Goal: Task Accomplishment & Management: Complete application form

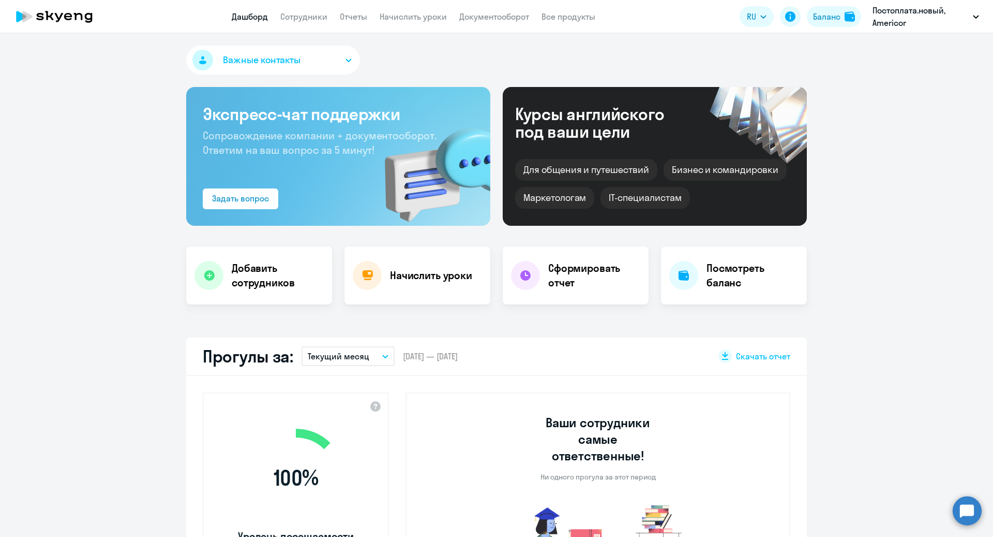
select select "30"
click at [313, 14] on link "Сотрудники" at bounding box center [303, 16] width 47 height 10
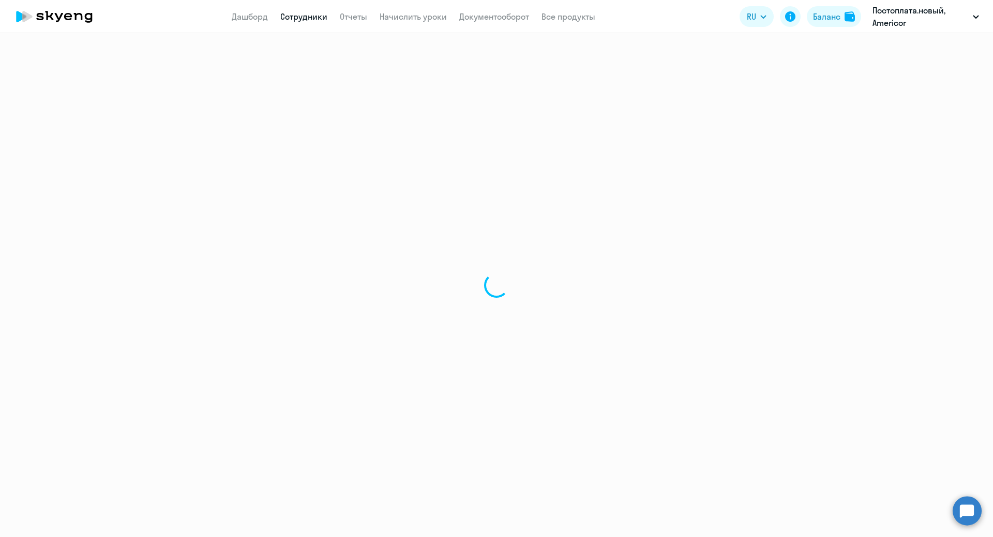
select select "30"
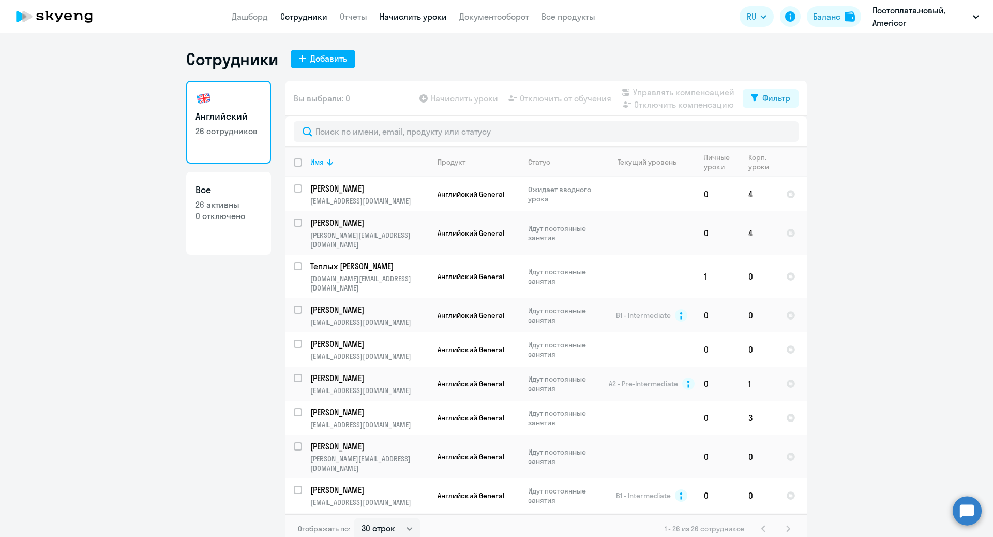
click at [423, 19] on link "Начислить уроки" at bounding box center [413, 16] width 67 height 10
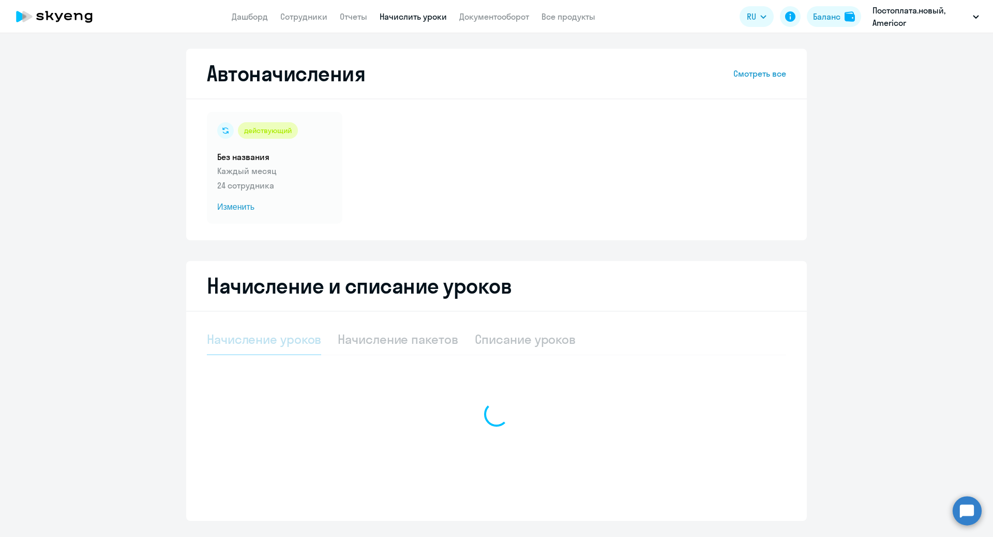
select select "10"
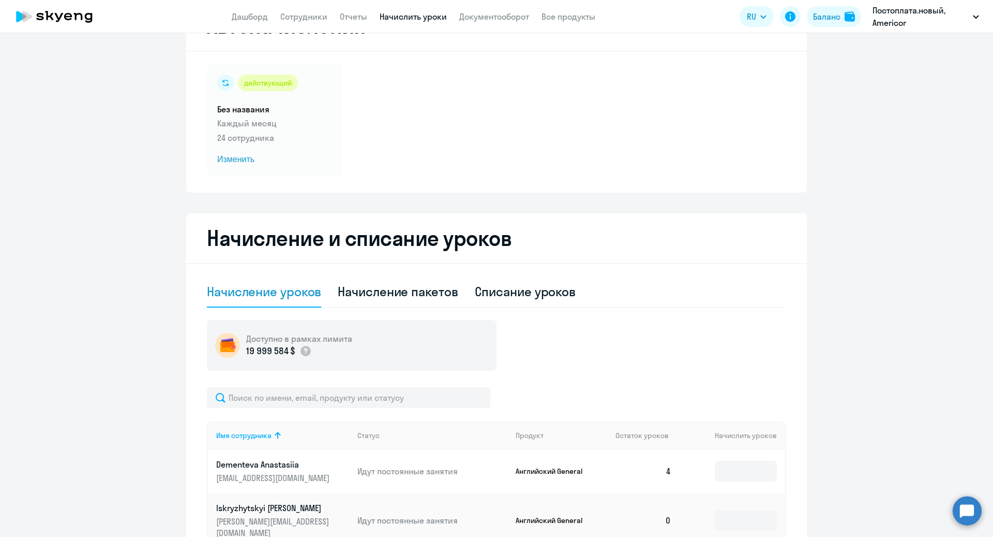
scroll to position [9, 0]
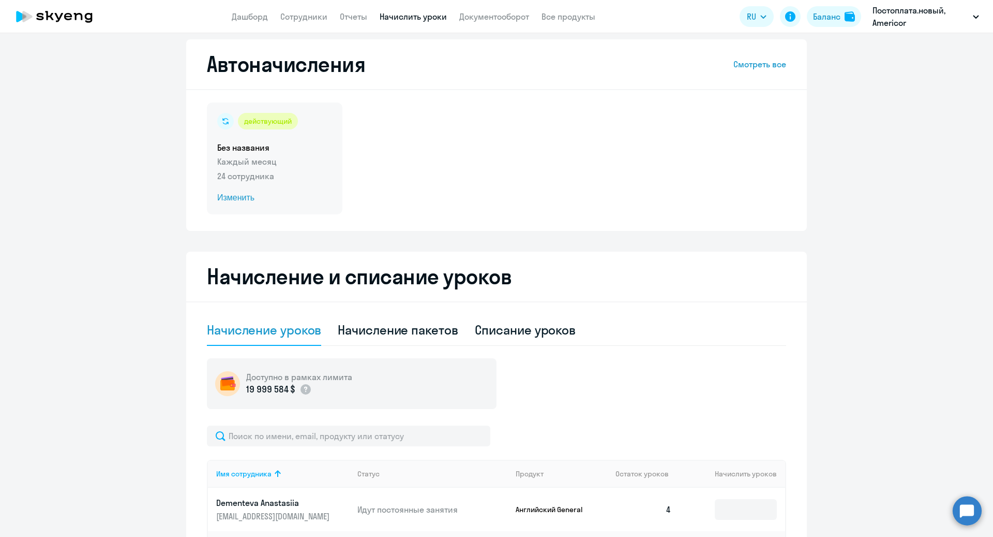
click at [244, 196] on span "Изменить" at bounding box center [274, 197] width 115 height 12
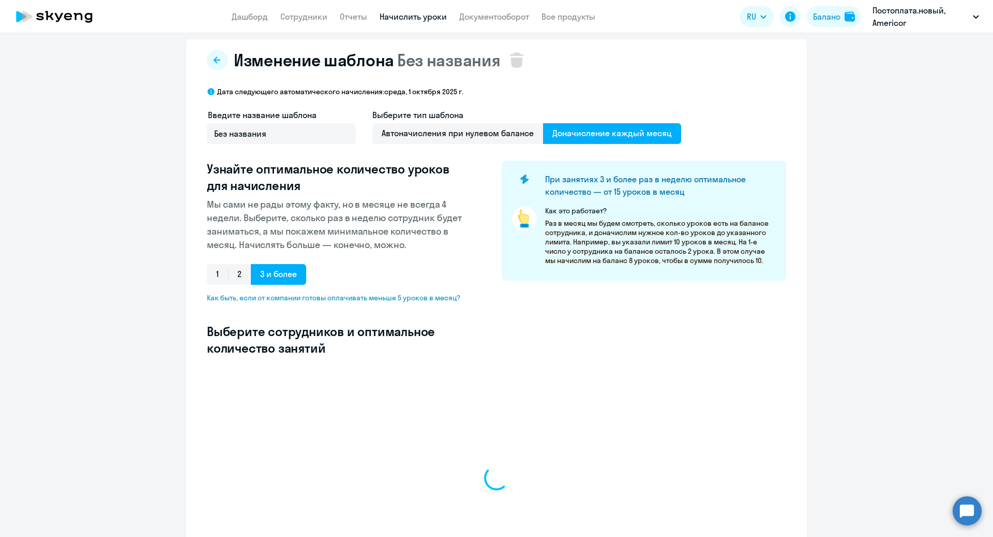
select select "10"
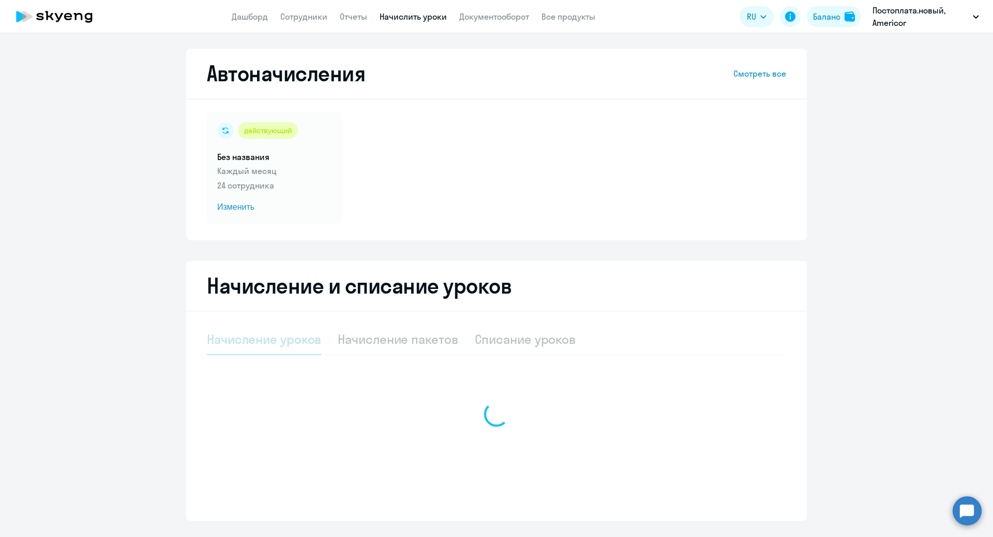
select select "10"
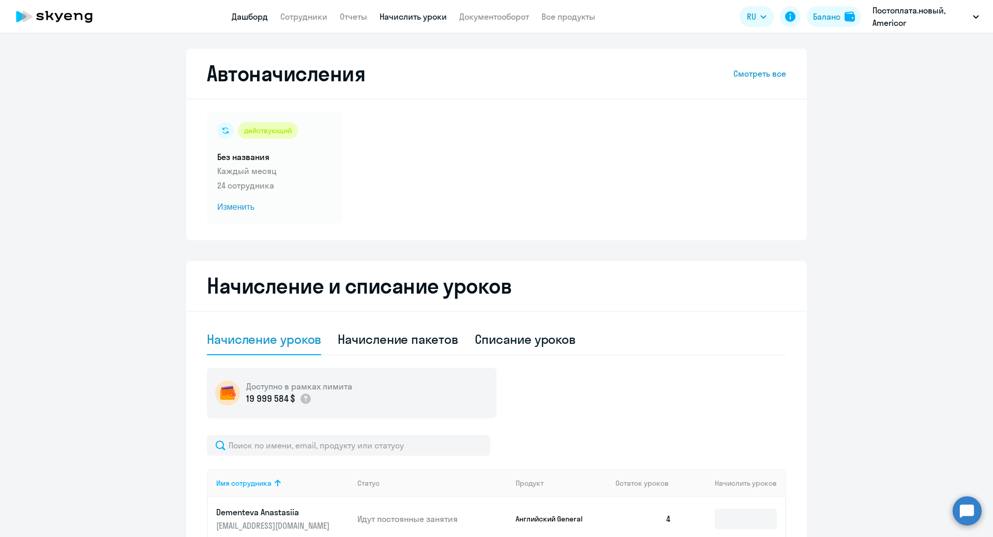
click at [248, 14] on link "Дашборд" at bounding box center [250, 16] width 36 height 10
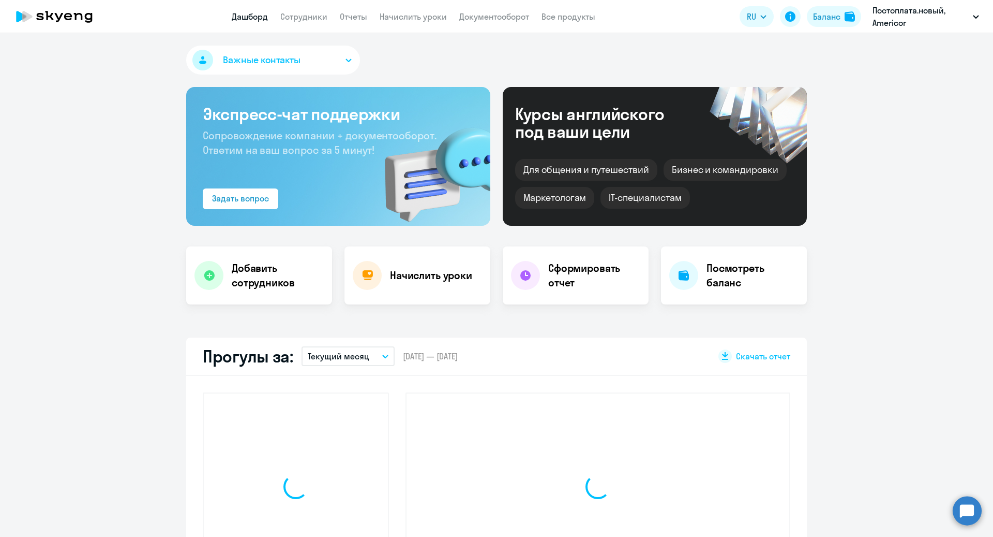
select select "30"
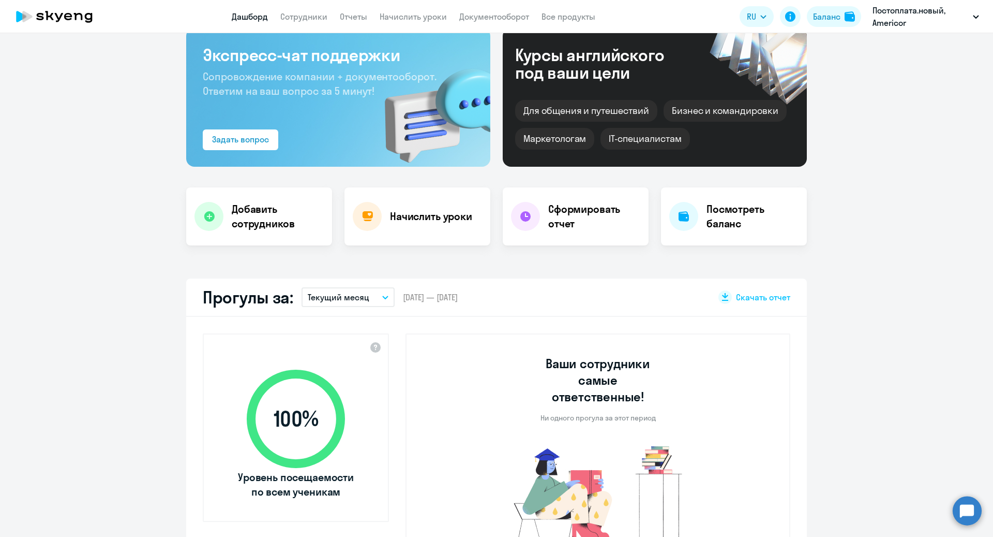
scroll to position [58, 0]
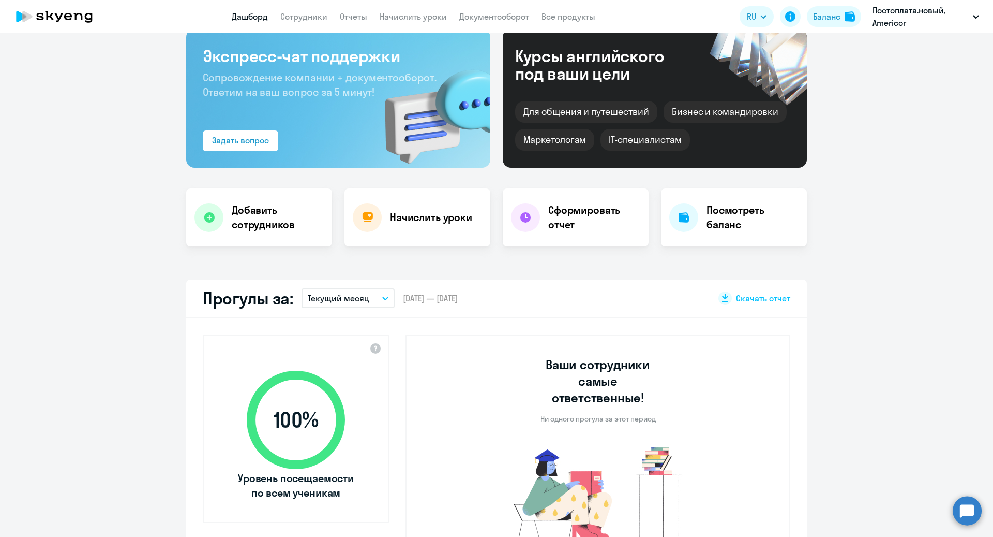
click at [378, 301] on button "Текущий месяц" at bounding box center [348, 298] width 93 height 20
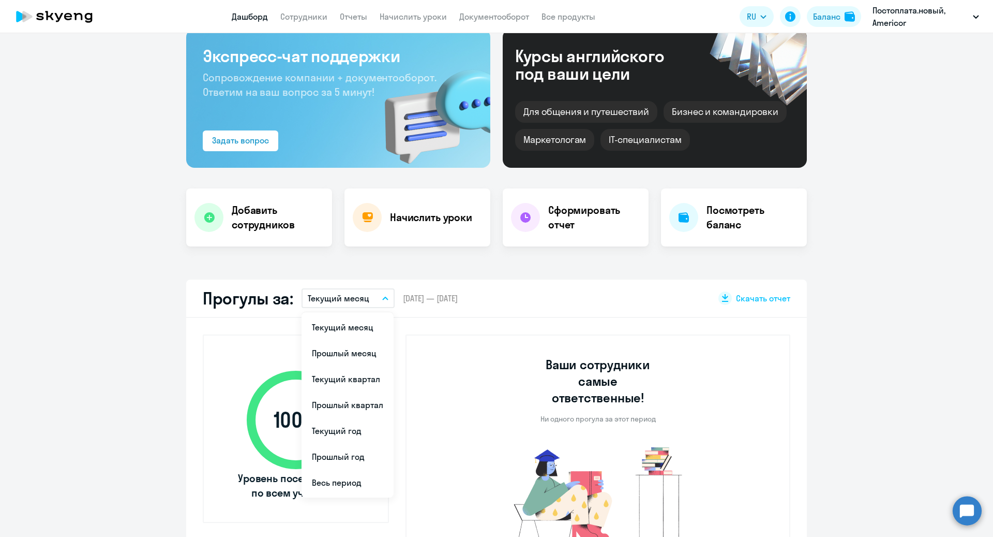
click at [369, 350] on li "Прошлый месяц" at bounding box center [348, 353] width 92 height 26
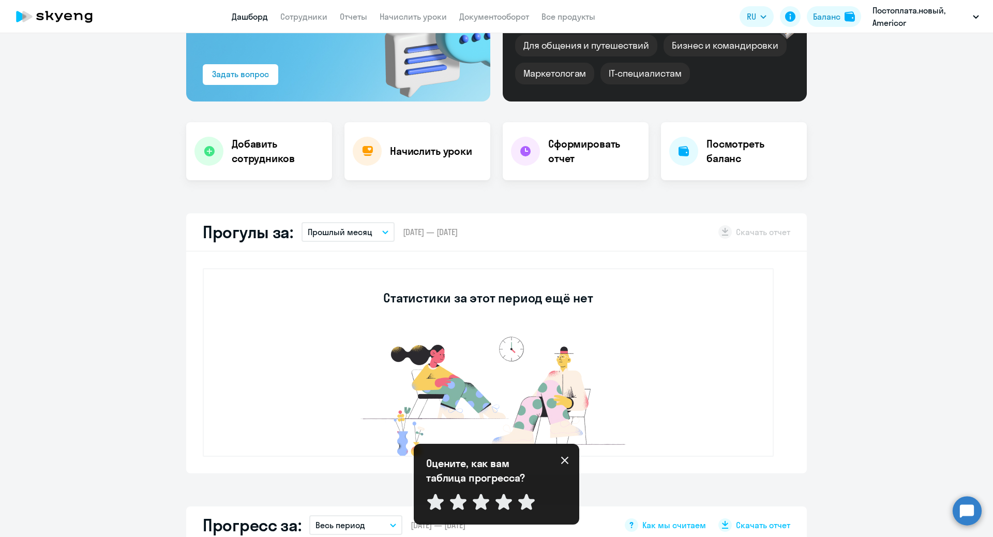
scroll to position [135, 0]
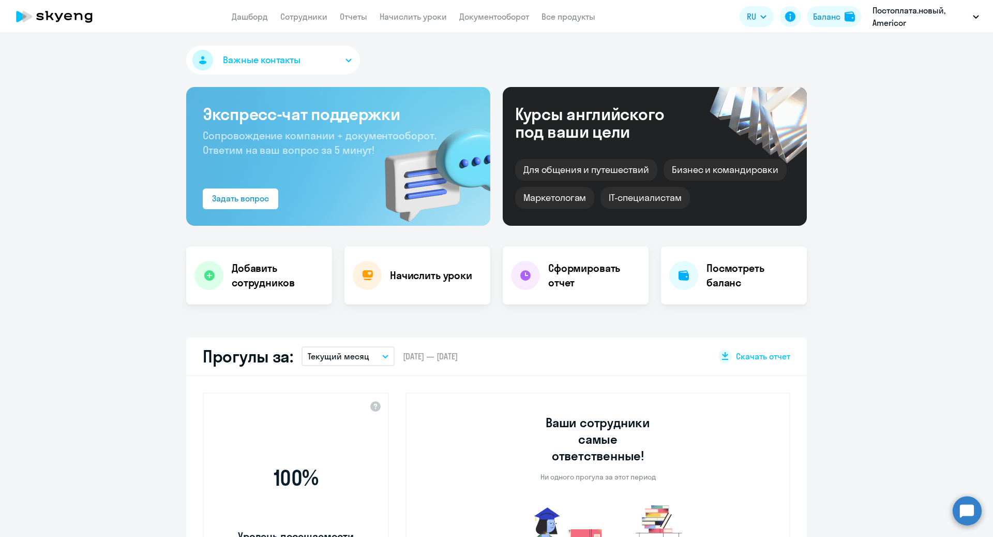
select select "30"
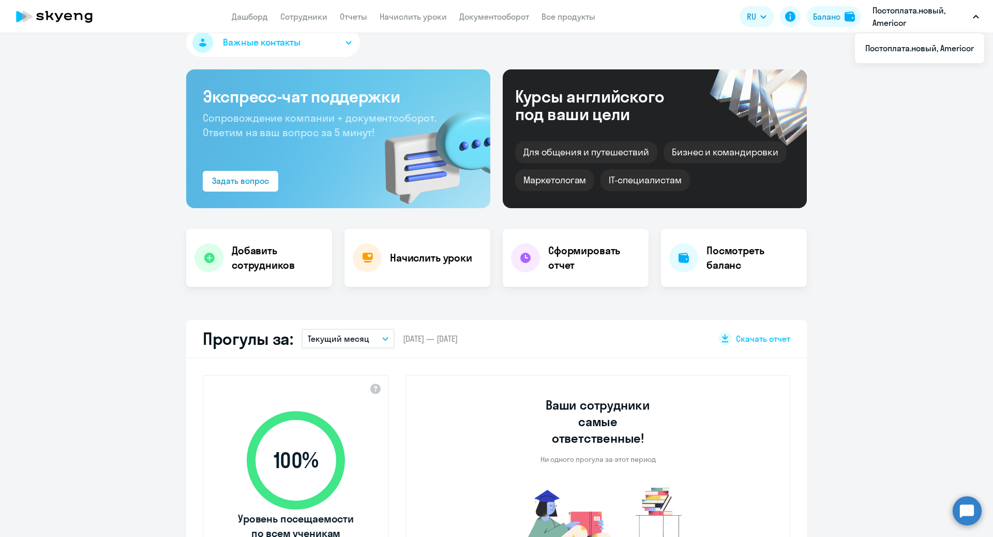
scroll to position [19, 0]
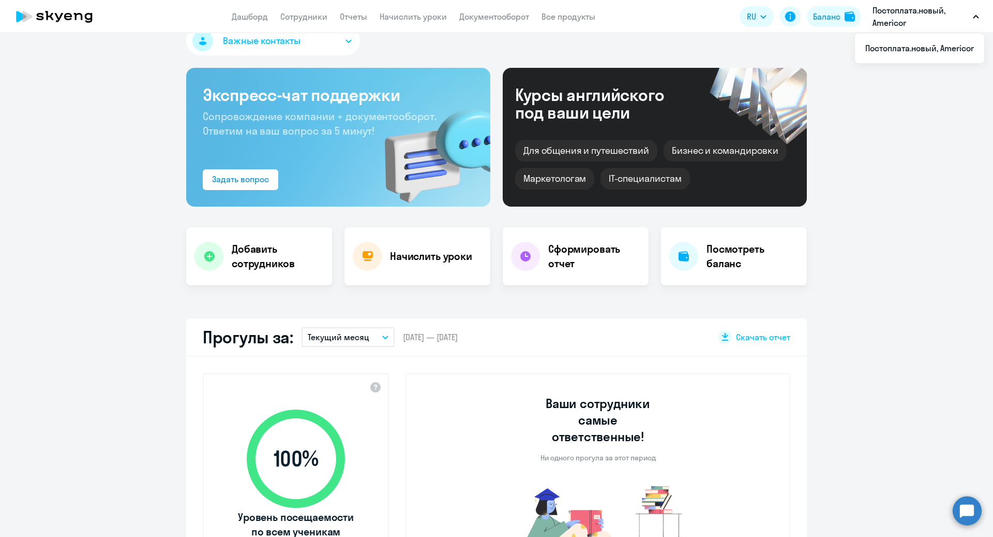
click at [385, 340] on button "Текущий месяц" at bounding box center [348, 337] width 93 height 20
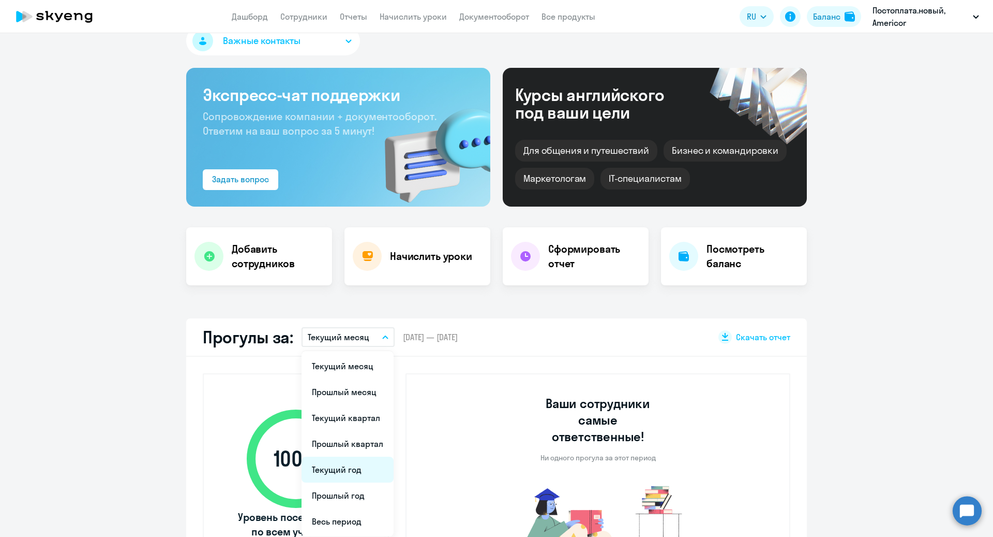
click at [352, 472] on li "Текущий год" at bounding box center [348, 469] width 92 height 26
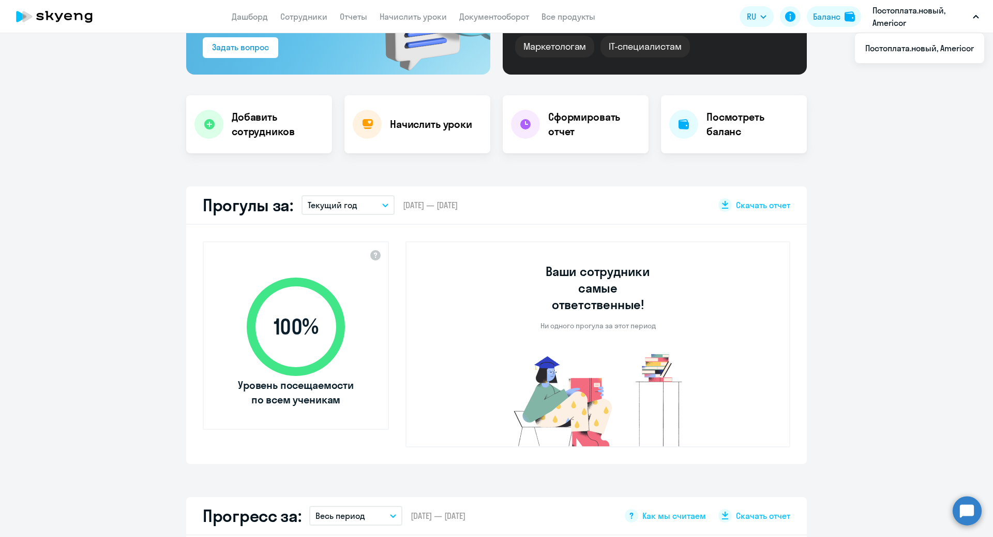
scroll to position [151, 0]
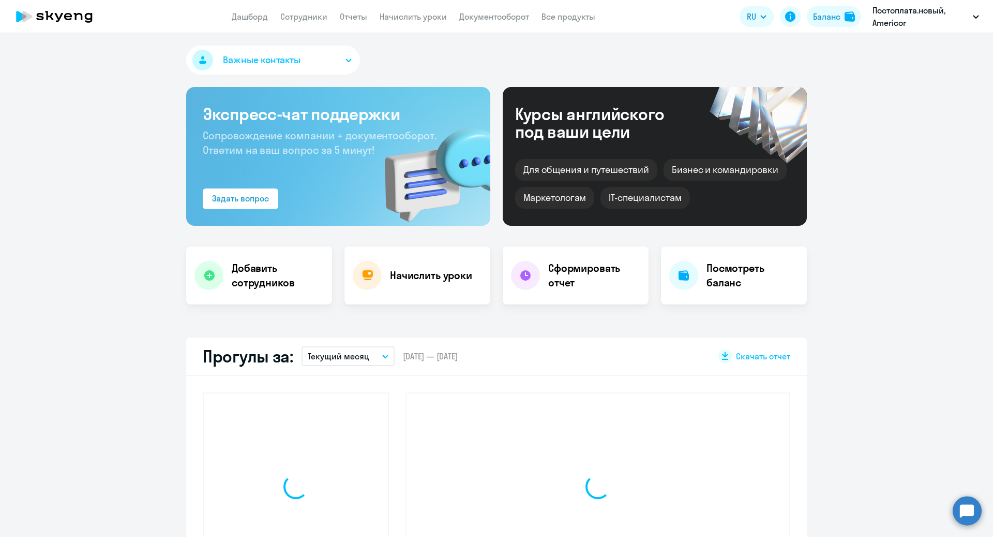
select select "30"
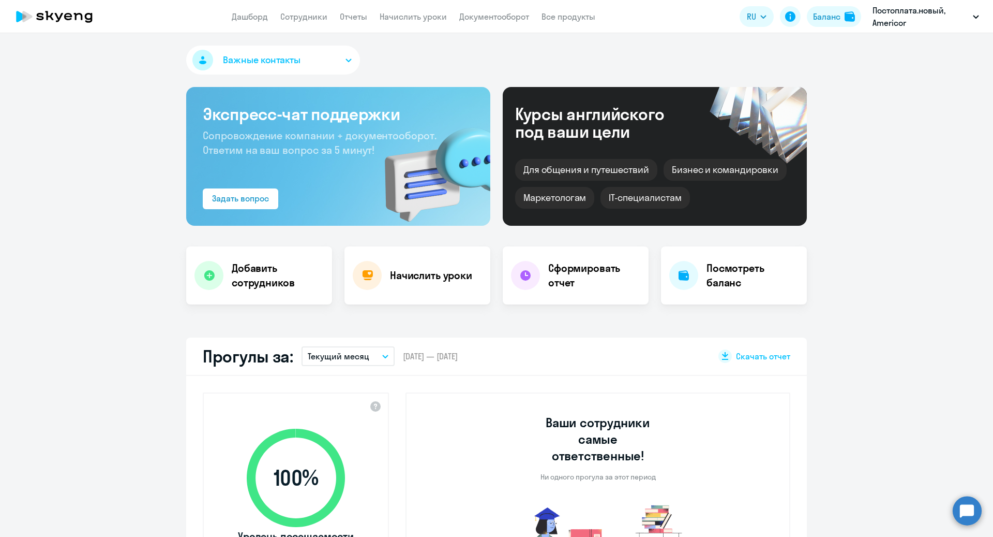
scroll to position [10, 0]
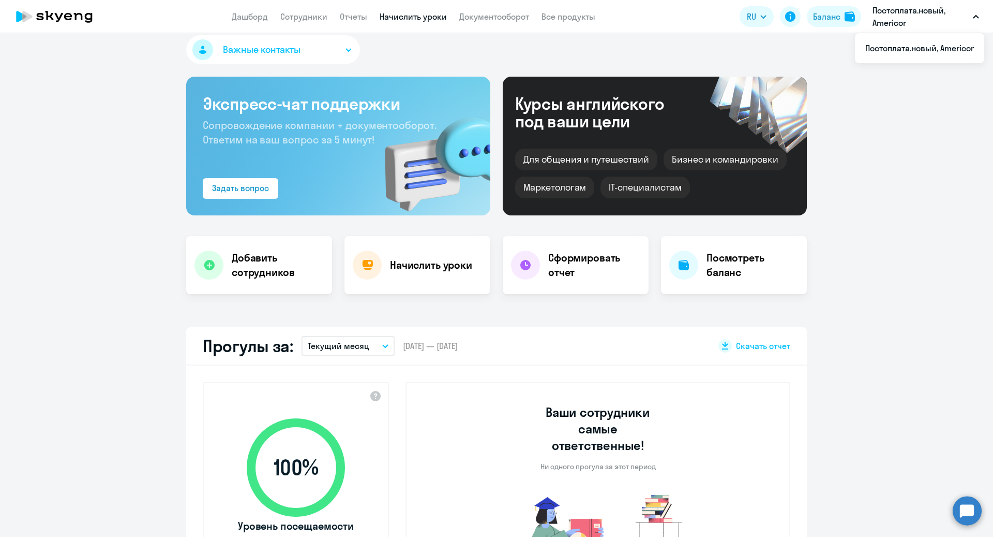
click at [394, 20] on link "Начислить уроки" at bounding box center [413, 16] width 67 height 10
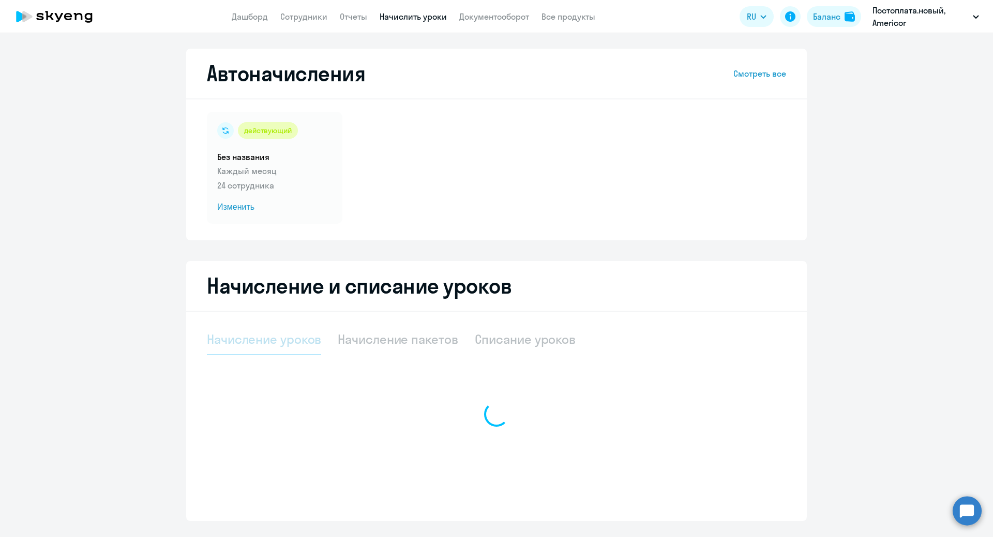
select select "10"
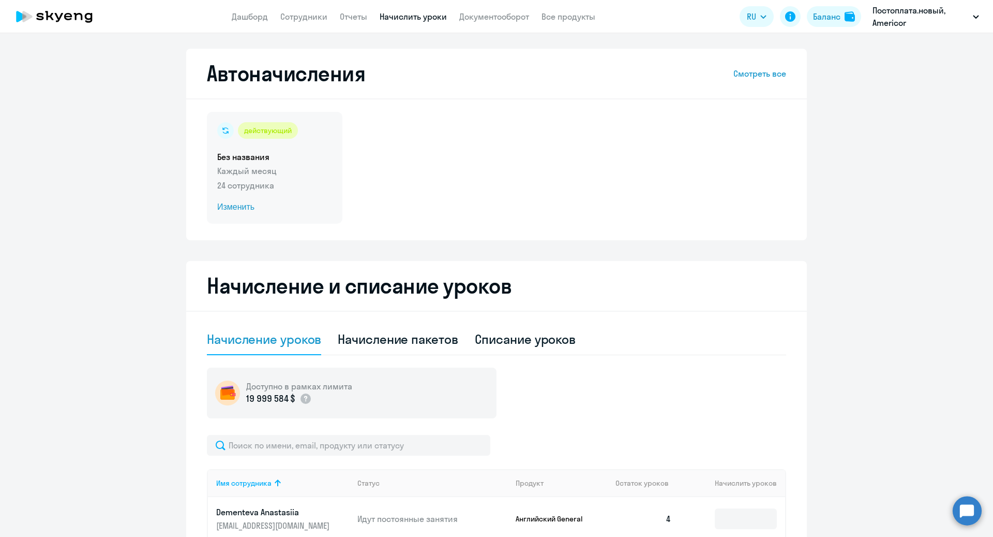
click at [232, 205] on span "Изменить" at bounding box center [274, 207] width 115 height 12
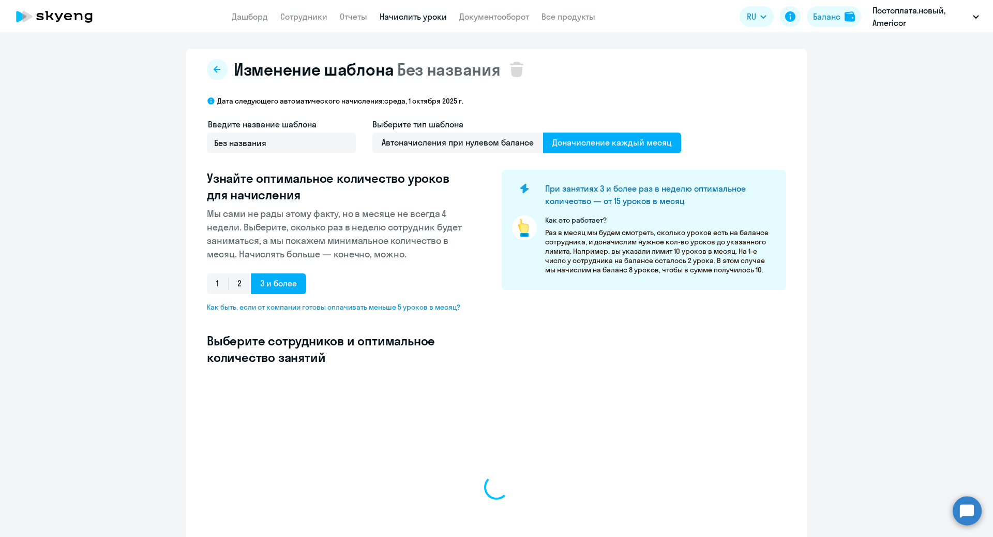
select select "10"
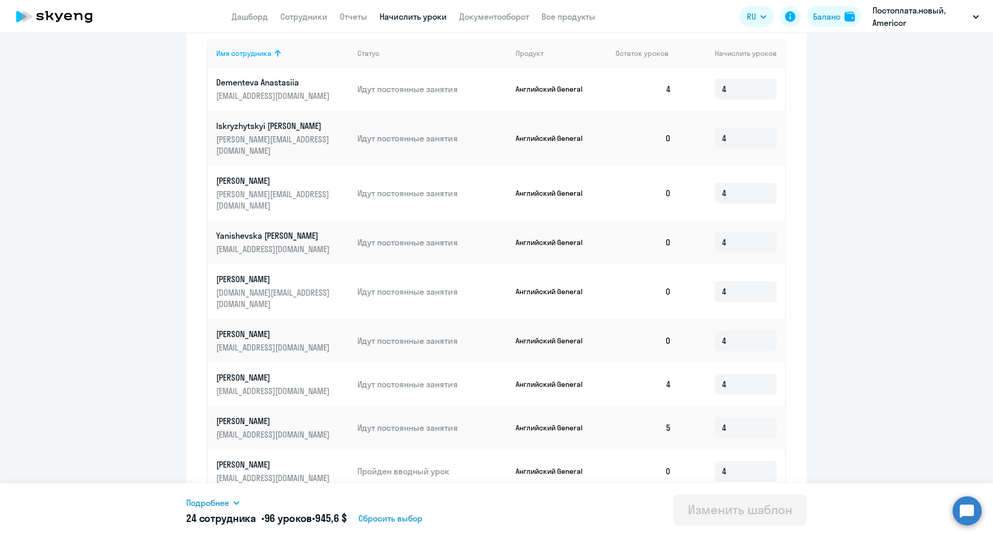
scroll to position [424, 0]
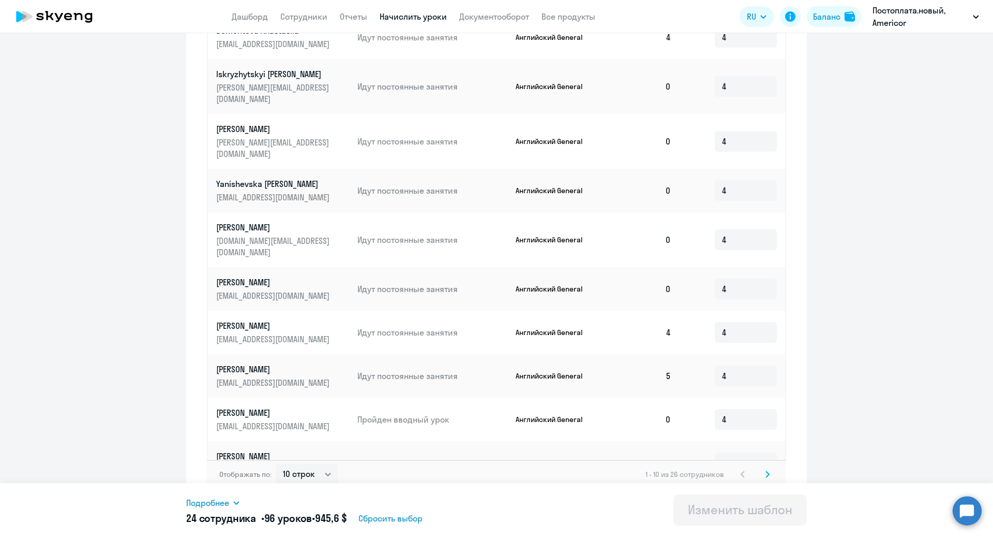
click at [776, 466] on div "Отображать по: 10 строк 30 строк 50 строк 1 - 10 из 26 сотрудников" at bounding box center [496, 473] width 579 height 29
click at [767, 471] on icon at bounding box center [767, 474] width 3 height 6
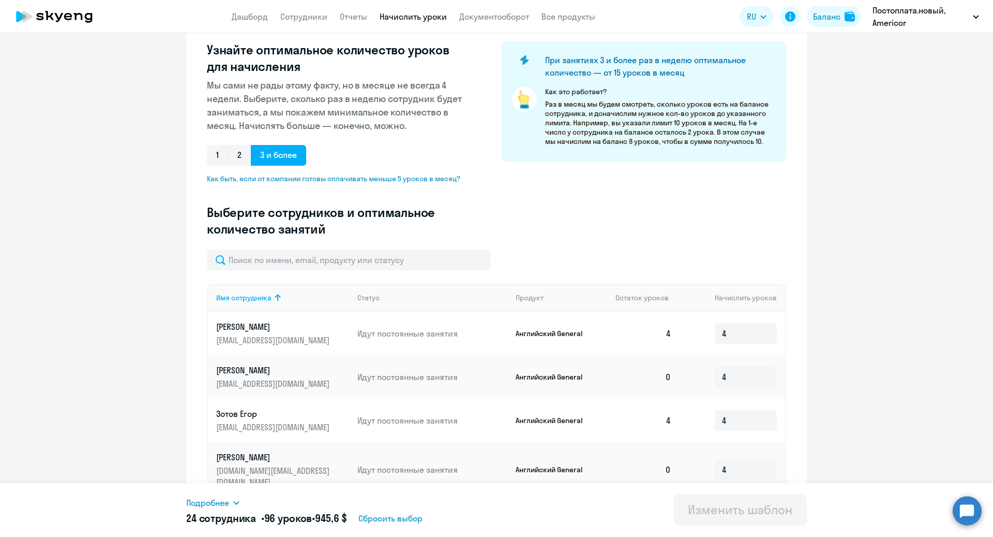
scroll to position [0, 0]
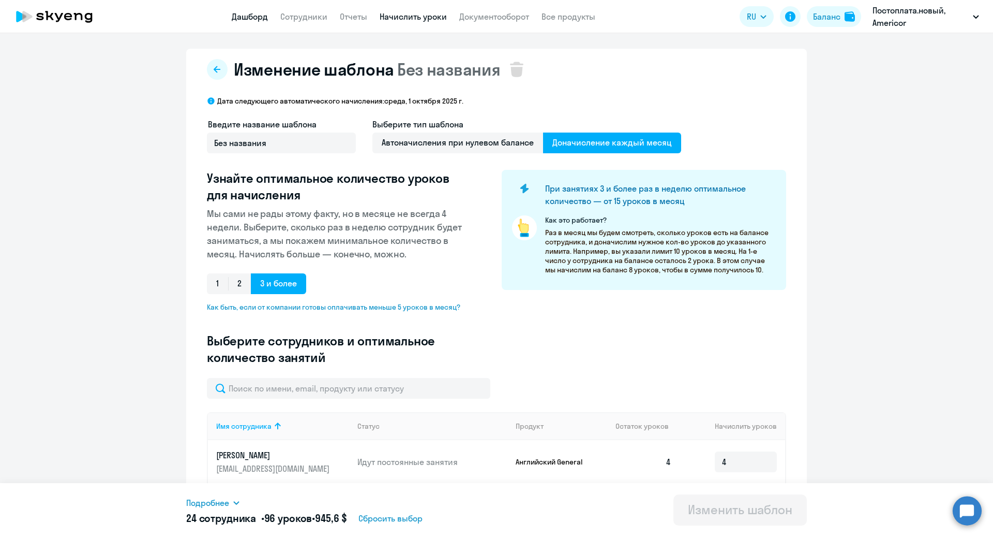
click at [256, 18] on link "Дашборд" at bounding box center [250, 16] width 36 height 10
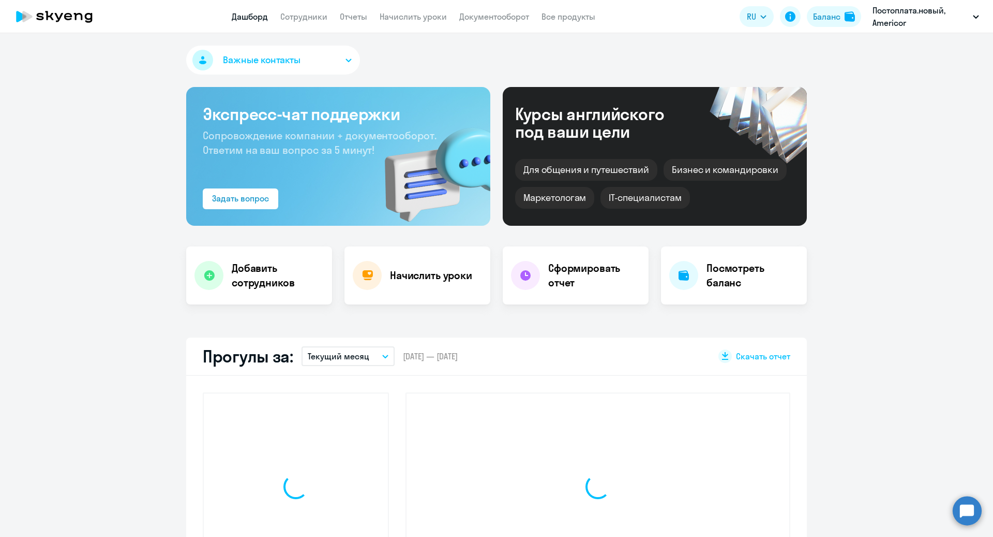
select select "30"
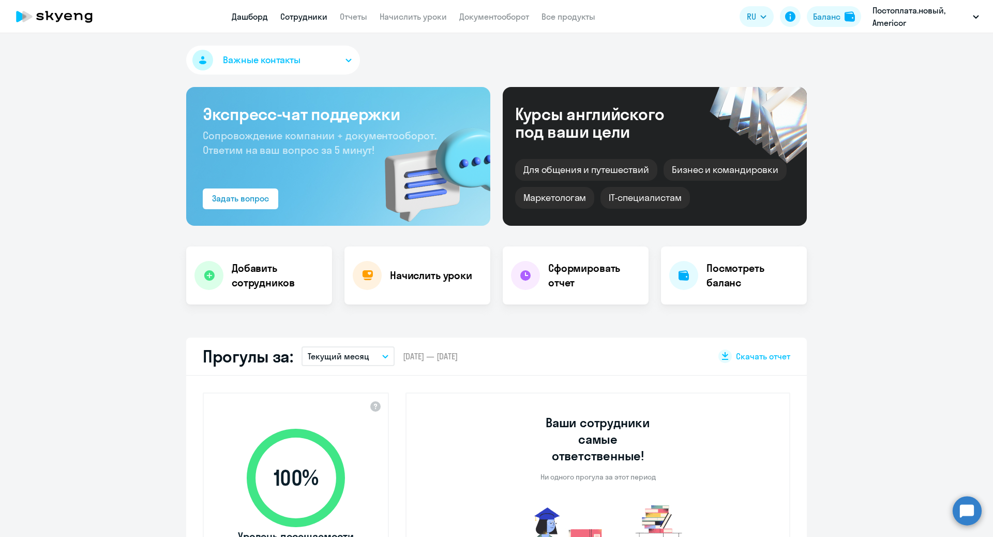
click at [304, 14] on link "Сотрудники" at bounding box center [303, 16] width 47 height 10
select select "30"
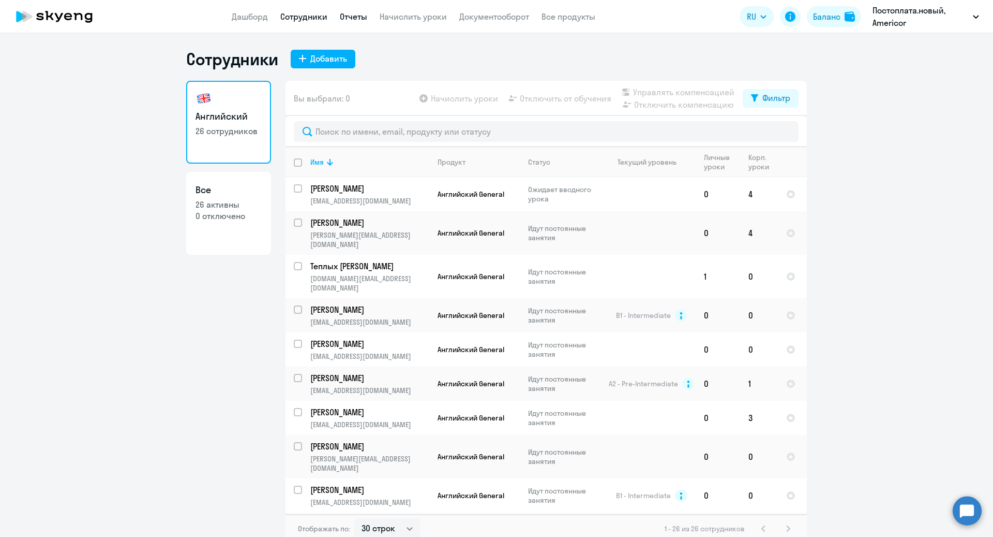
click at [363, 21] on link "Отчеты" at bounding box center [353, 16] width 27 height 10
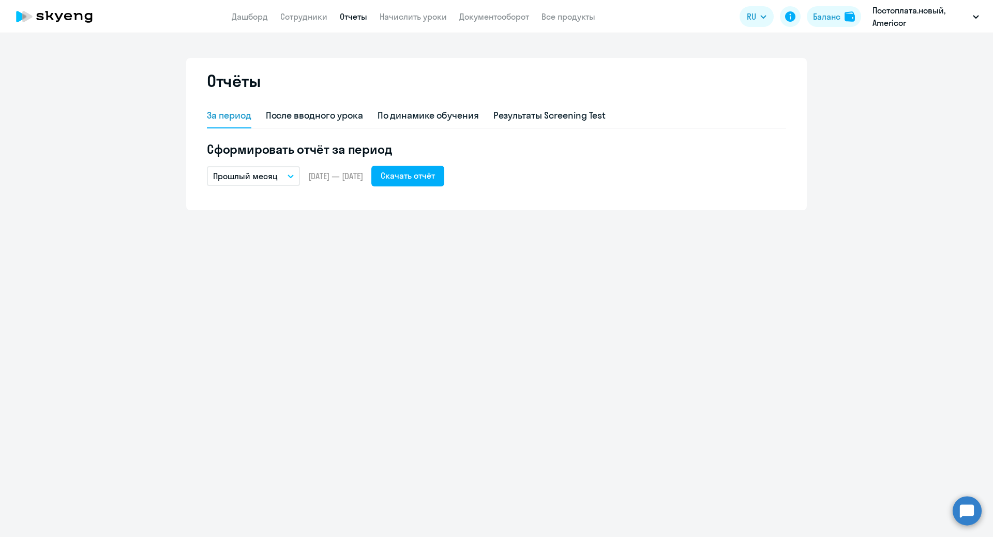
click at [279, 178] on button "Прошлый месяц" at bounding box center [253, 176] width 93 height 20
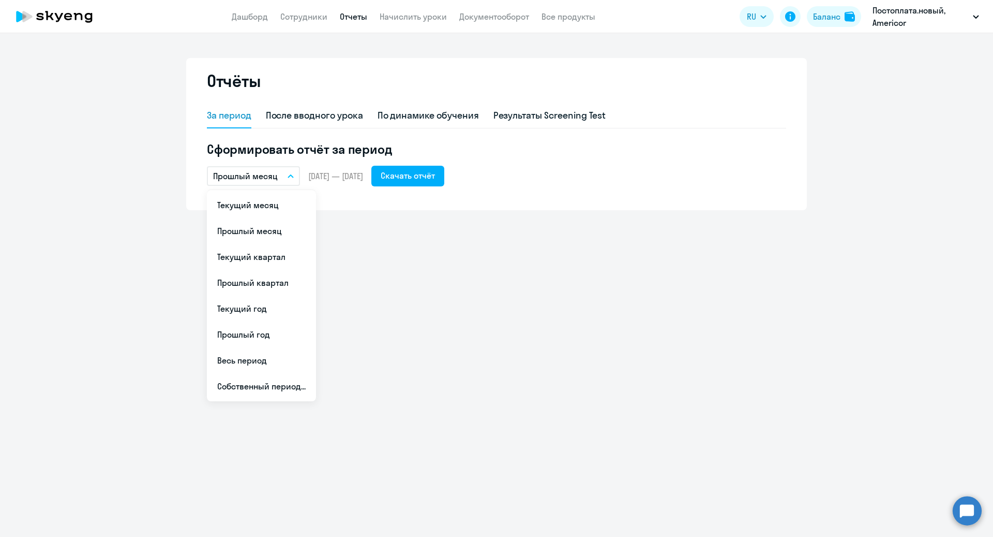
click at [277, 252] on li "Текущий квартал" at bounding box center [261, 257] width 109 height 26
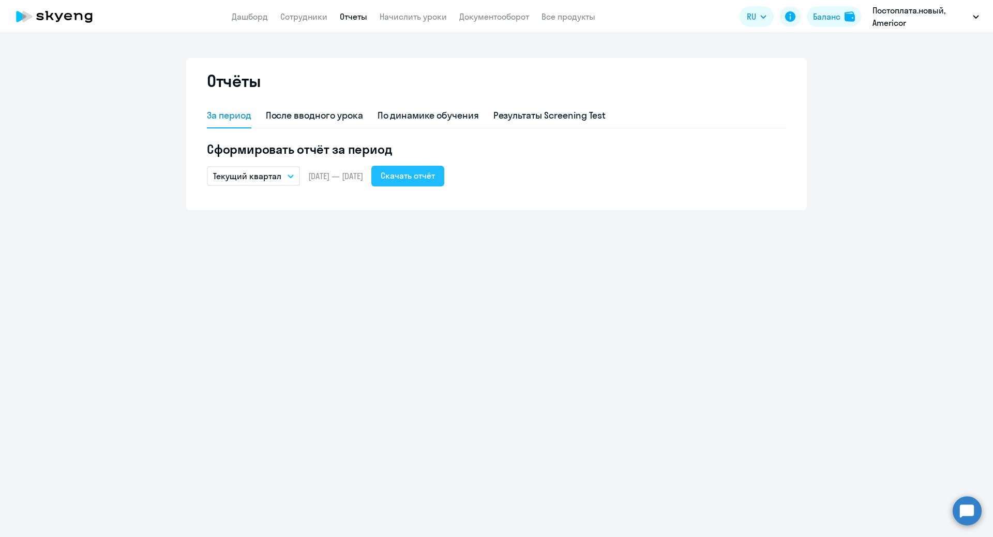
click at [435, 172] on div "Скачать отчёт" at bounding box center [408, 175] width 54 height 12
click at [290, 176] on icon "button" at bounding box center [290, 176] width 5 height 3
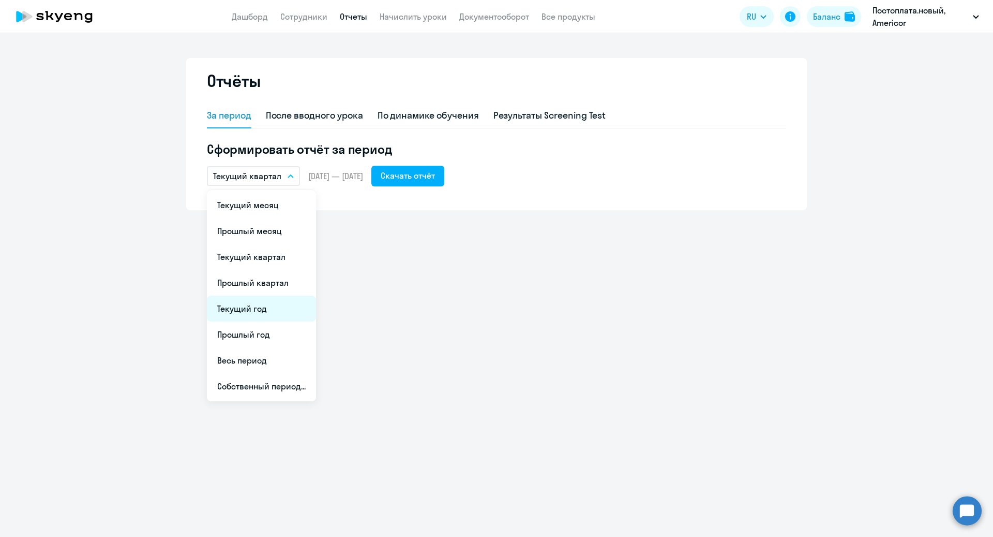
click at [262, 307] on li "Текущий год" at bounding box center [261, 308] width 109 height 26
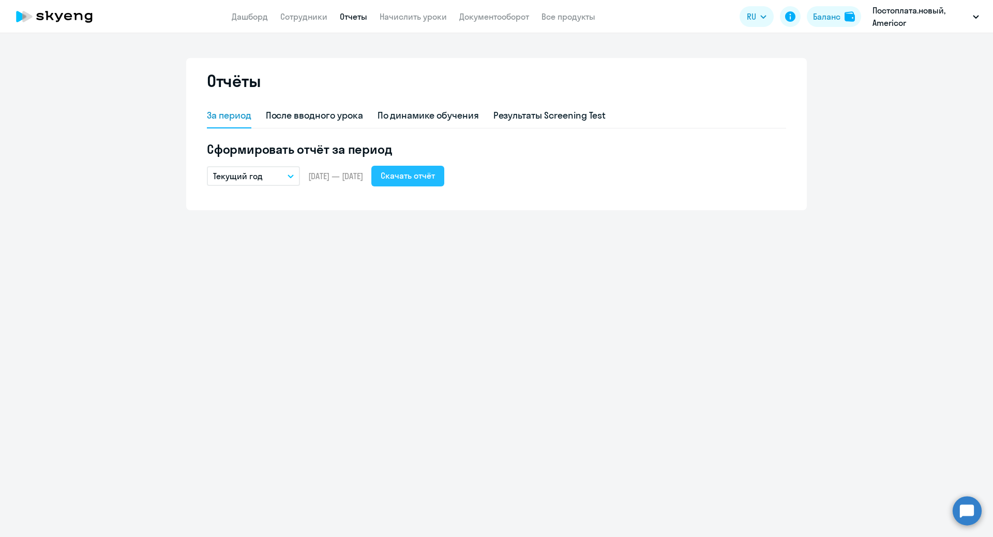
click at [430, 180] on div "Скачать отчёт" at bounding box center [408, 175] width 54 height 12
click at [260, 22] on app-menu-item-link "Дашборд" at bounding box center [250, 16] width 36 height 13
click at [254, 18] on link "Дашборд" at bounding box center [250, 16] width 36 height 10
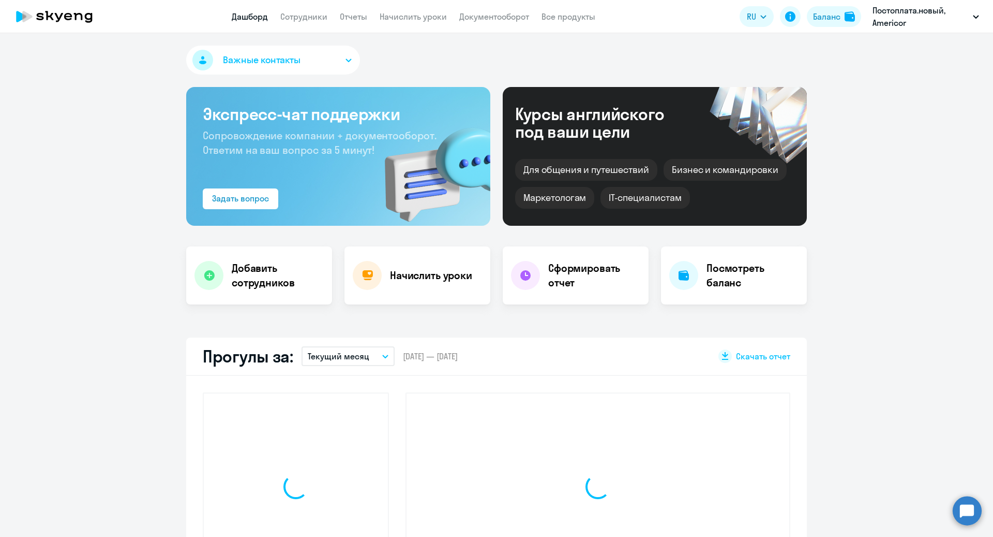
select select "30"
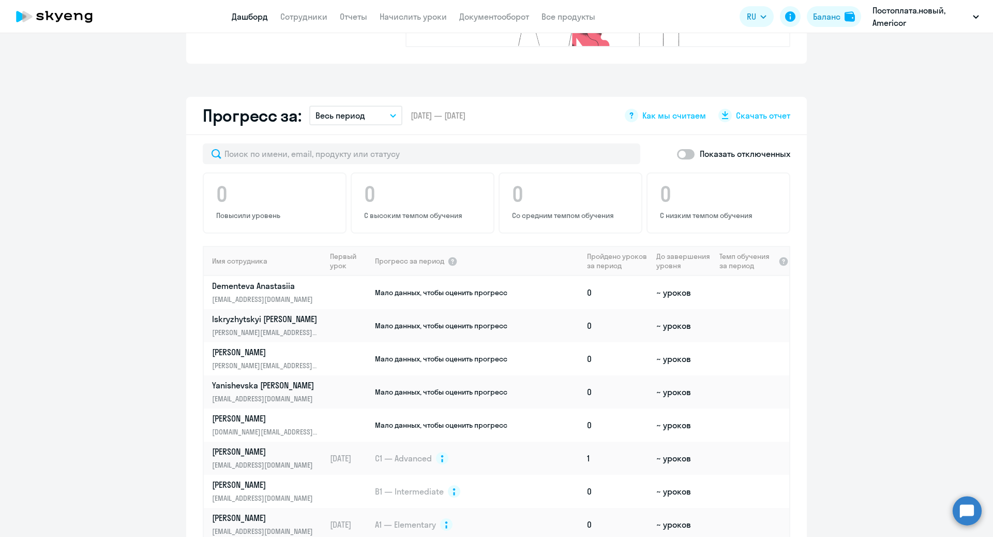
scroll to position [622, 0]
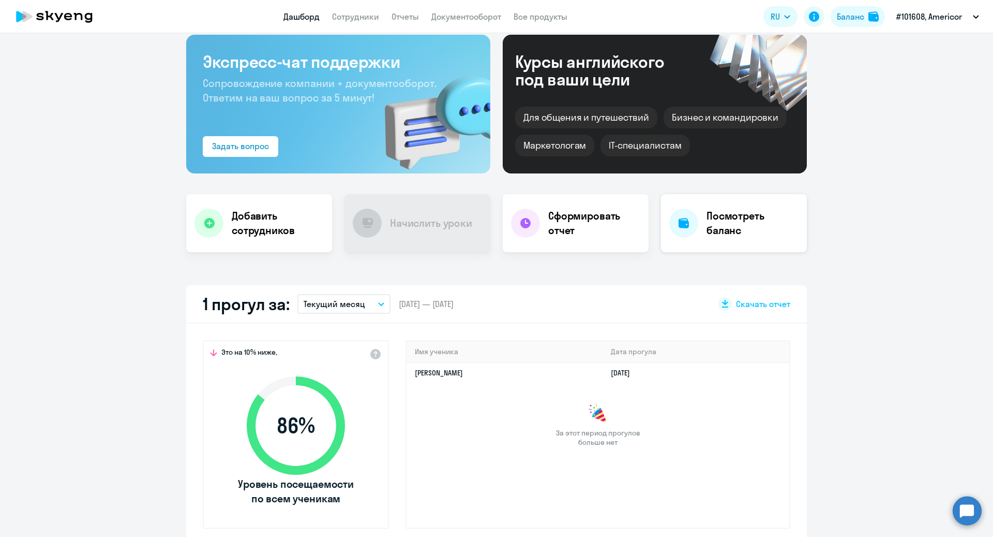
scroll to position [130, 0]
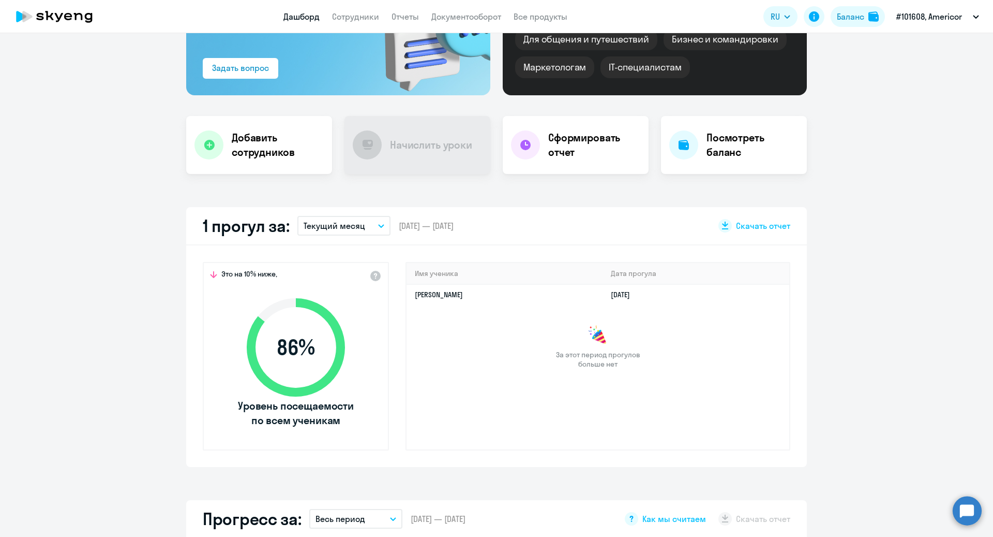
click at [380, 227] on icon "button" at bounding box center [381, 226] width 6 height 4
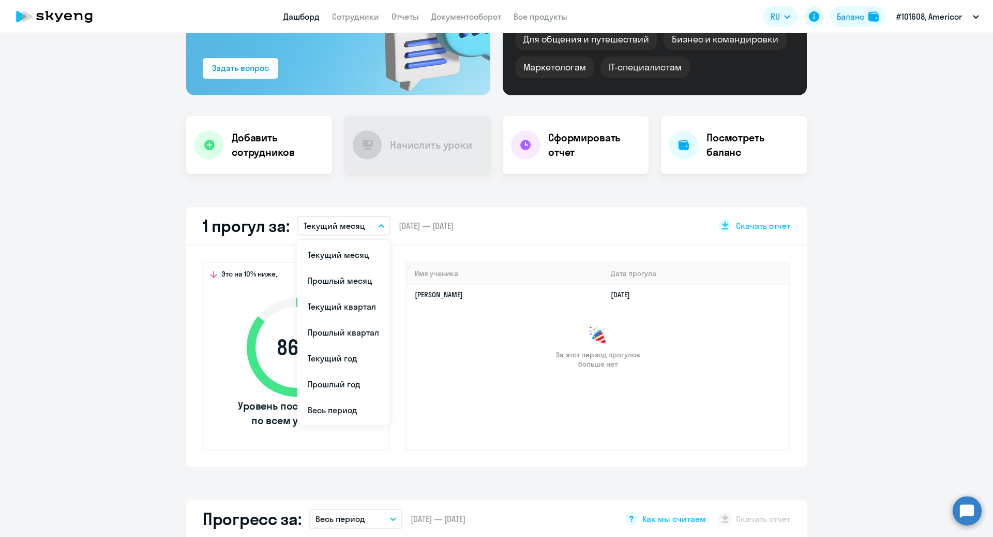
click at [360, 248] on li "Текущий месяц" at bounding box center [344, 255] width 92 height 26
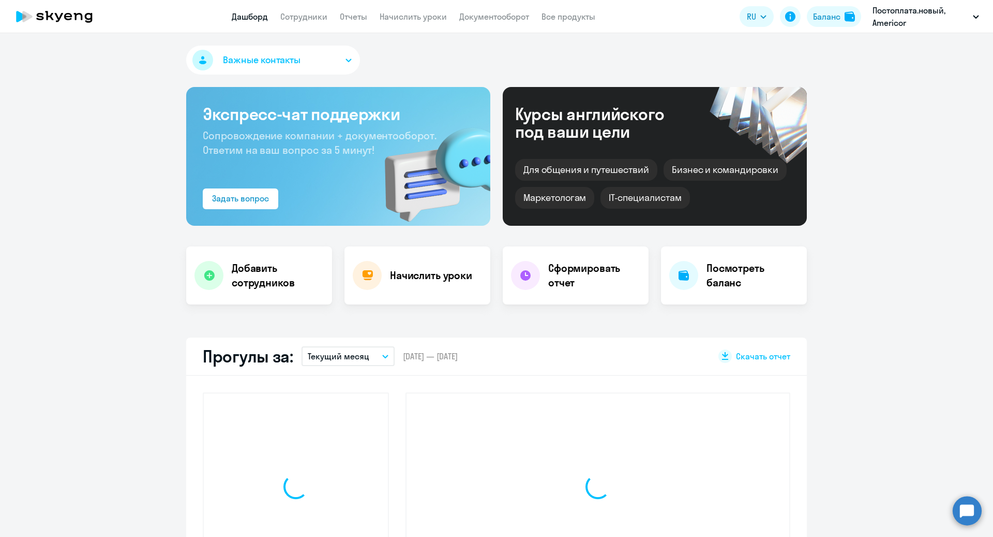
select select "30"
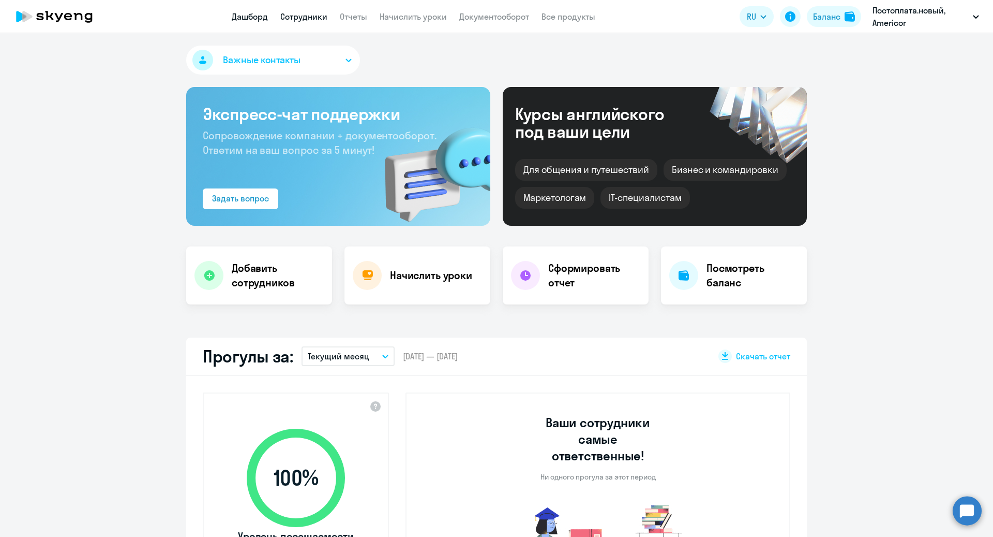
click at [319, 18] on link "Сотрудники" at bounding box center [303, 16] width 47 height 10
select select "30"
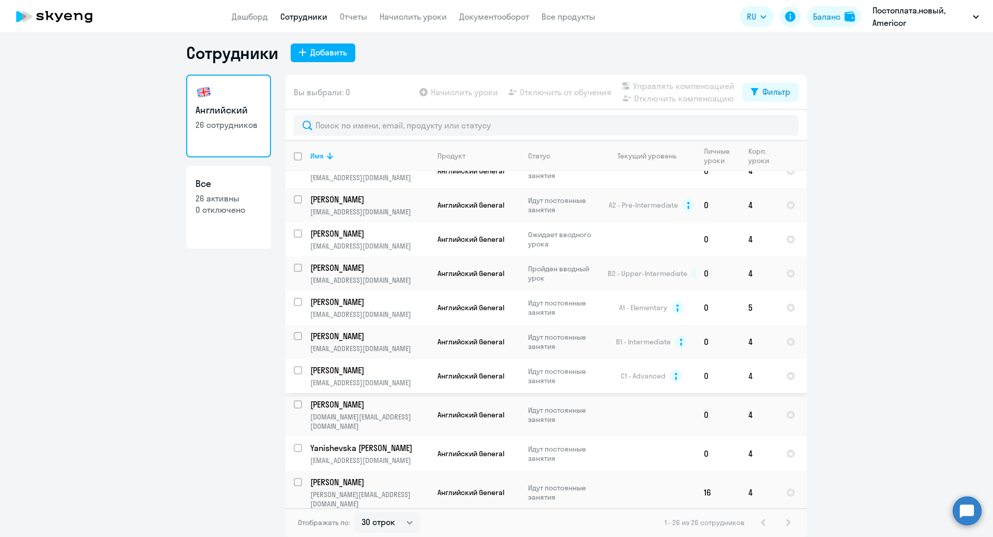
scroll to position [533, 0]
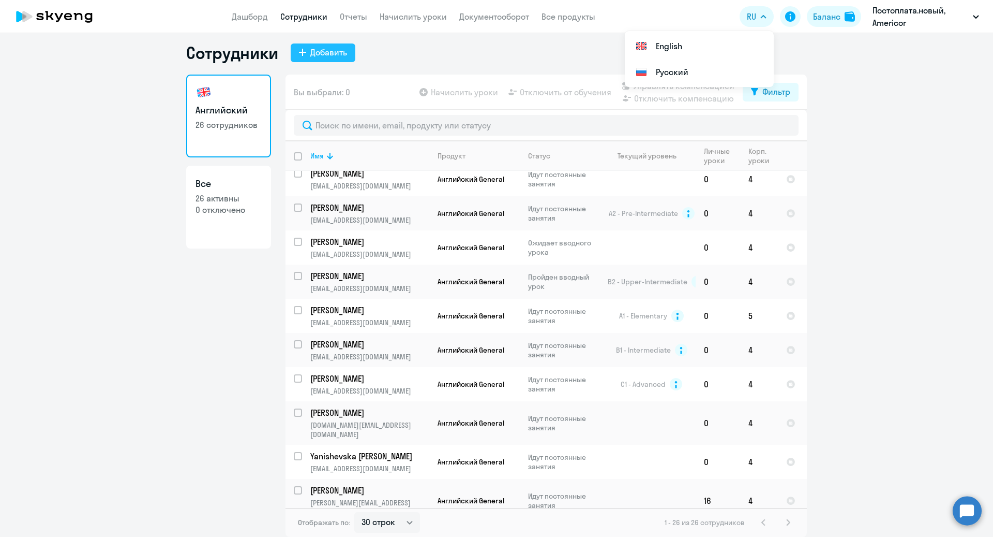
click at [318, 55] on div "Добавить" at bounding box center [328, 52] width 37 height 12
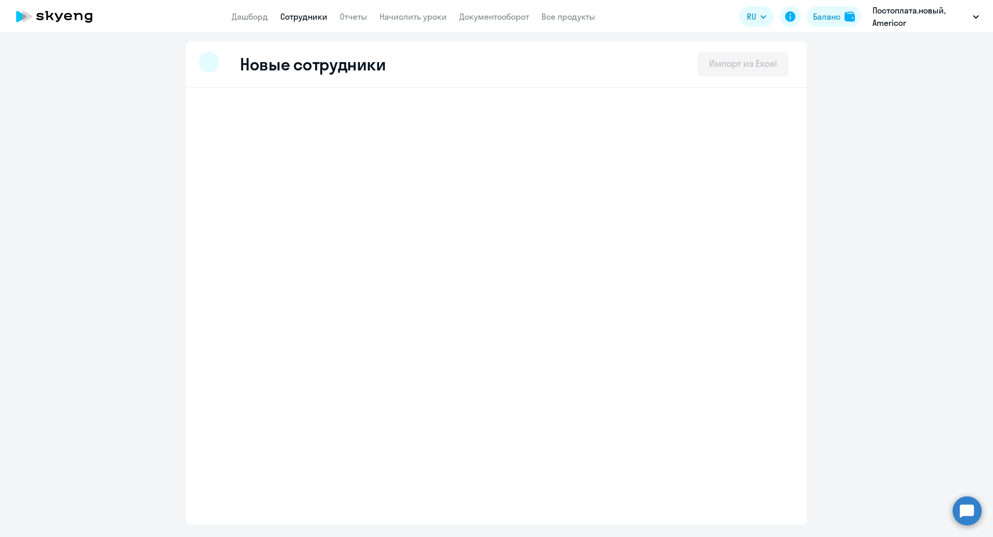
select select "english_adult_not_native_speaker"
select select "1"
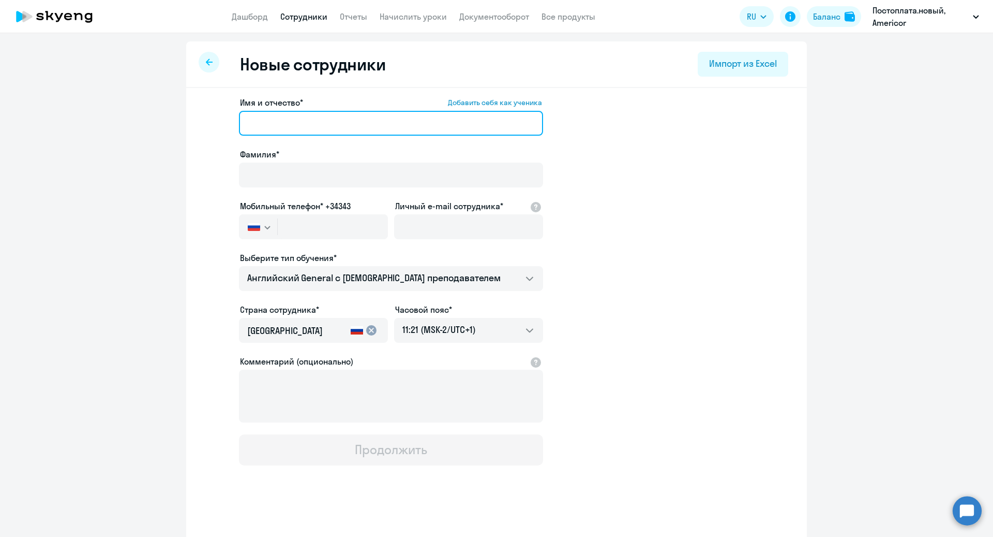
click at [305, 121] on input "Имя и отчество* Добавить себя как ученика" at bounding box center [391, 123] width 304 height 25
type input "Роман"
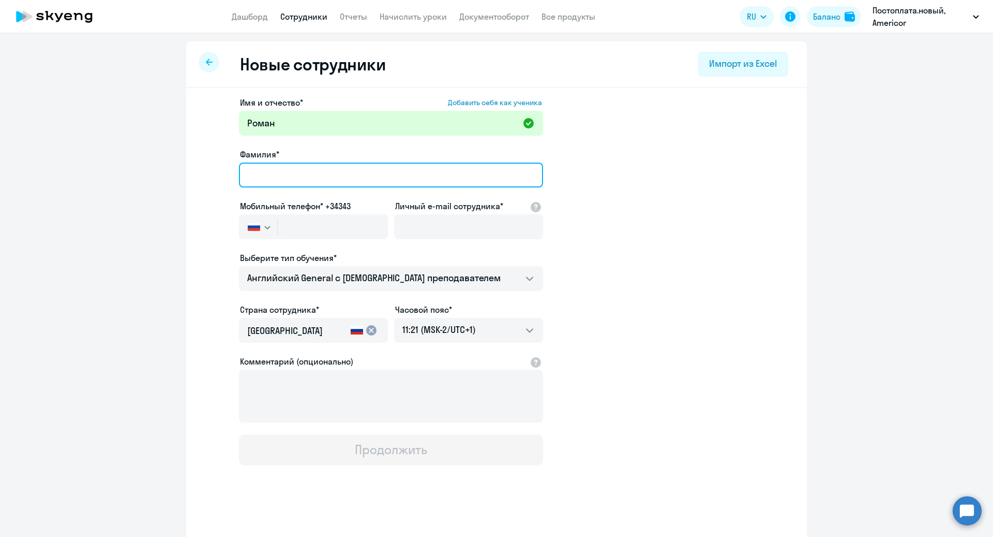
click at [282, 168] on input "Фамилия*" at bounding box center [391, 174] width 304 height 25
type input "Погоров"
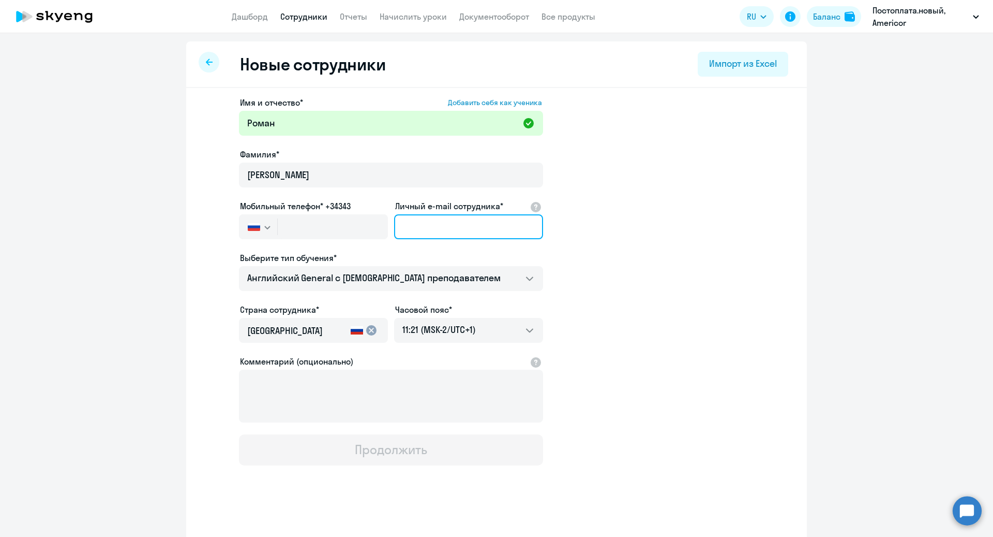
click at [429, 229] on input "Личный e-mail сотрудника*" at bounding box center [468, 226] width 149 height 25
paste input "rroman.pogorov@gmail.com"
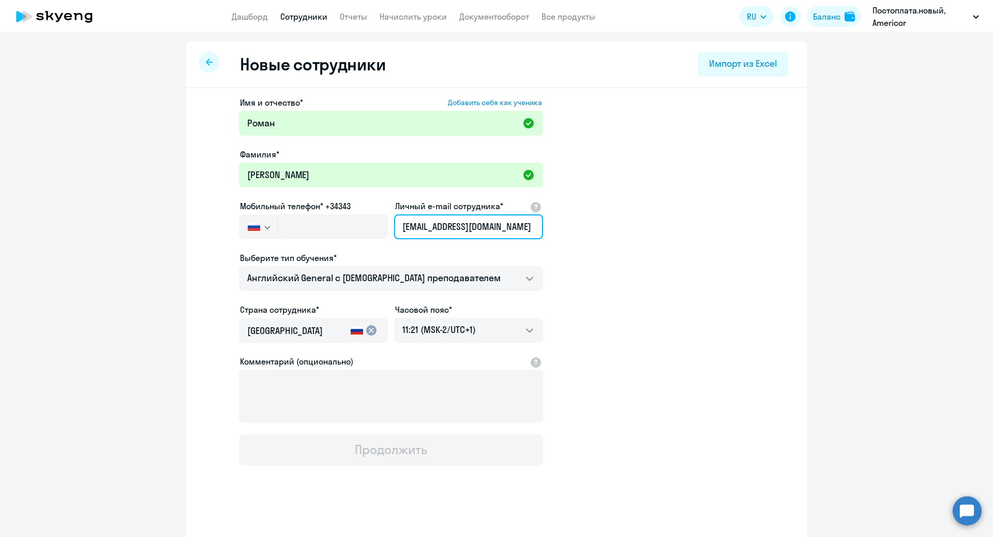
type input "rroman.pogorov@gmail.com"
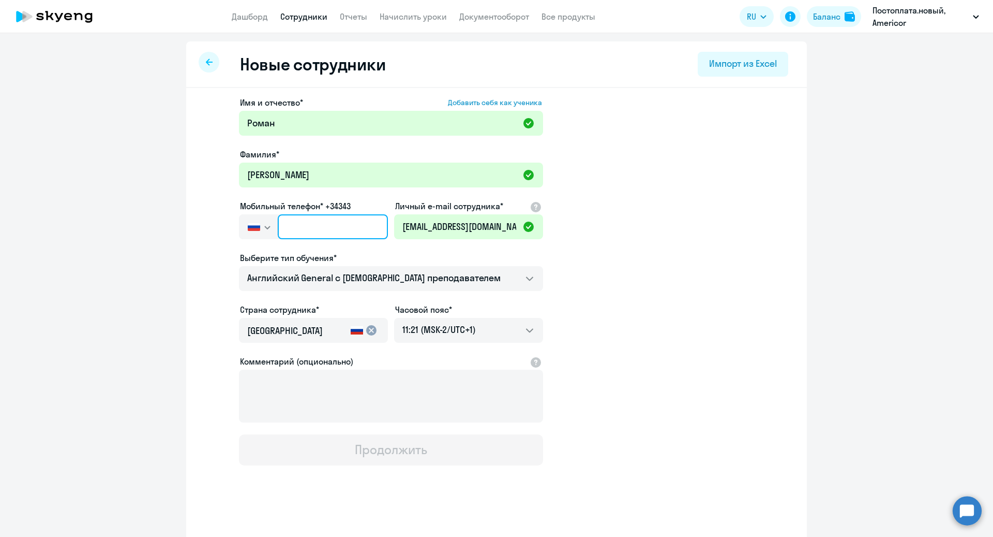
click at [317, 228] on input "text" at bounding box center [333, 226] width 110 height 25
paste input "+7 953 168-01-00"
type input "+7 953 168-01-00"
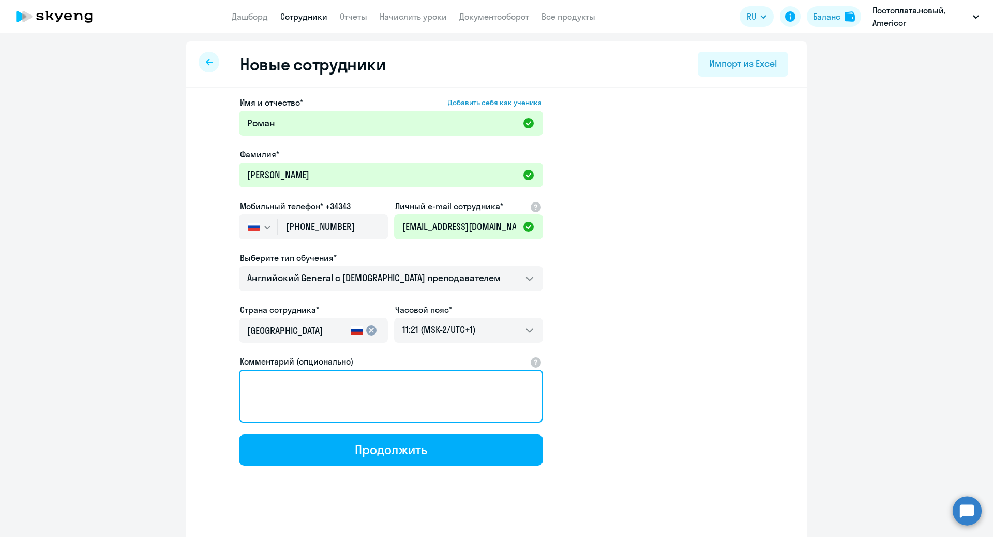
click at [279, 398] on textarea "Комментарий (опционально)" at bounding box center [391, 395] width 304 height 53
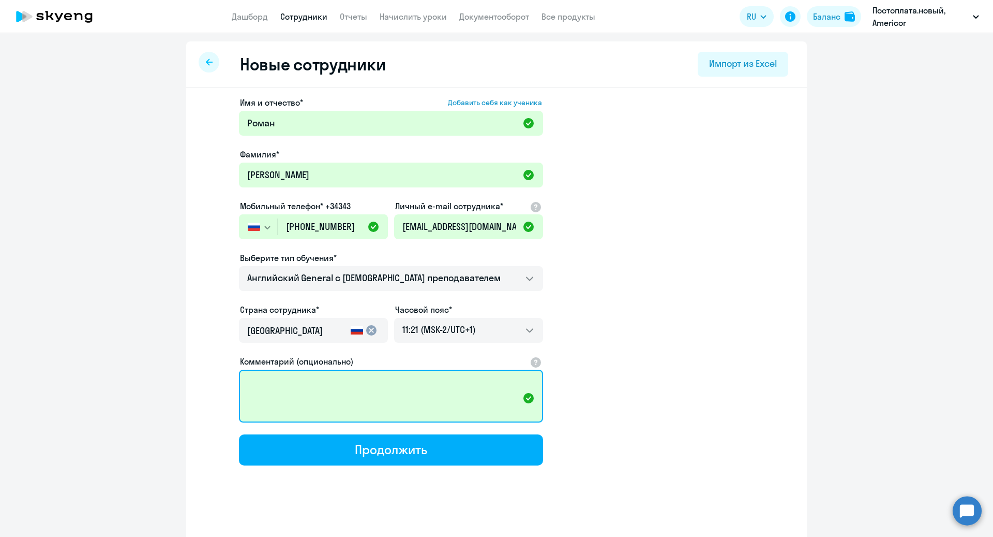
click at [435, 398] on textarea "Комментарий (опционально)" at bounding box center [391, 395] width 304 height 53
paste textarea "@rpogorov"
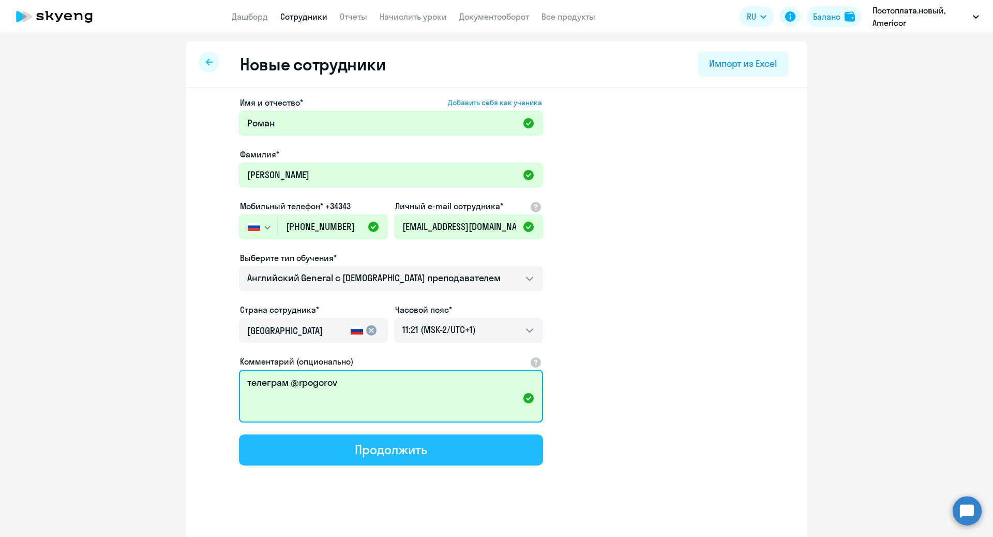
type textarea "телеграм @rpogorov"
click at [441, 456] on button "Продолжить" at bounding box center [391, 449] width 304 height 31
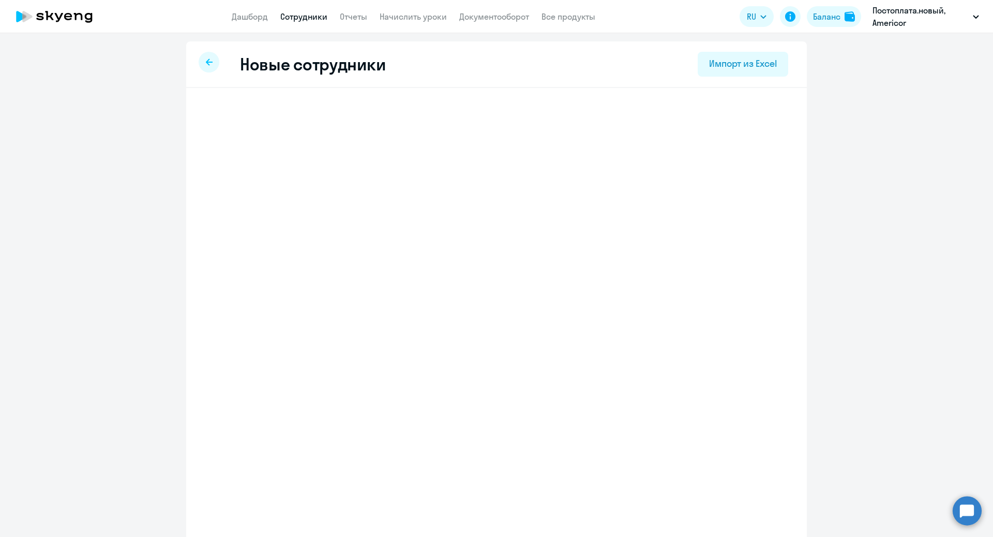
select select "english_adult_not_native_speaker"
select select "1"
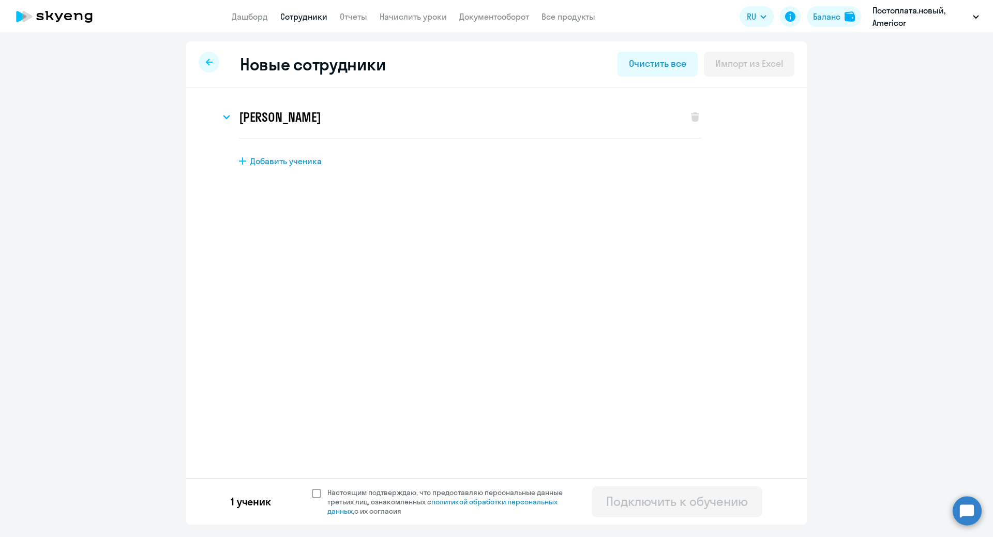
click at [315, 495] on span at bounding box center [316, 492] width 9 height 9
click at [312, 487] on input "Настоящим подтверждаю, что предоставляю персональные данные третьих лиц, ознако…" at bounding box center [311, 487] width 1 height 1
checkbox input "true"
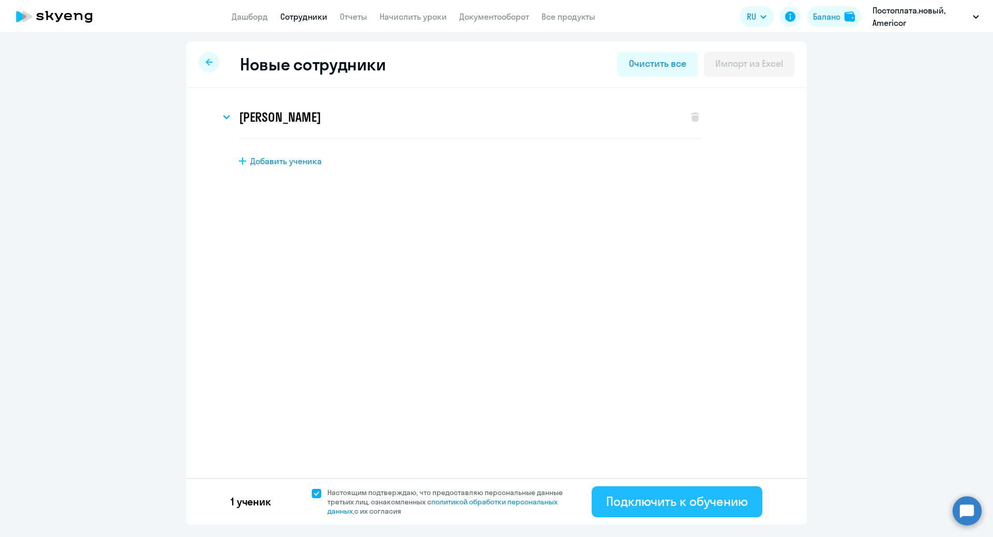
click at [729, 512] on button "Подключить к обучению" at bounding box center [677, 501] width 171 height 31
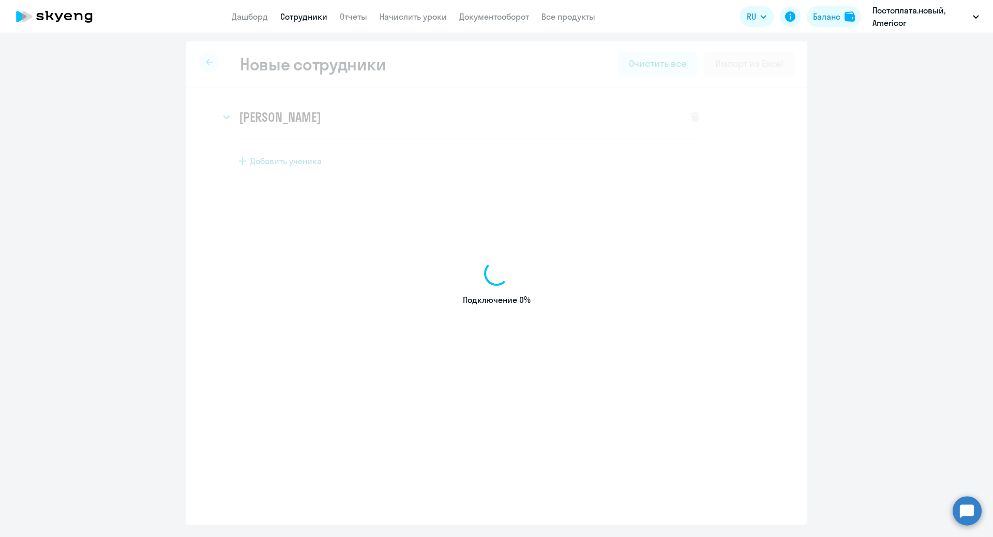
select select "english_adult_not_native_speaker"
select select "1"
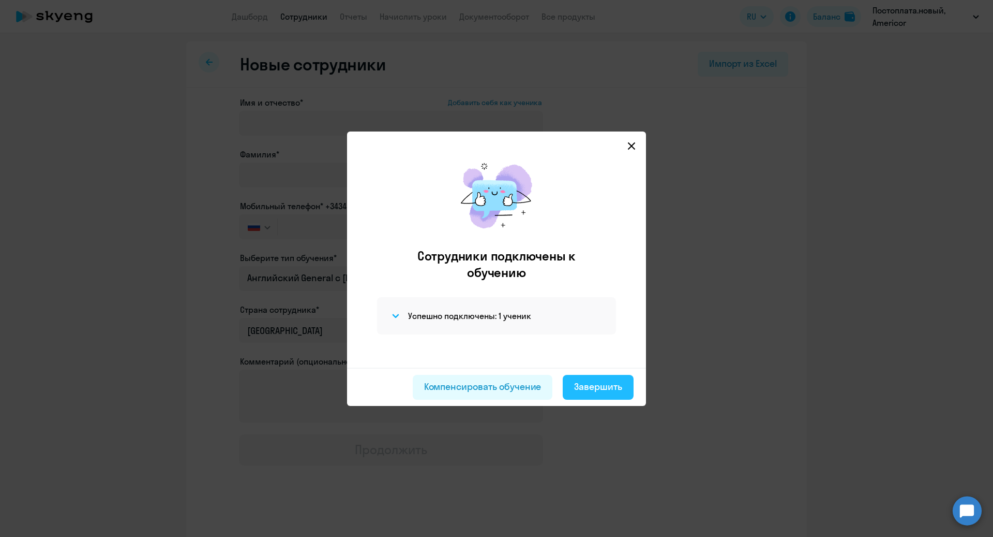
click at [615, 389] on div "Завершить" at bounding box center [598, 386] width 48 height 13
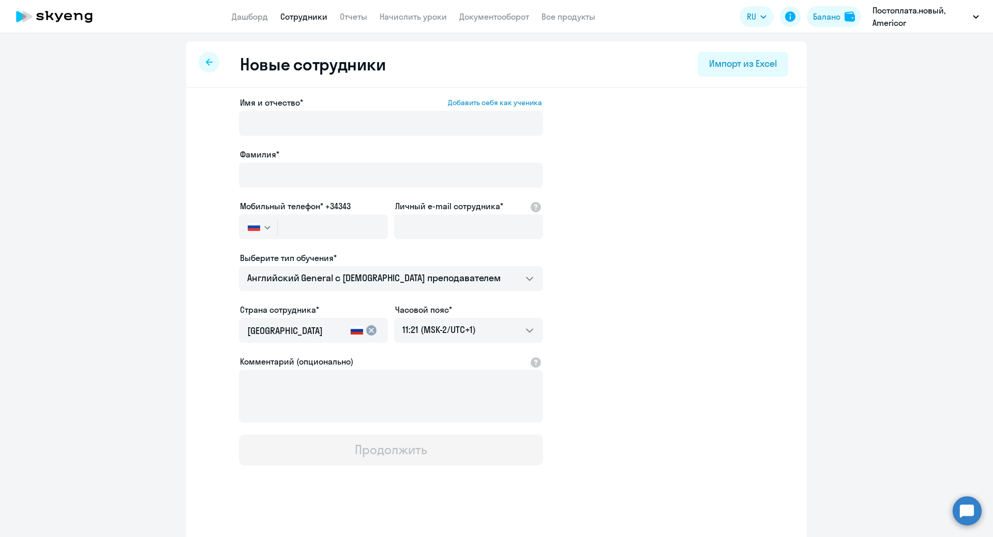
select select "30"
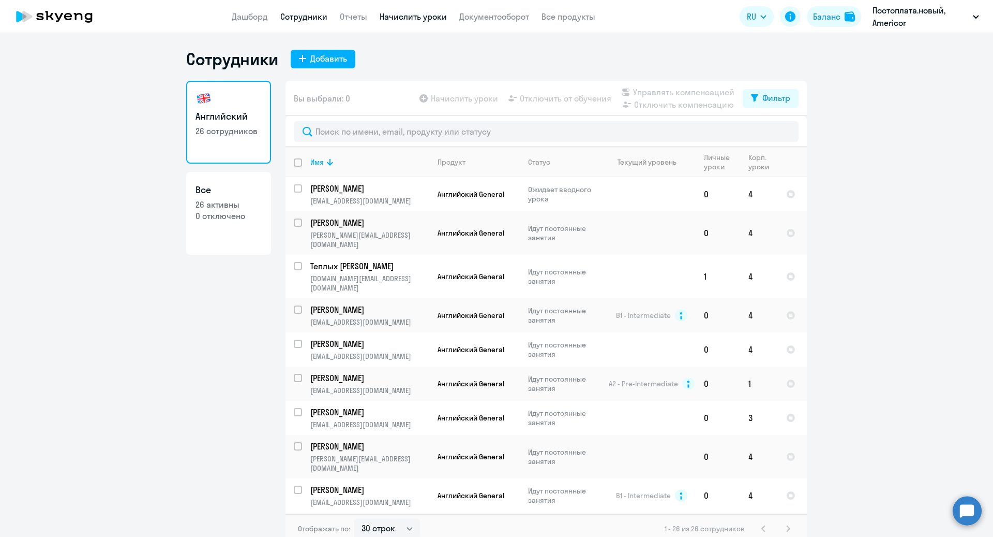
click at [413, 17] on link "Начислить уроки" at bounding box center [413, 16] width 67 height 10
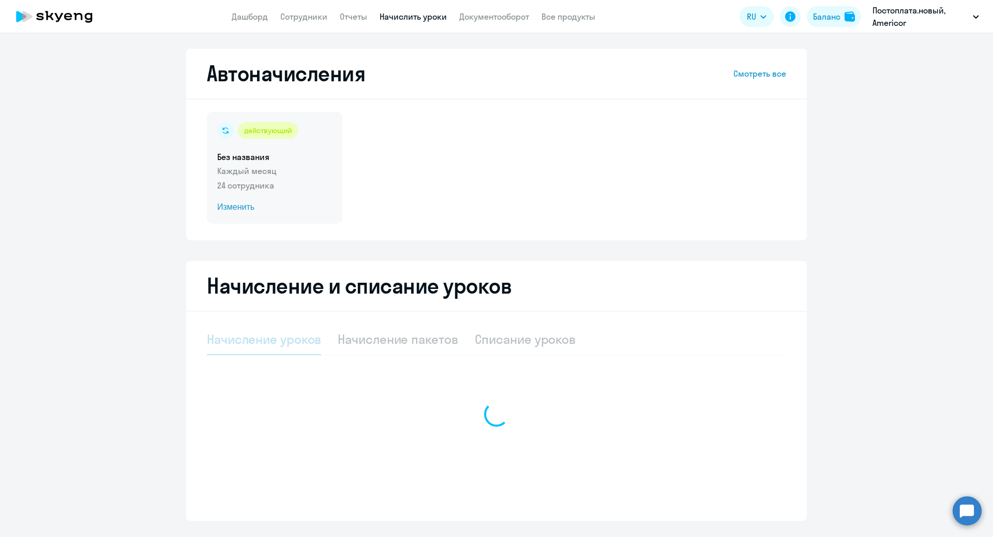
select select "10"
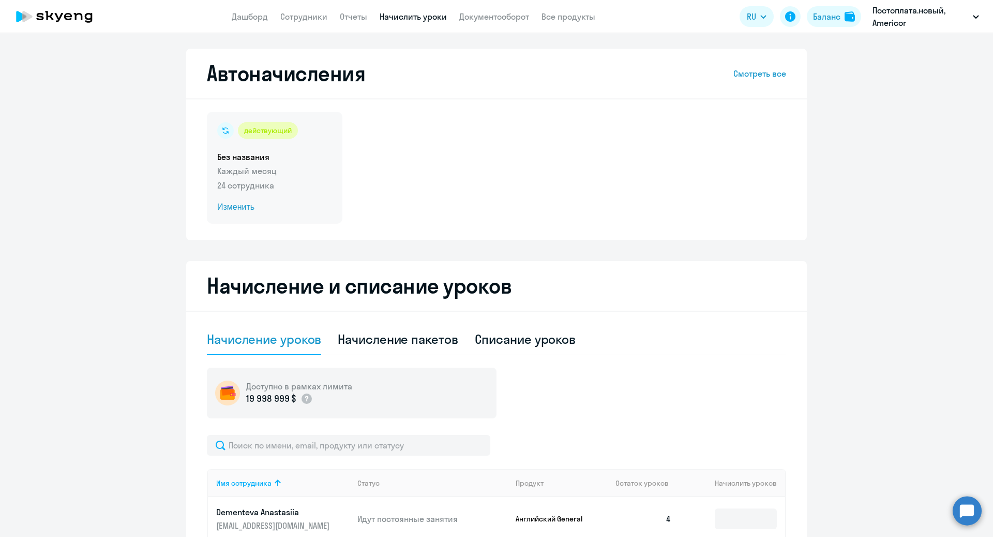
click at [237, 205] on span "Изменить" at bounding box center [274, 207] width 115 height 12
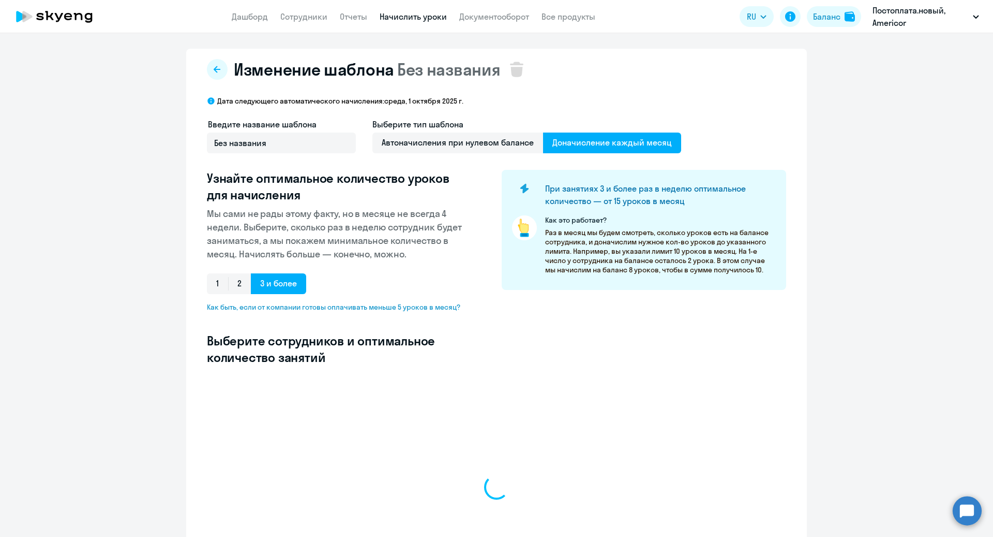
select select "10"
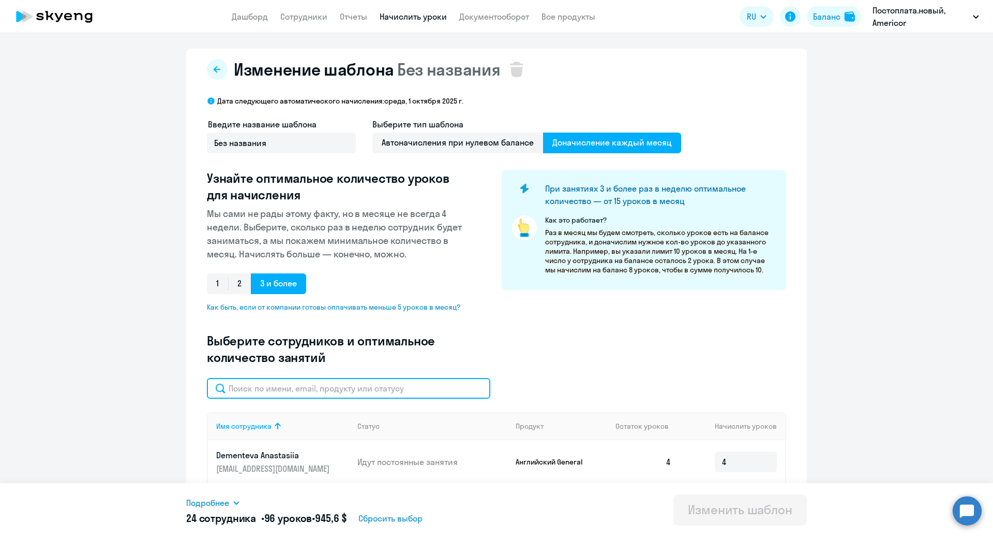
click at [288, 389] on input "text" at bounding box center [349, 388] width 284 height 21
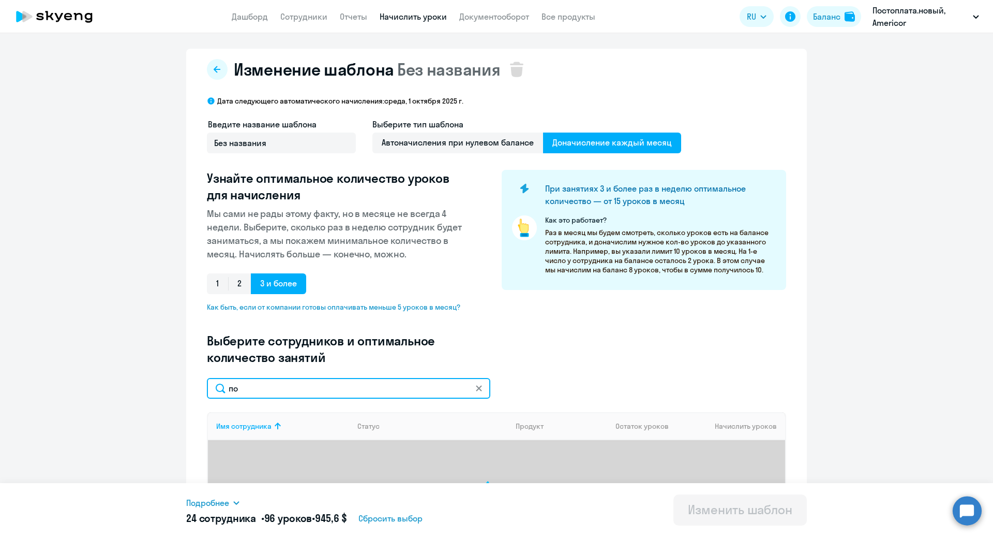
type input "п"
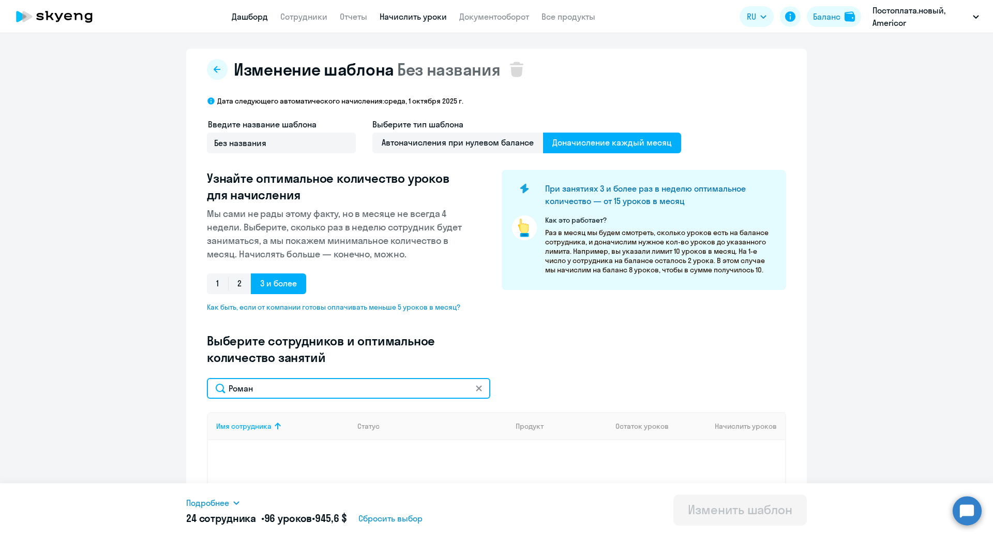
type input "Роман"
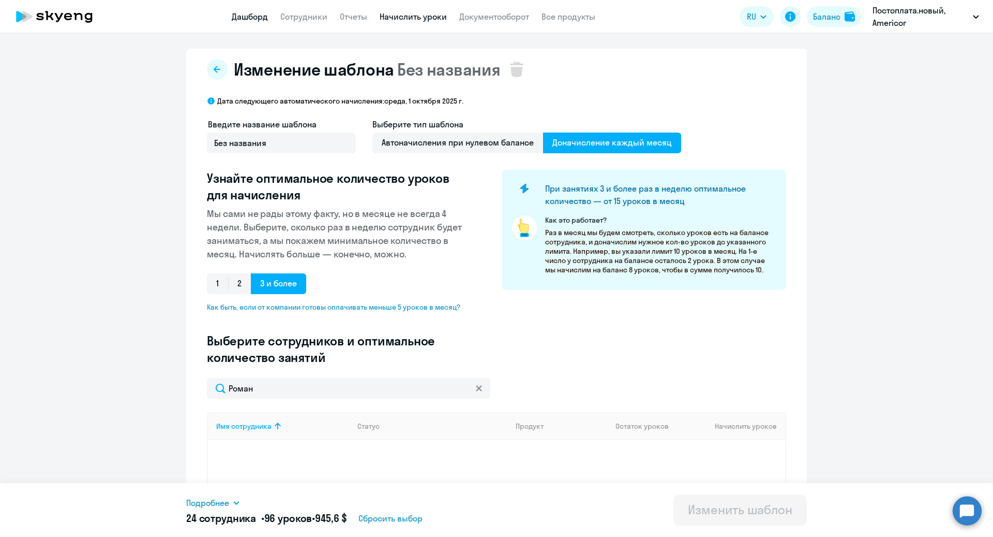
click at [249, 15] on link "Дашборд" at bounding box center [250, 16] width 36 height 10
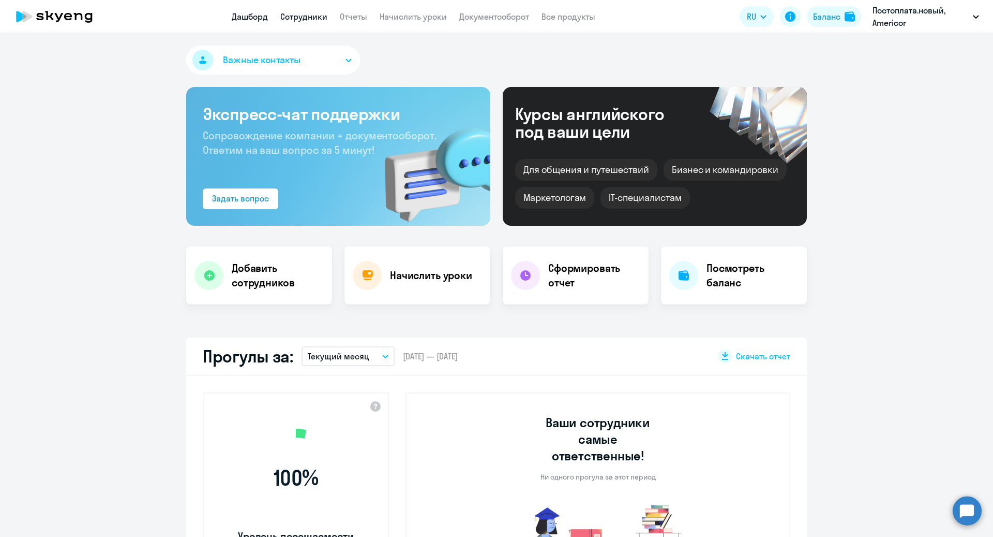
select select "30"
click at [311, 20] on link "Сотрудники" at bounding box center [303, 16] width 47 height 10
select select "30"
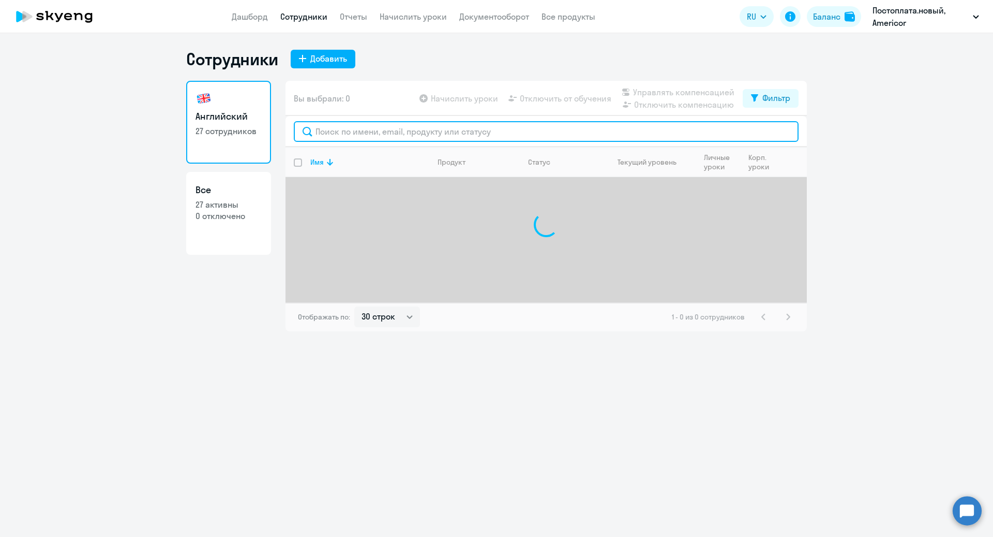
click at [348, 138] on input "text" at bounding box center [546, 131] width 505 height 21
type input "П"
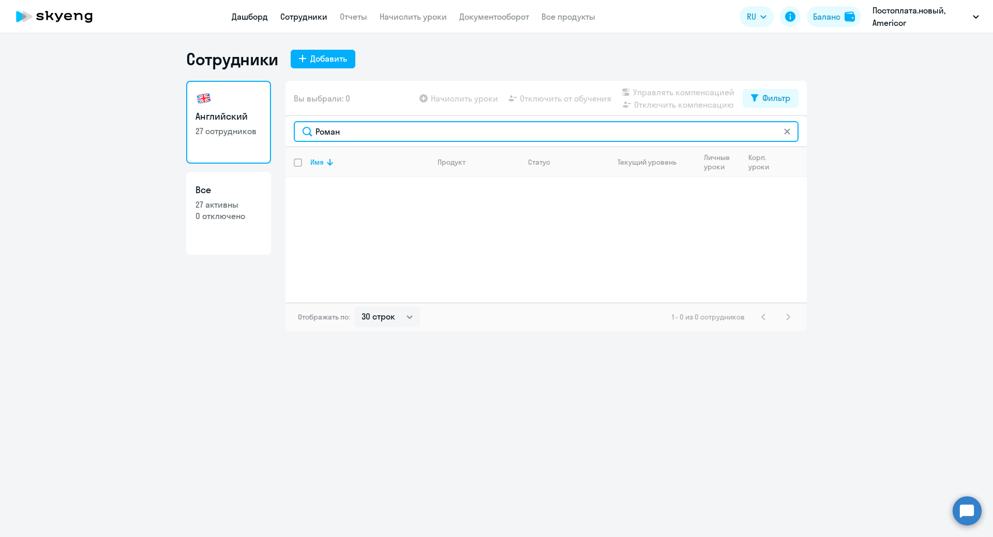
type input "Роман"
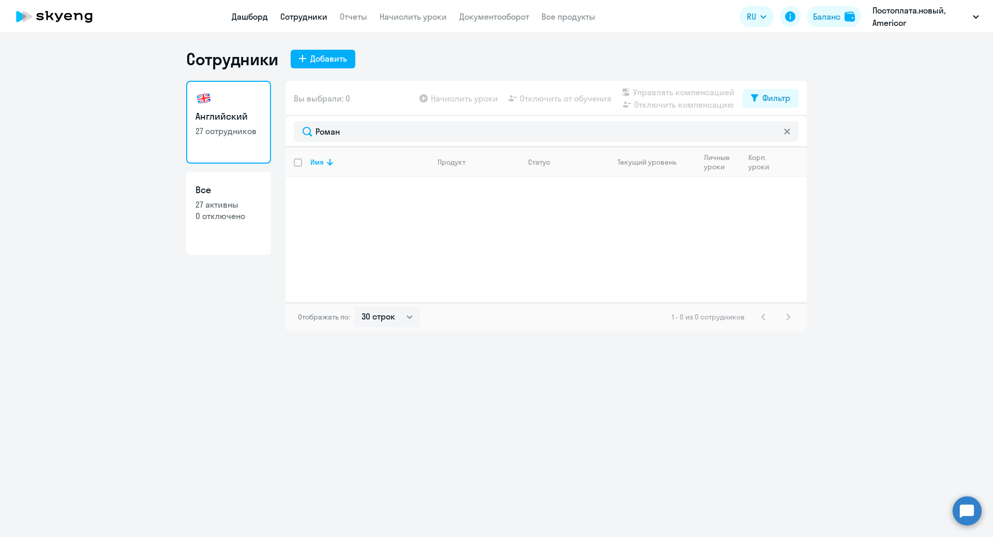
click at [246, 14] on link "Дашборд" at bounding box center [250, 16] width 36 height 10
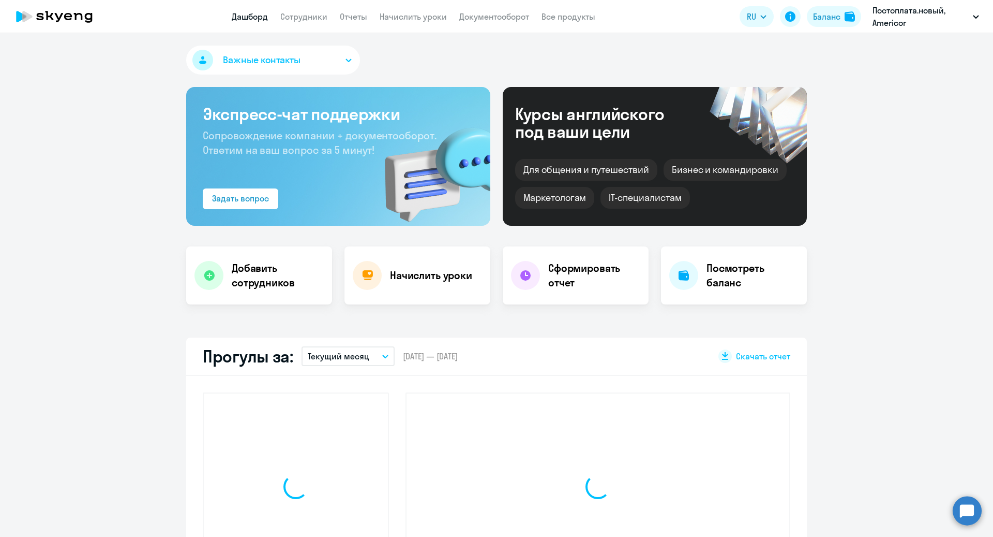
select select "30"
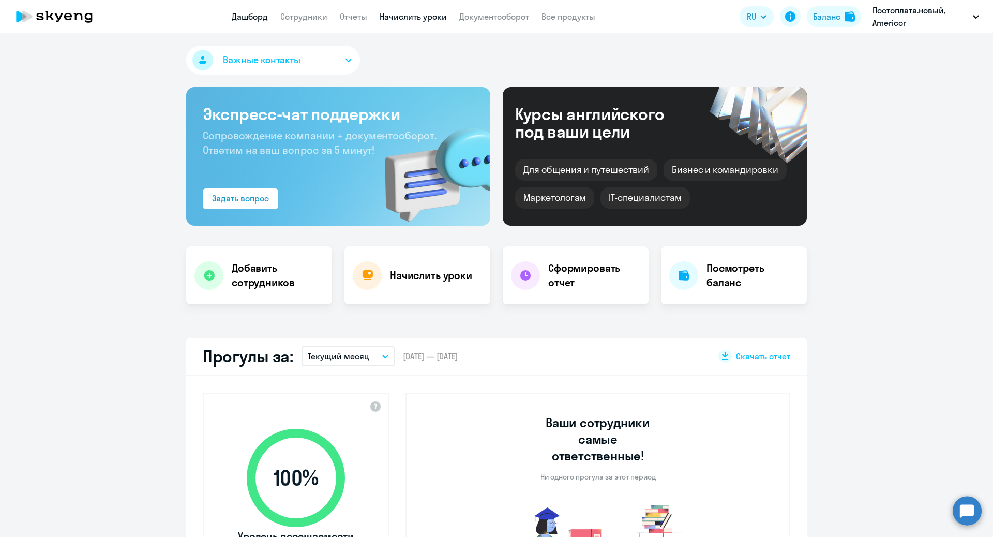
click at [409, 16] on link "Начислить уроки" at bounding box center [413, 16] width 67 height 10
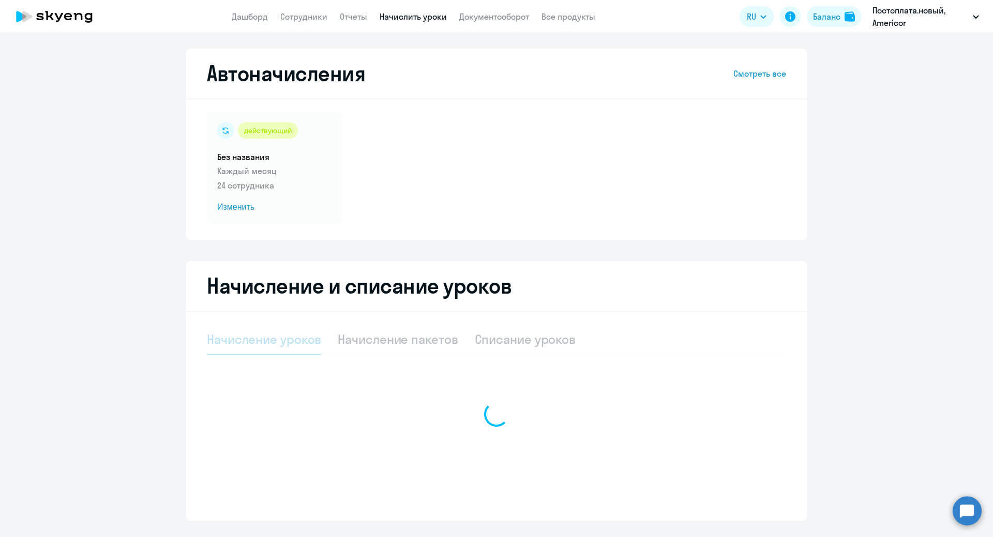
select select "10"
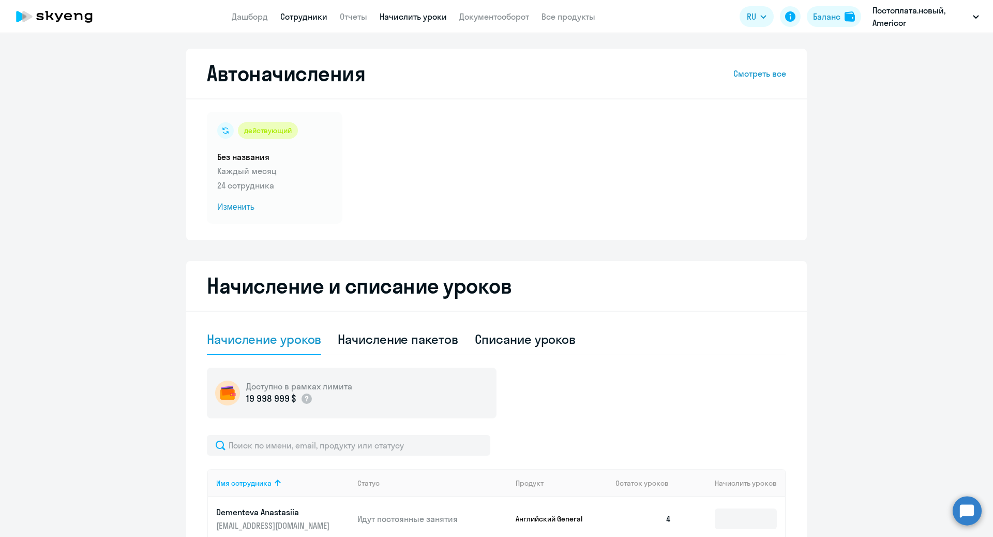
click at [291, 16] on link "Сотрудники" at bounding box center [303, 16] width 47 height 10
select select "30"
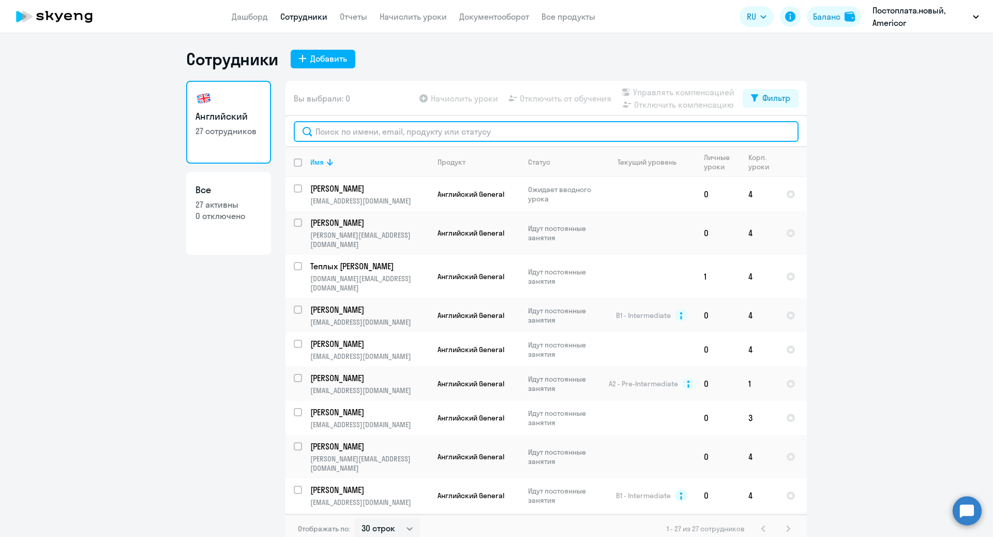
click at [421, 128] on input "text" at bounding box center [546, 131] width 505 height 21
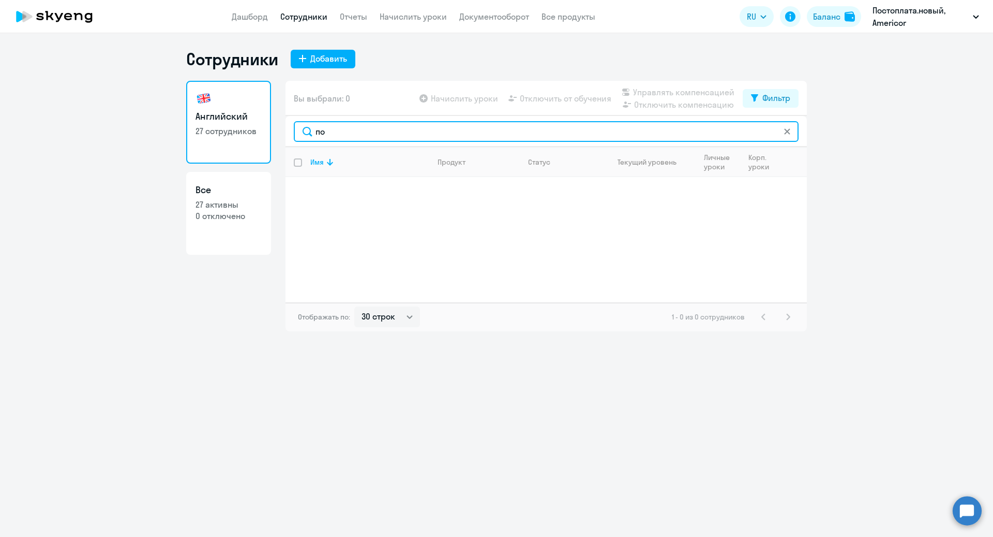
type input "п"
type input "Роман"
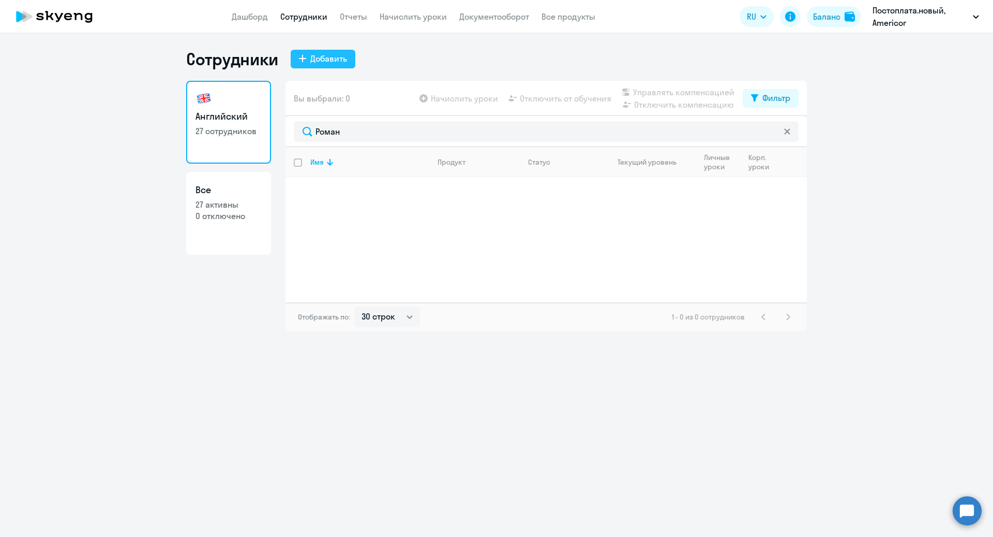
click at [321, 63] on div "Добавить" at bounding box center [328, 58] width 37 height 12
select select "english_adult_not_native_speaker"
select select "1"
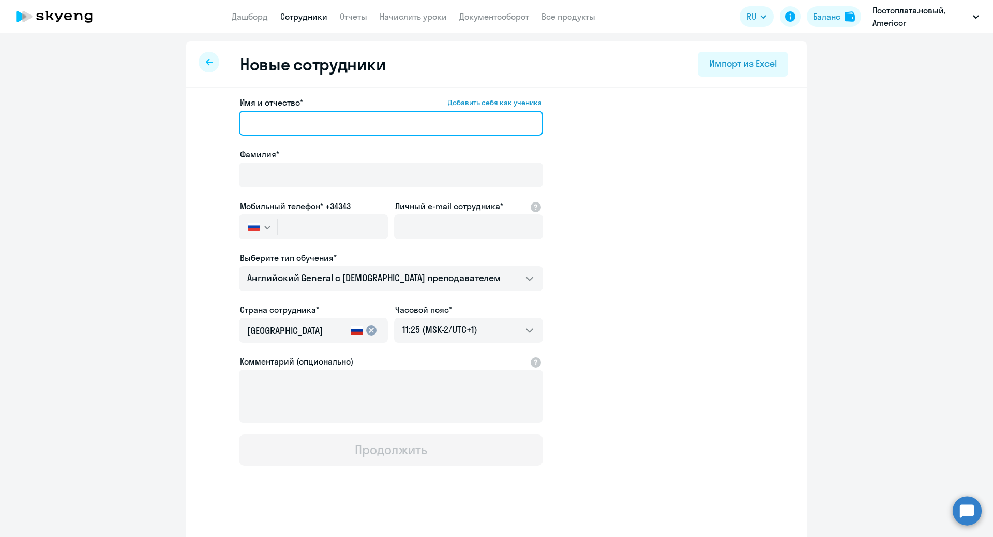
click at [304, 127] on input "Имя и отчество* Добавить себя как ученика" at bounding box center [391, 123] width 304 height 25
type input "Роман"
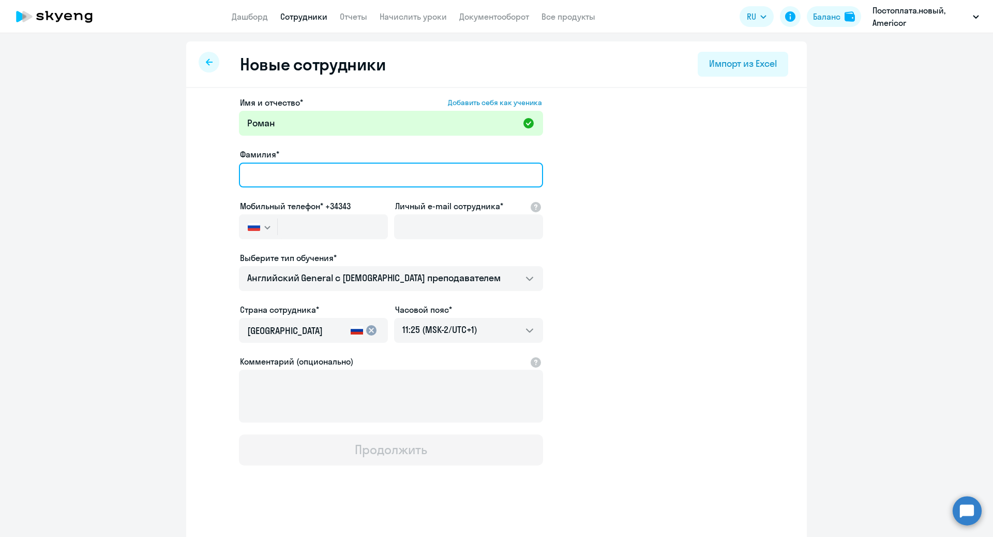
click at [286, 180] on input "Фамилия*" at bounding box center [391, 174] width 304 height 25
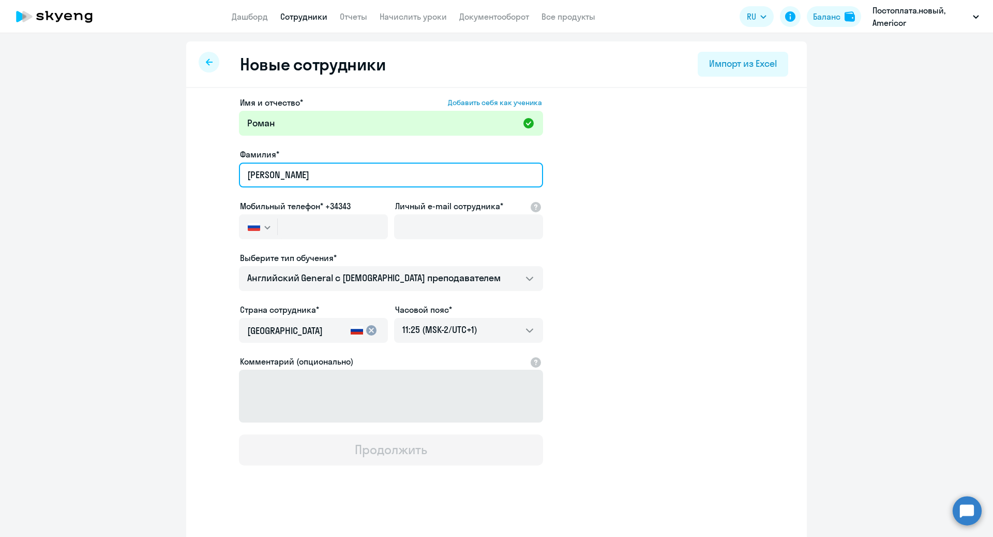
type input "Погоров"
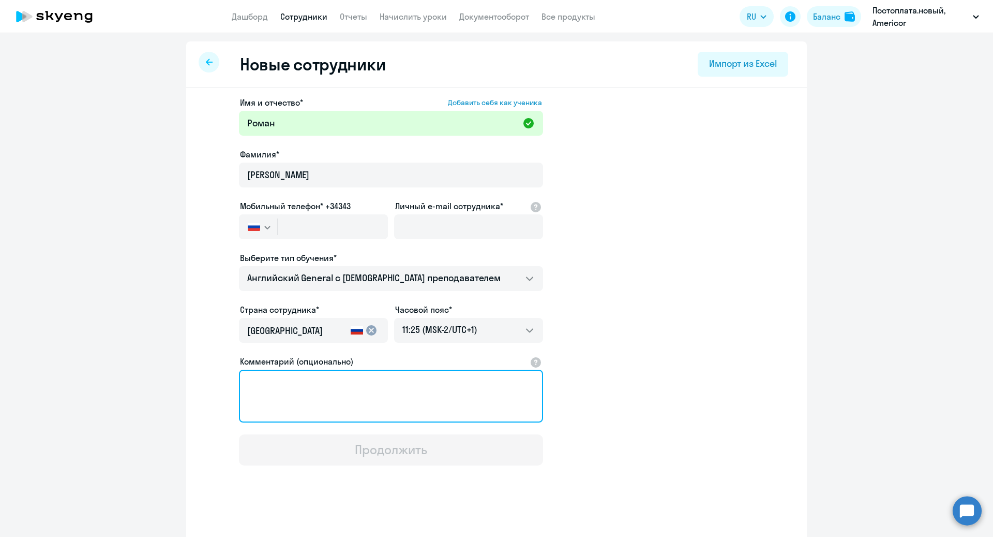
click at [282, 392] on textarea "Комментарий (опционально)" at bounding box center [391, 395] width 304 height 53
paste textarea "@rpogorov"
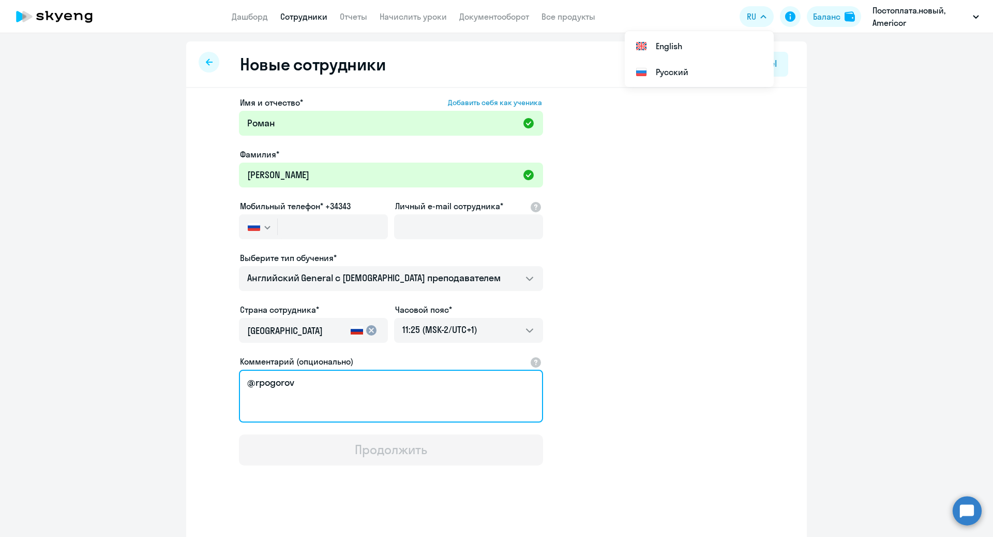
type textarea "@rpogorov"
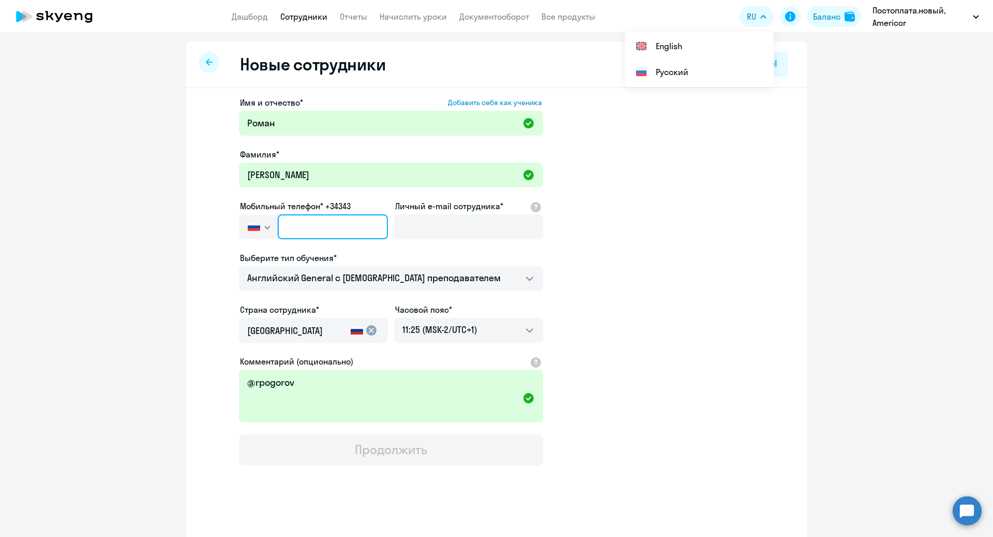
click at [320, 226] on input "text" at bounding box center [333, 226] width 110 height 25
paste input "+7 953 168-01-00"
type input "+7 953 168-01-00"
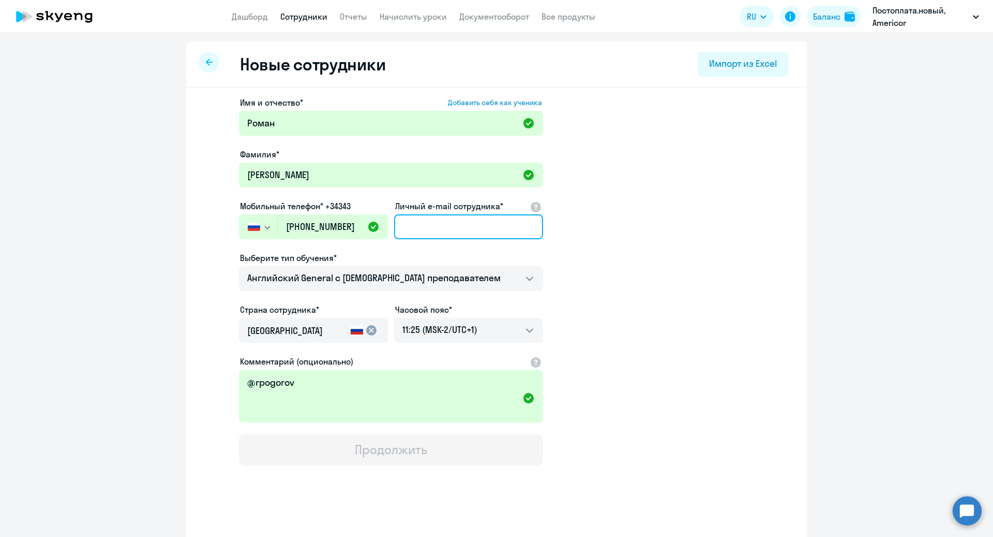
click at [409, 232] on input "Личный e-mail сотрудника*" at bounding box center [468, 226] width 149 height 25
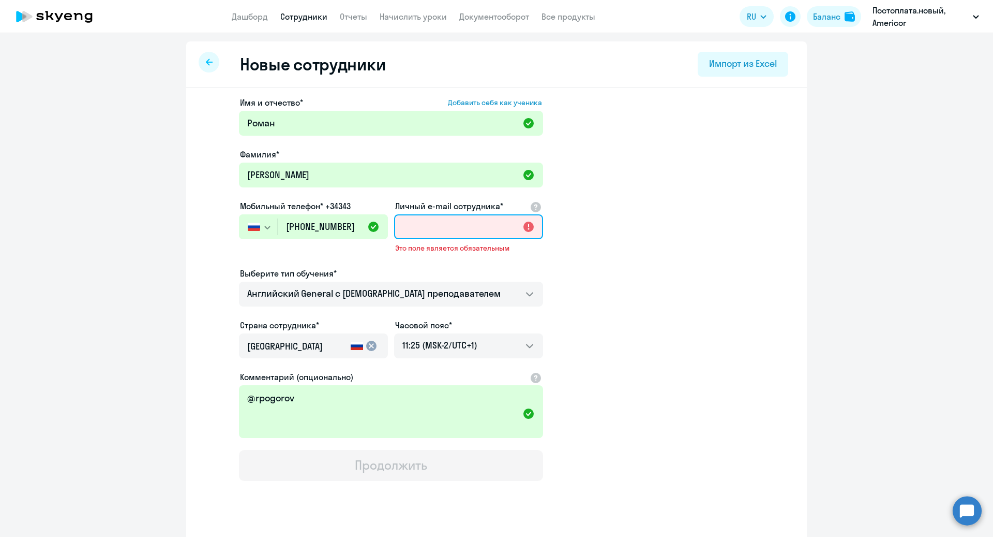
click at [474, 220] on input "Личный e-mail сотрудника*" at bounding box center [468, 226] width 149 height 25
paste input "rroman.pogorov@gmail.com"
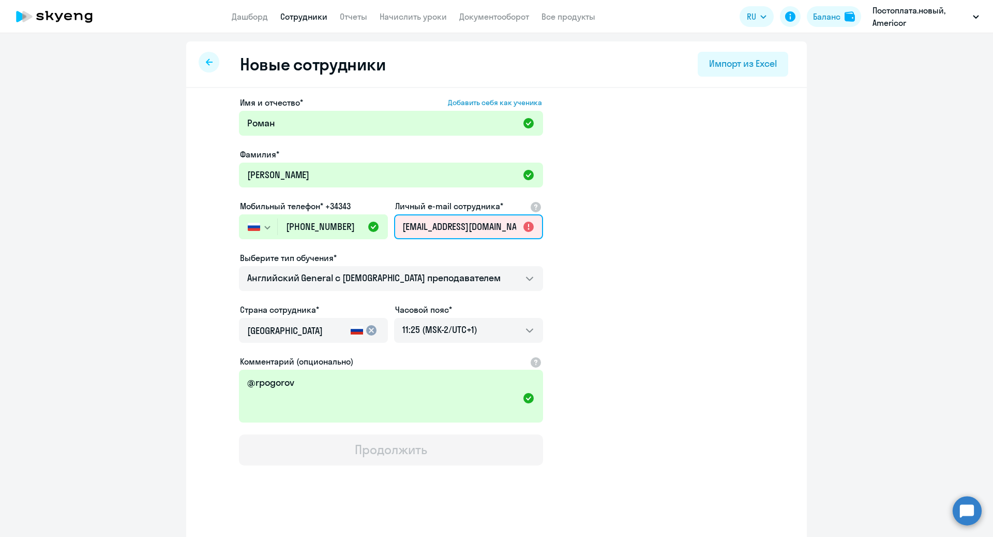
scroll to position [0, 7]
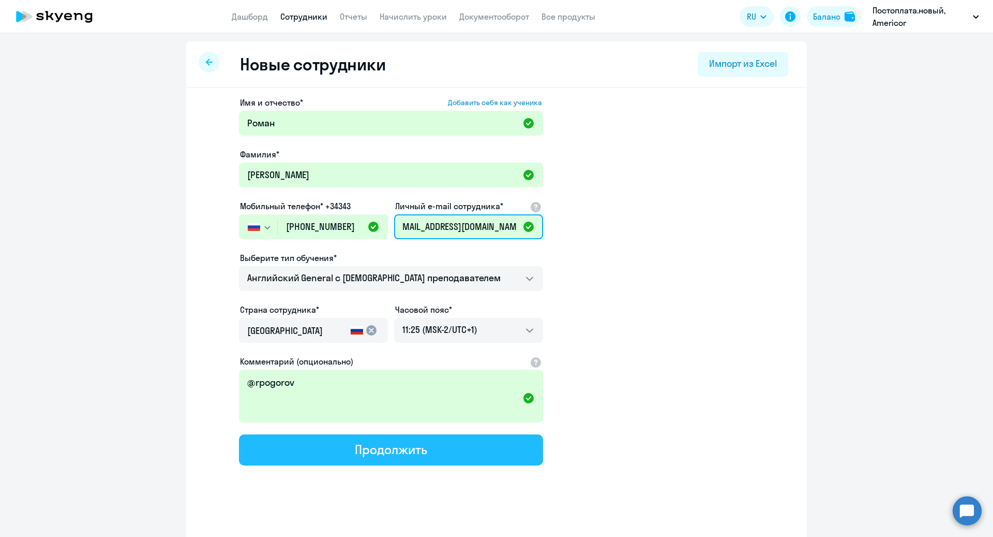
type input "rroman.pogorov@gmail.com"
click at [392, 455] on div "Продолжить" at bounding box center [391, 449] width 72 height 17
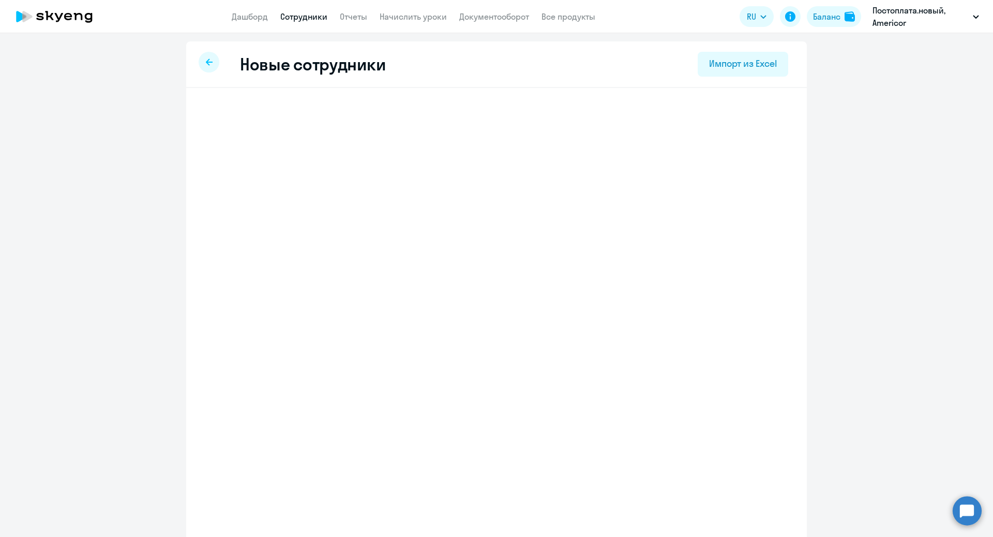
select select "english_adult_not_native_speaker"
select select "1"
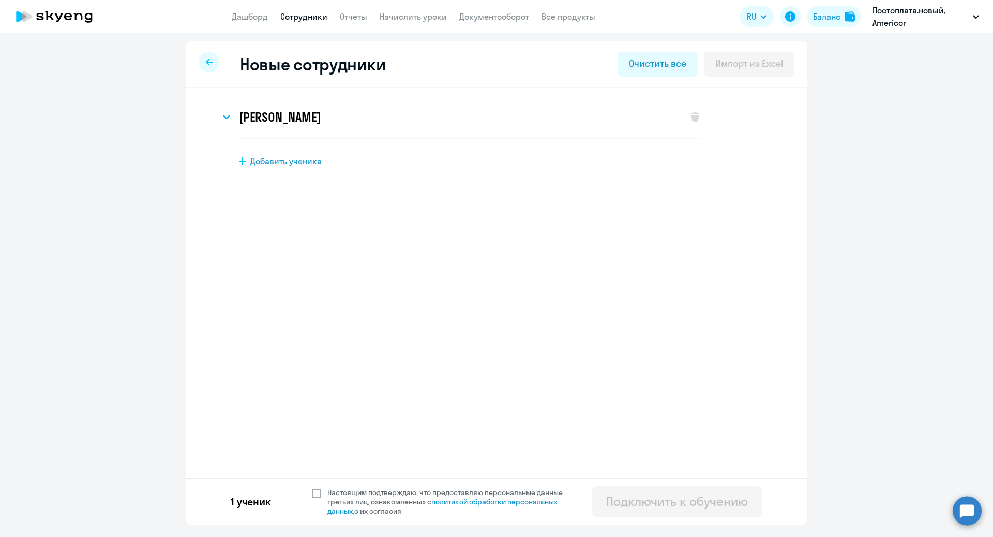
click at [317, 495] on span at bounding box center [316, 492] width 9 height 9
click at [312, 487] on input "Настоящим подтверждаю, что предоставляю персональные данные третьих лиц, ознако…" at bounding box center [311, 487] width 1 height 1
checkbox input "true"
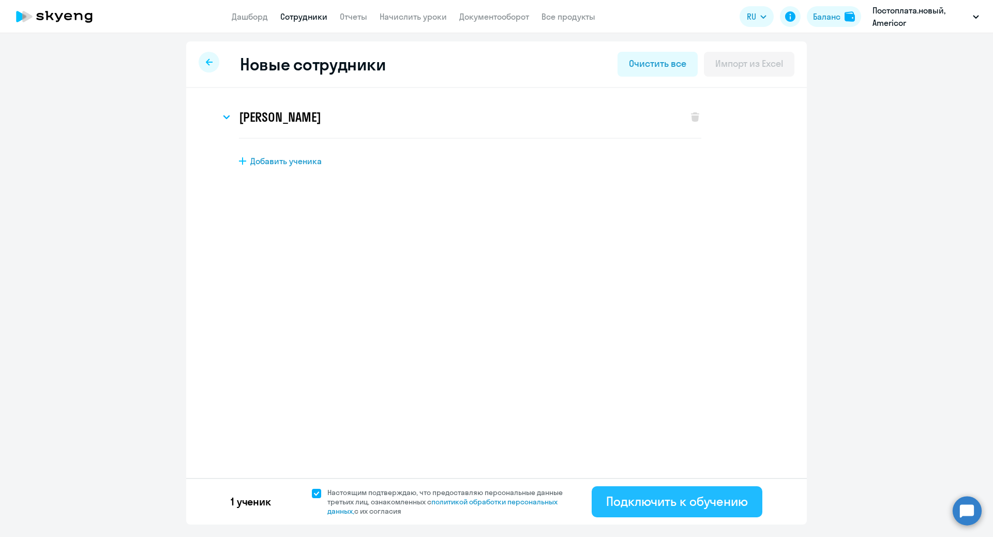
click at [698, 507] on div "Подключить к обучению" at bounding box center [677, 501] width 142 height 17
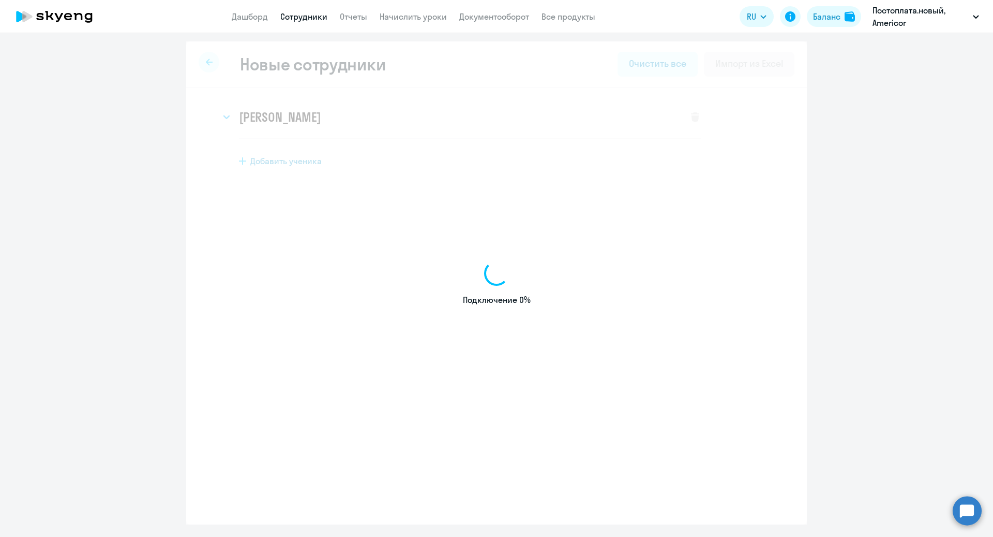
select select "english_adult_not_native_speaker"
select select "1"
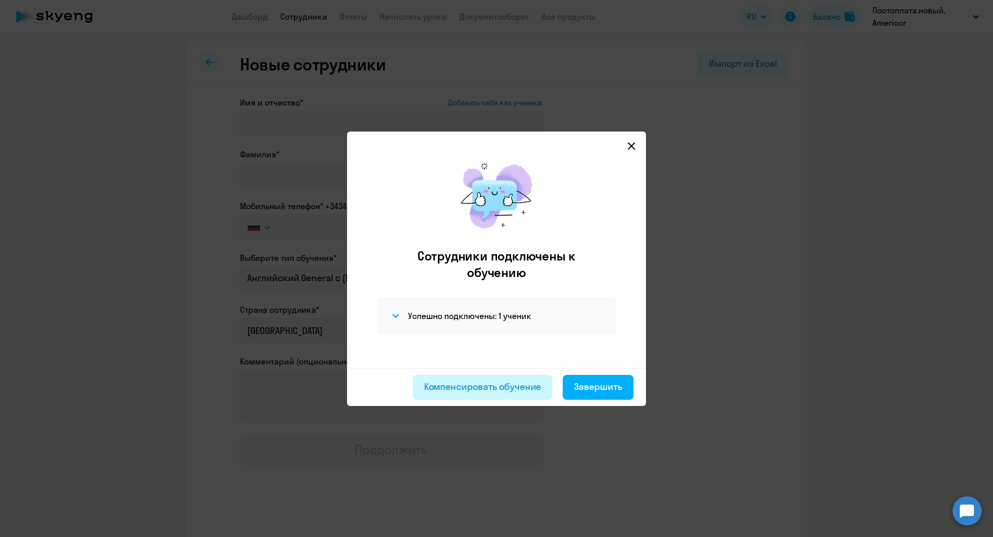
click at [500, 389] on div "Компенсировать обучение" at bounding box center [482, 386] width 117 height 13
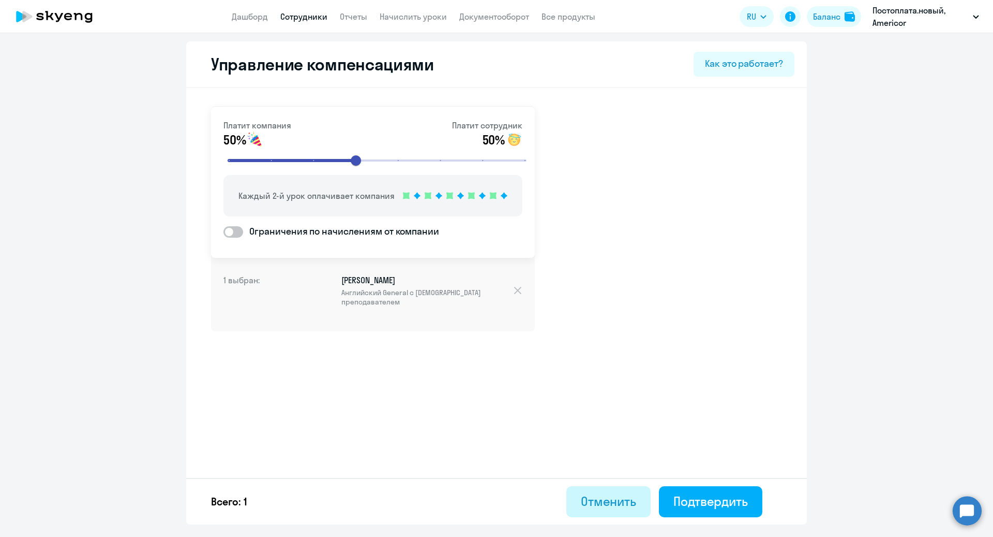
click at [597, 503] on div "Отменить" at bounding box center [608, 501] width 55 height 17
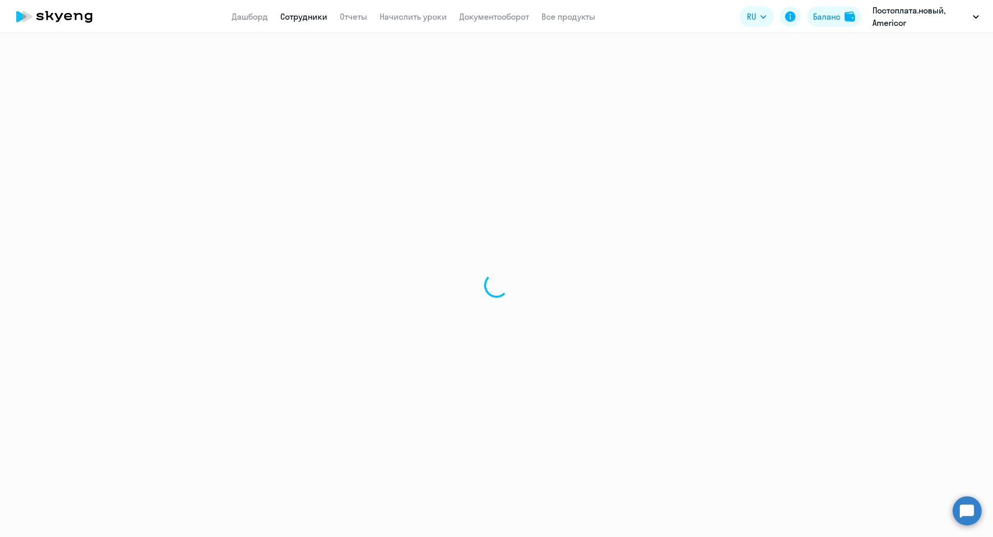
select select "30"
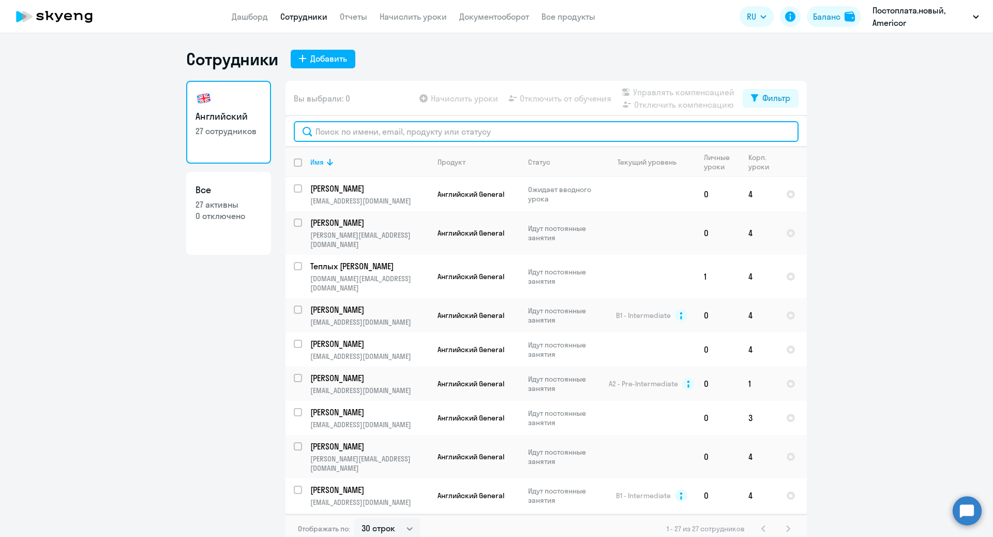
click at [447, 132] on input "text" at bounding box center [546, 131] width 505 height 21
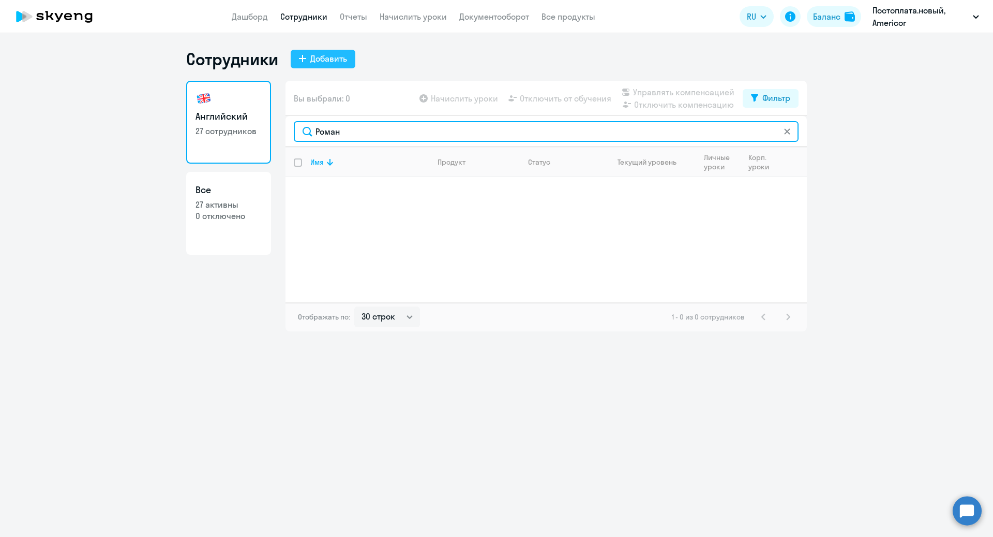
type input "Роман"
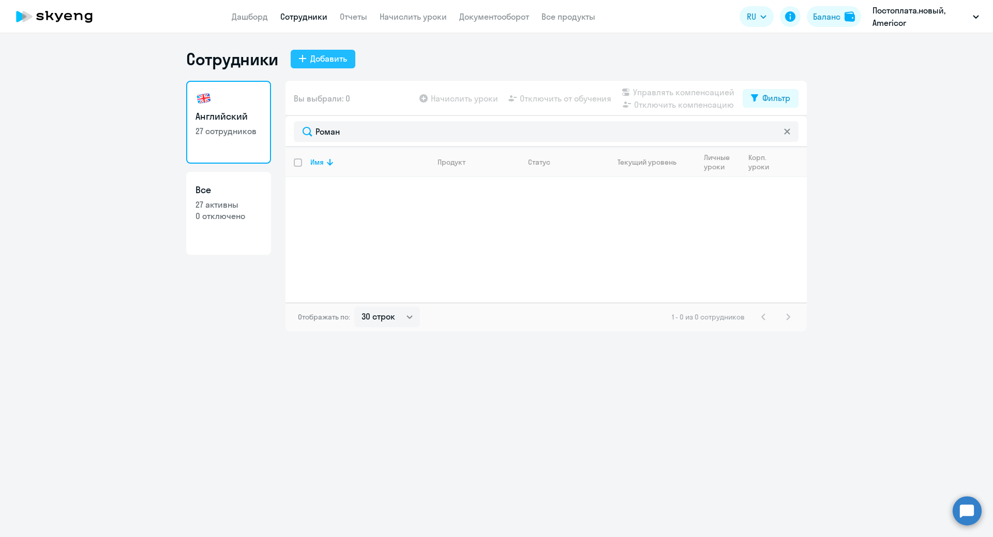
click at [339, 65] on button "Добавить" at bounding box center [323, 59] width 65 height 19
select select "english_adult_not_native_speaker"
select select "1"
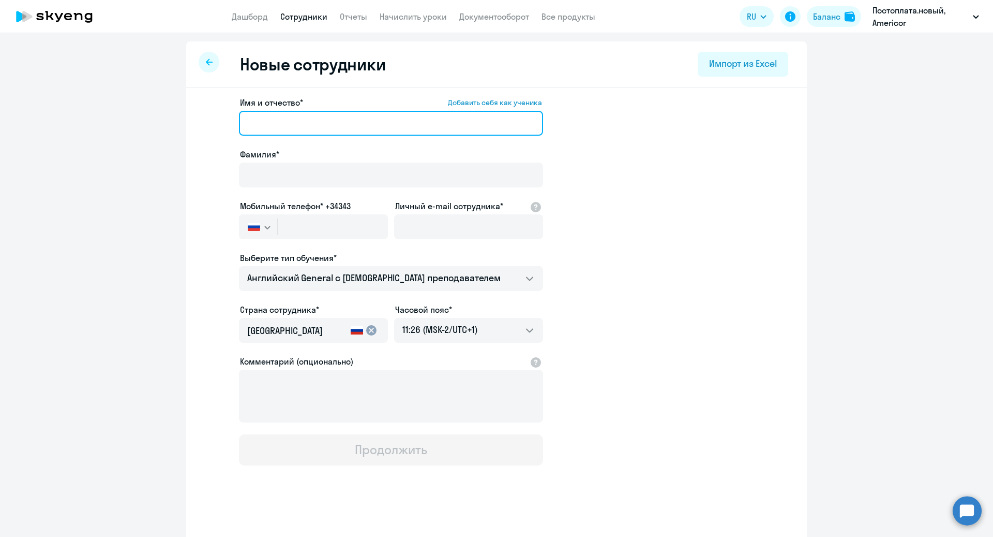
click at [342, 127] on input "Имя и отчество* Добавить себя как ученика" at bounding box center [391, 123] width 304 height 25
type input "Роман"
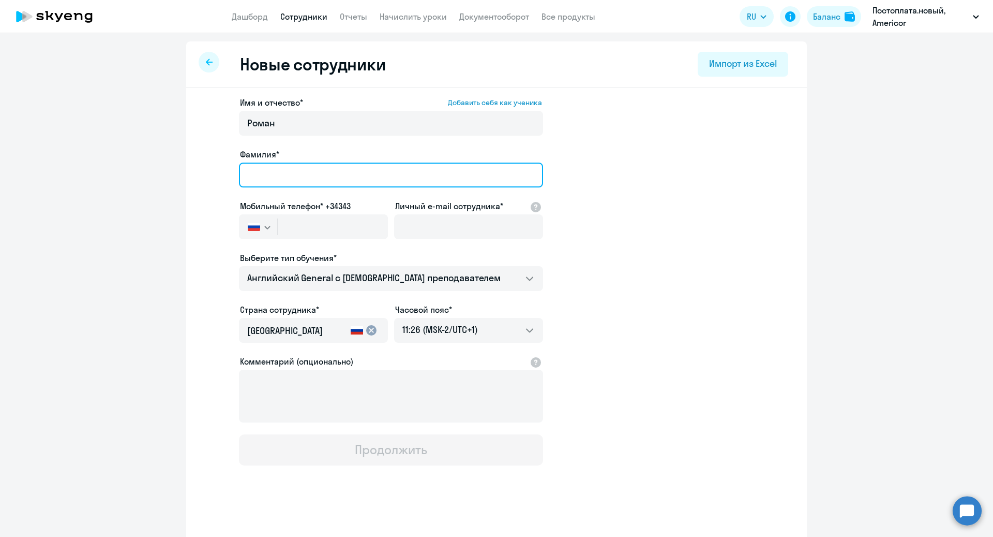
click at [318, 176] on input "Фамилия*" at bounding box center [391, 174] width 304 height 25
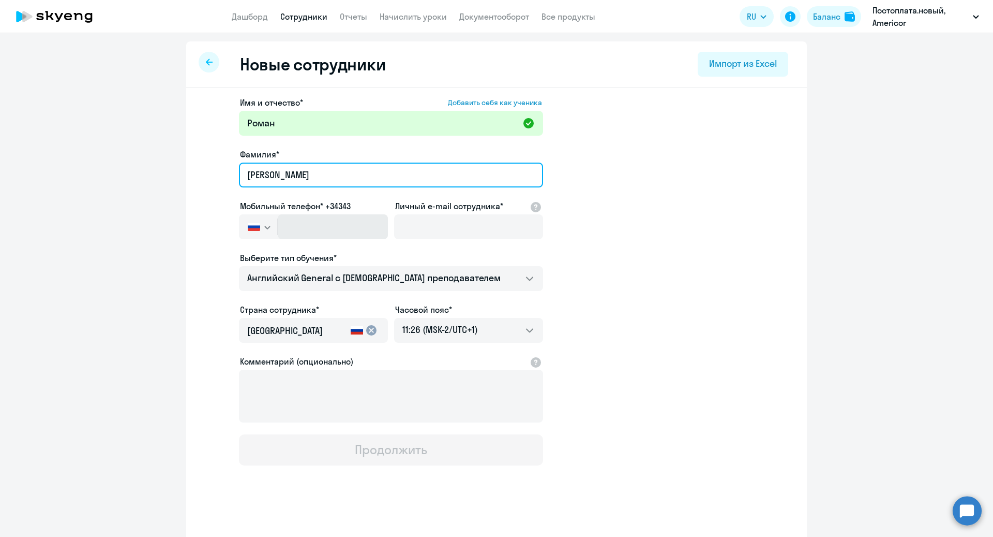
type input "Погоров"
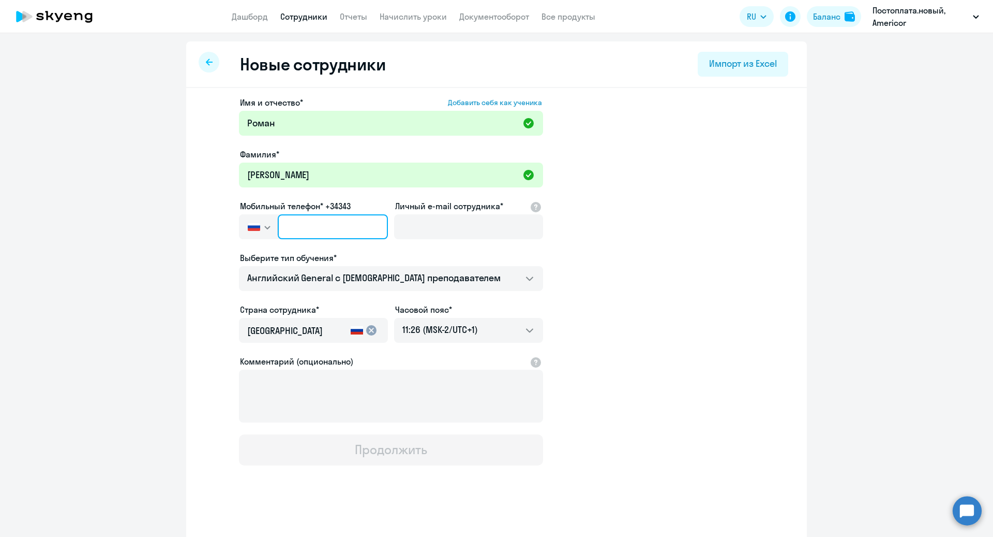
click at [314, 221] on input "text" at bounding box center [333, 226] width 110 height 25
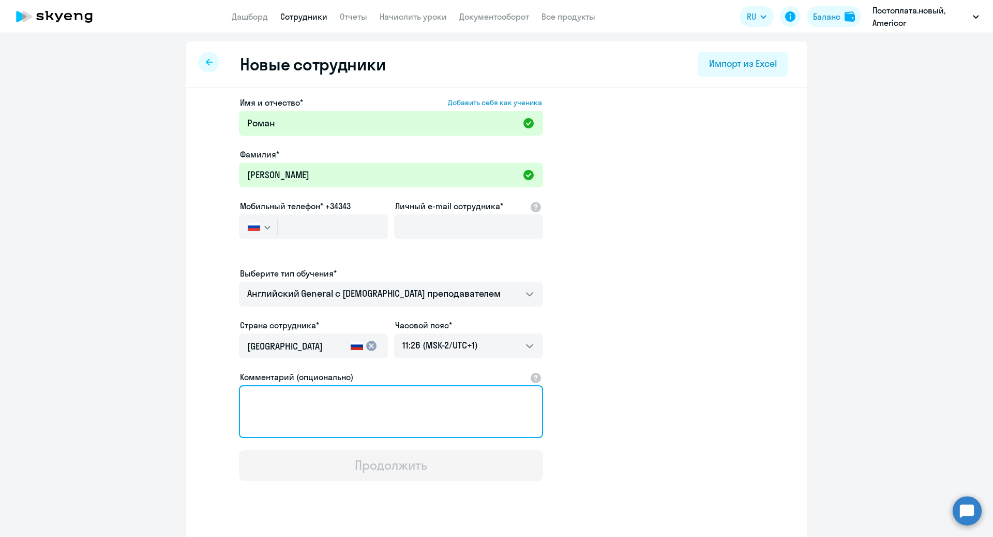
click at [336, 390] on textarea "Комментарий (опционально)" at bounding box center [391, 411] width 304 height 53
paste textarea "rroman.pogorov@gmail.com"
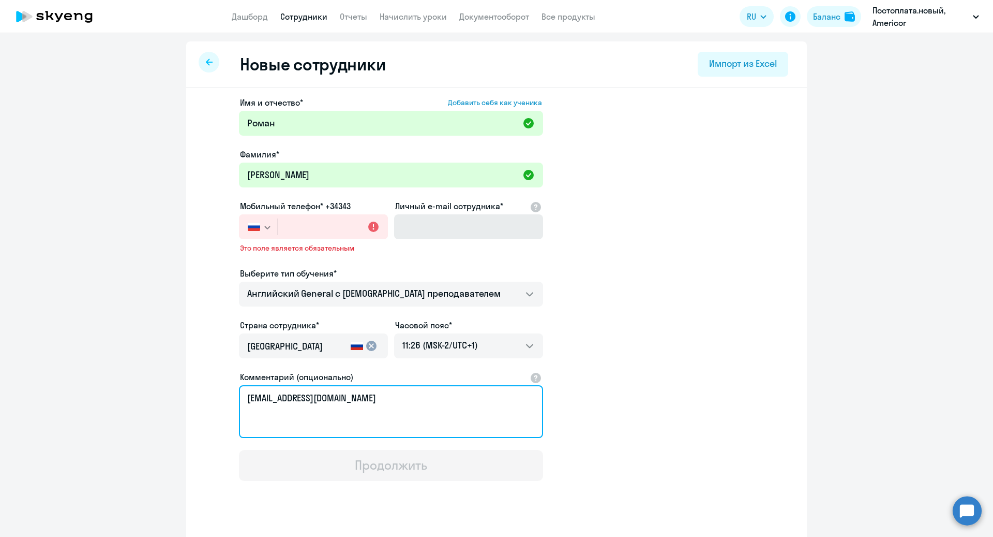
type textarea "rroman.pogorov@gmail.com"
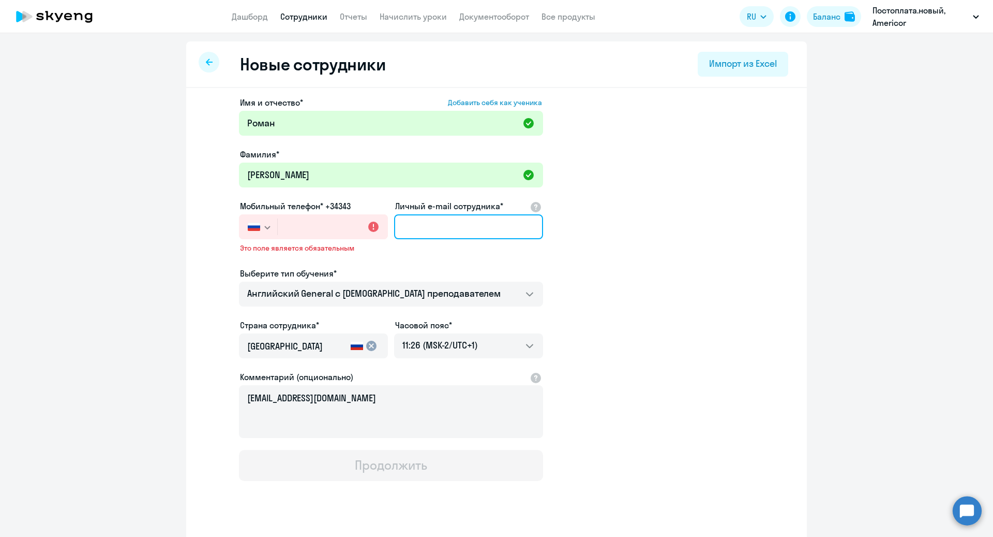
click at [445, 226] on input "Личный e-mail сотрудника*" at bounding box center [468, 226] width 149 height 25
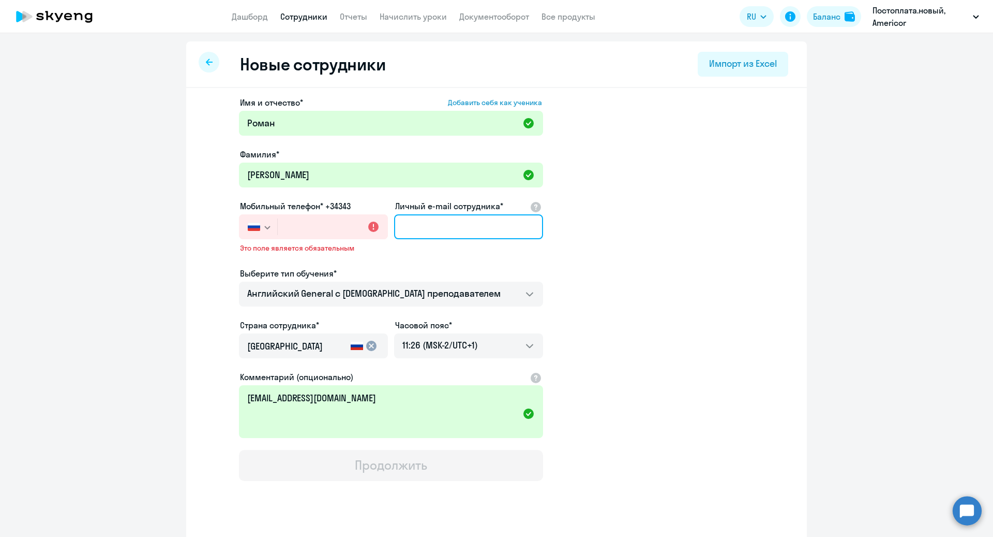
paste input "rroman.pogorov@gmail.com"
type input "rroman.pogorov@gmail.com"
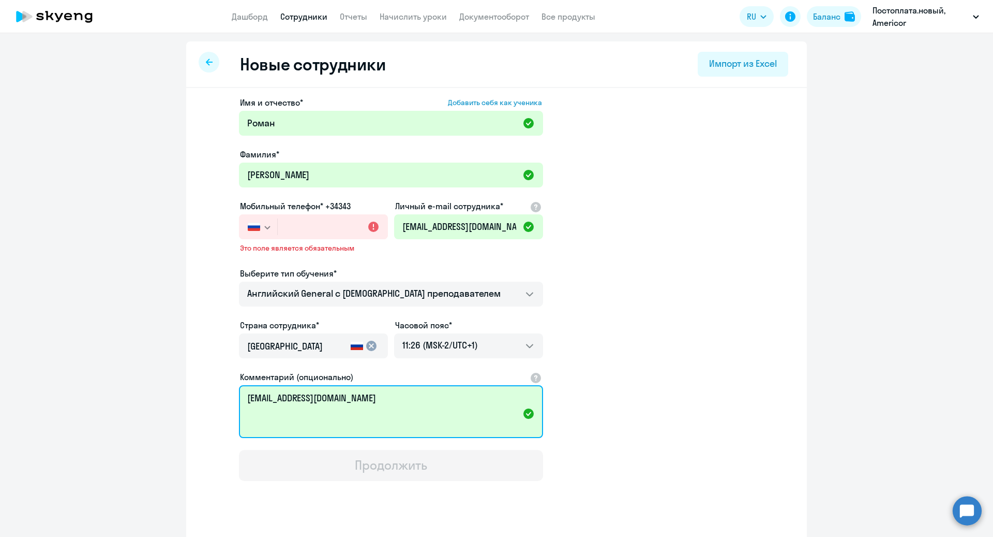
drag, startPoint x: 375, startPoint y: 401, endPoint x: 206, endPoint y: 375, distance: 170.8
click at [206, 394] on app-new-student-form "Имя и отчество* Добавить себя как ученика Роман Фамилия* Погоров Мобильный теле…" at bounding box center [497, 288] width 588 height 384
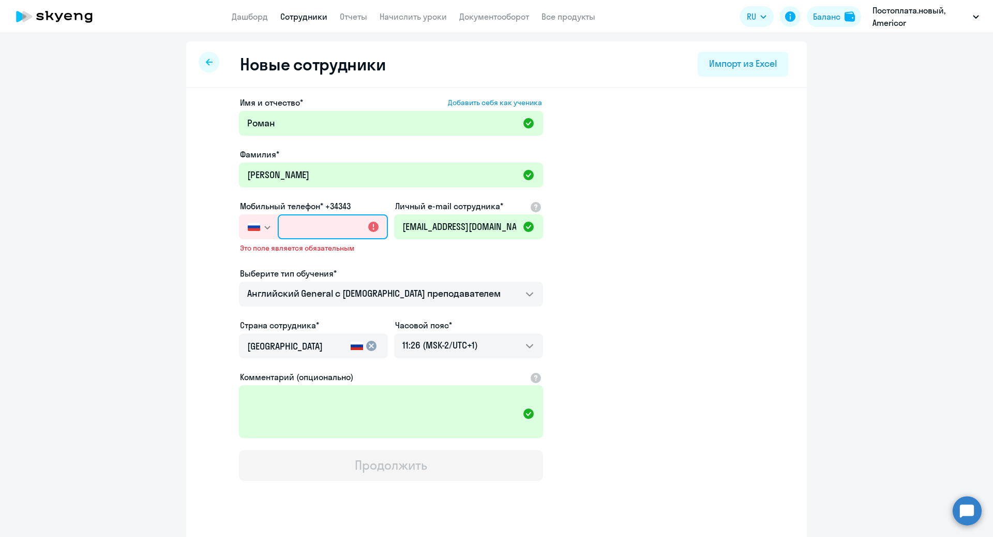
click at [325, 230] on input "text" at bounding box center [333, 226] width 110 height 25
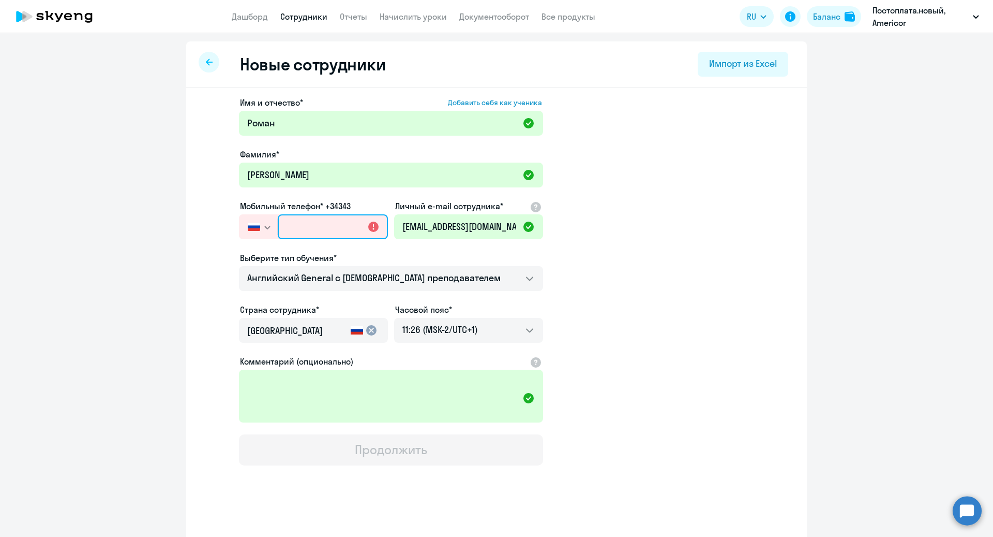
paste input "+7 953 168-01-00"
type input "+7 953 168-01-00"
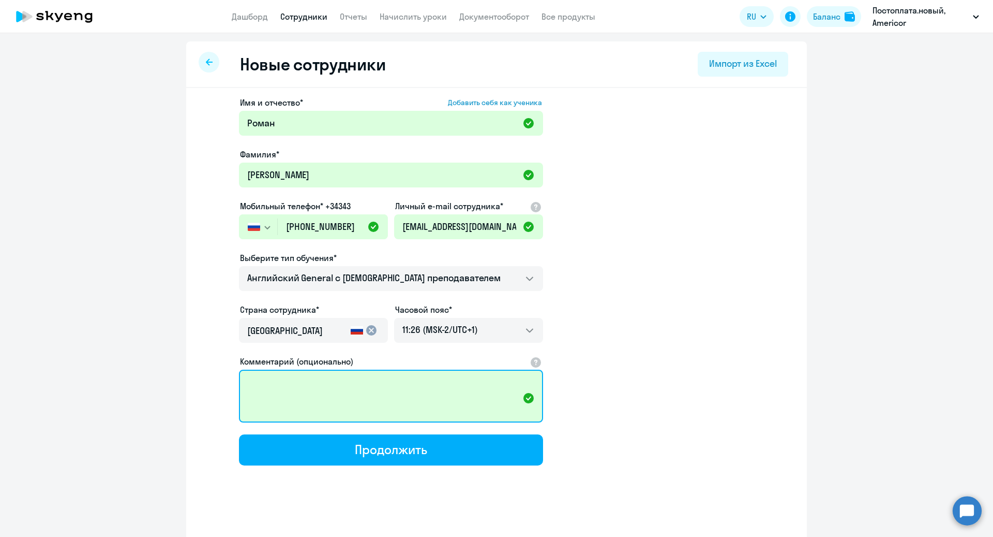
click at [320, 386] on textarea "Комментарий (опционально)" at bounding box center [391, 395] width 304 height 53
click at [302, 400] on textarea "Комментарий (опционально)" at bounding box center [391, 395] width 304 height 53
paste textarea "@rpogorov"
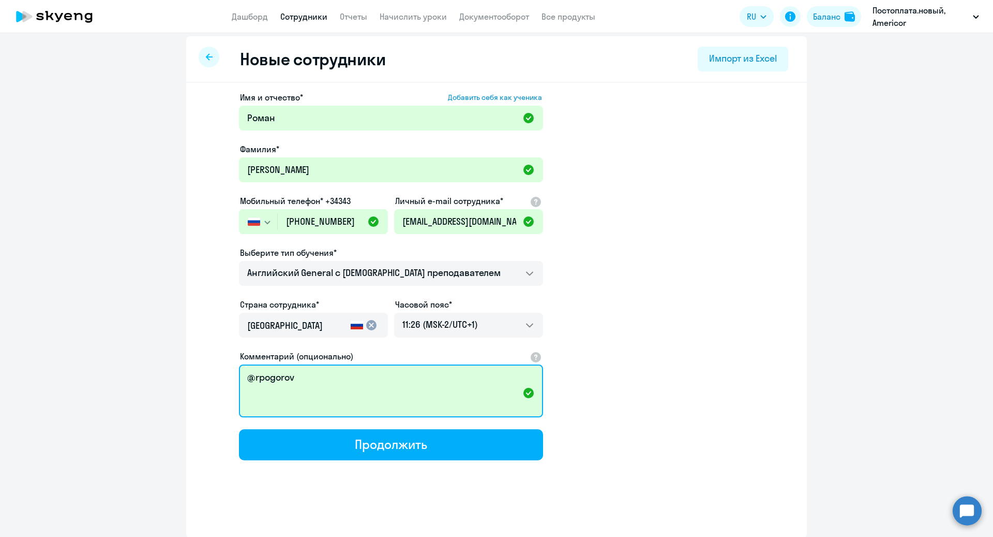
type textarea "@rpogorov"
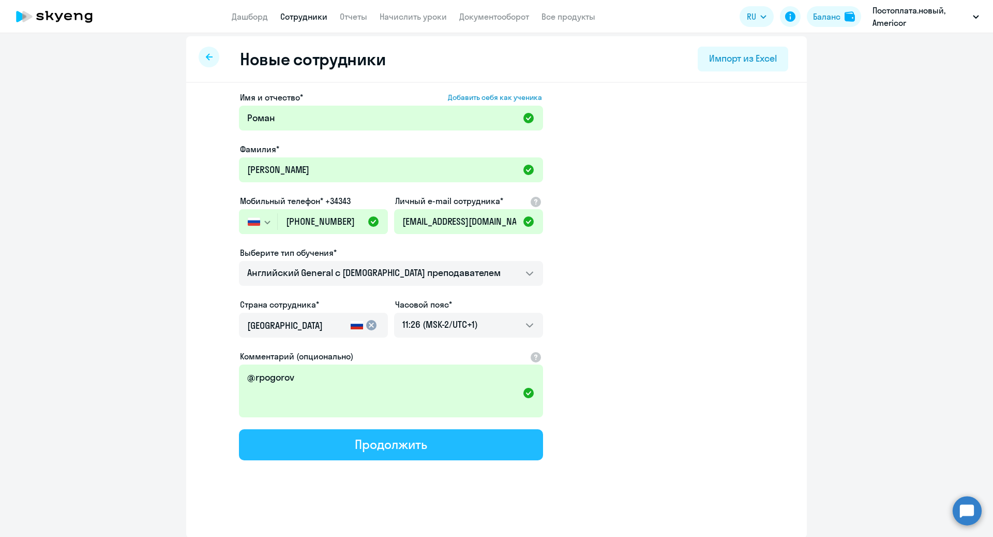
click at [426, 448] on div "Продолжить" at bounding box center [391, 444] width 72 height 17
select select "english_adult_not_native_speaker"
select select "1"
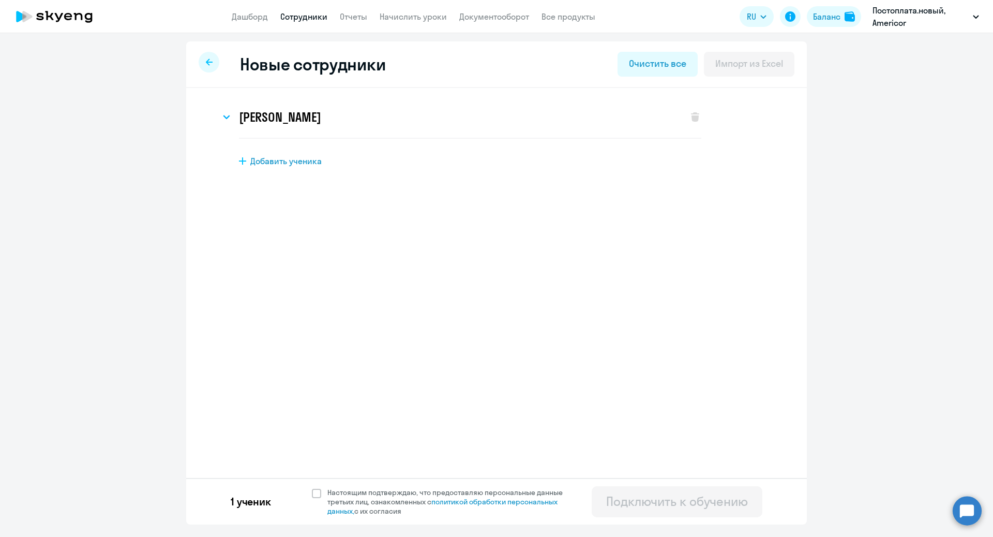
scroll to position [0, 0]
click at [228, 117] on icon at bounding box center [227, 116] width 6 height 3
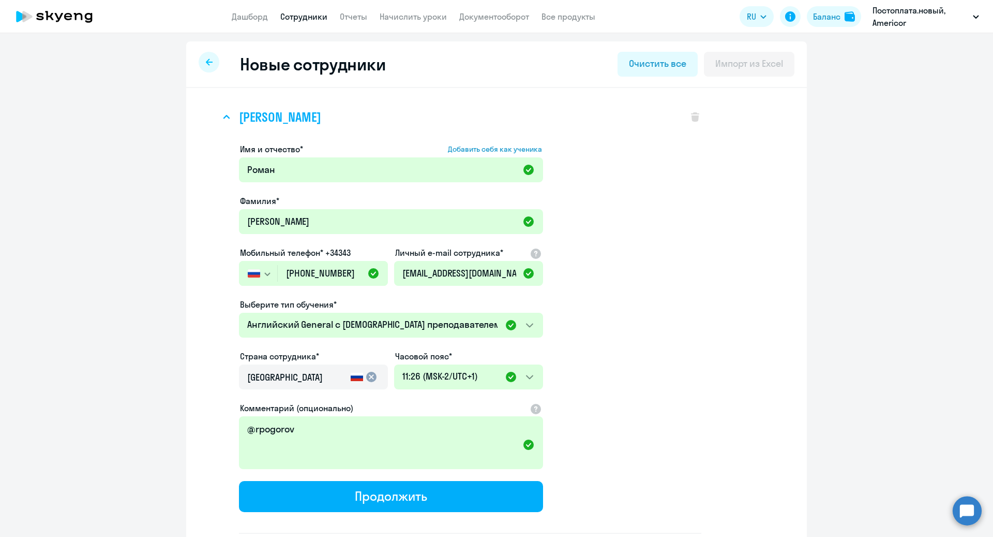
click at [228, 117] on icon at bounding box center [227, 116] width 6 height 3
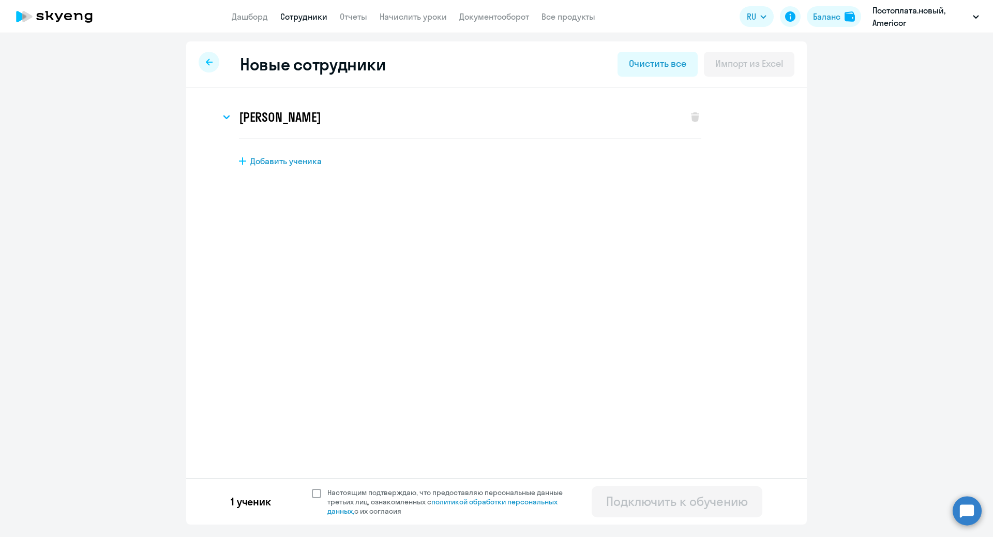
click at [313, 495] on span at bounding box center [316, 492] width 9 height 9
click at [312, 487] on input "Настоящим подтверждаю, что предоставляю персональные данные третьих лиц, ознако…" at bounding box center [311, 487] width 1 height 1
checkbox input "true"
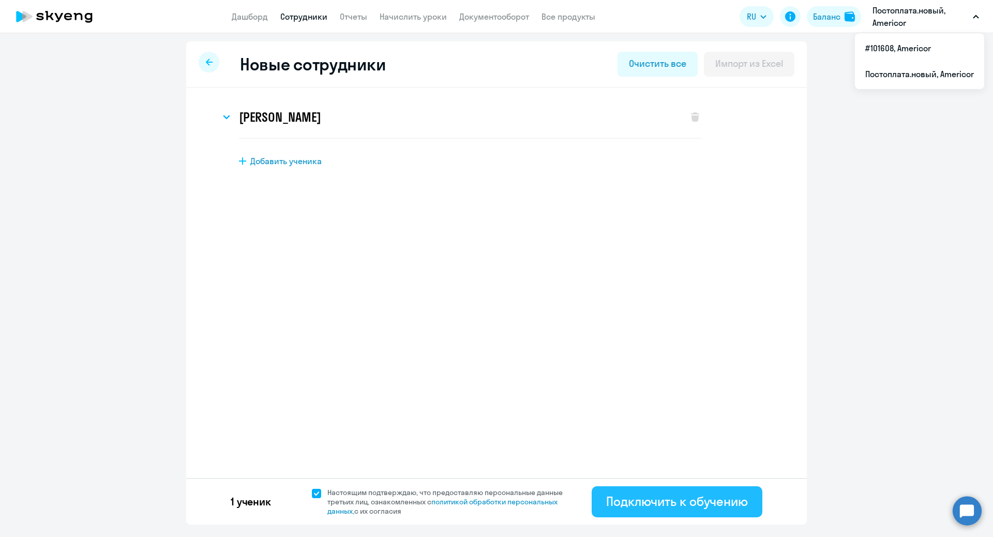
click at [690, 499] on div "Подключить к обучению" at bounding box center [677, 501] width 142 height 17
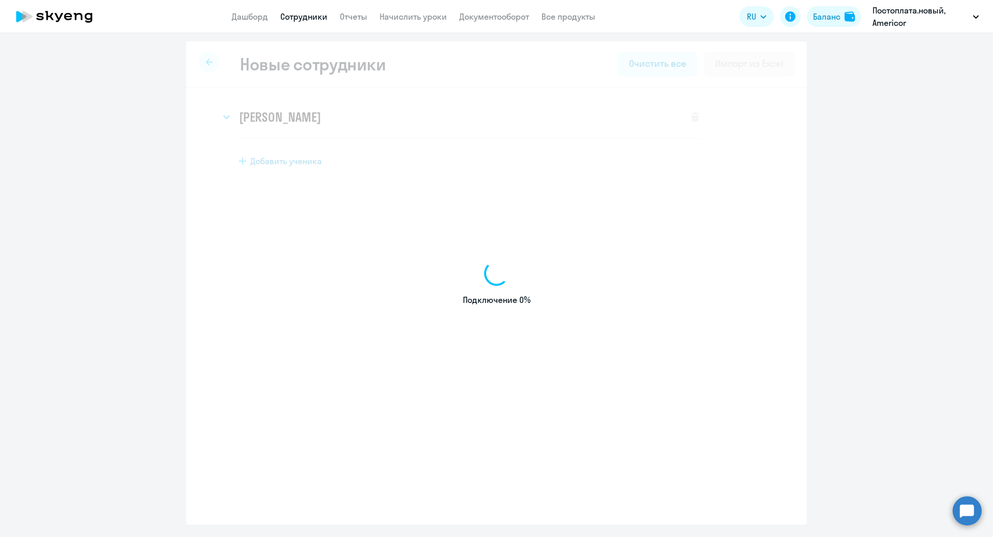
select select "english_adult_not_native_speaker"
select select "1"
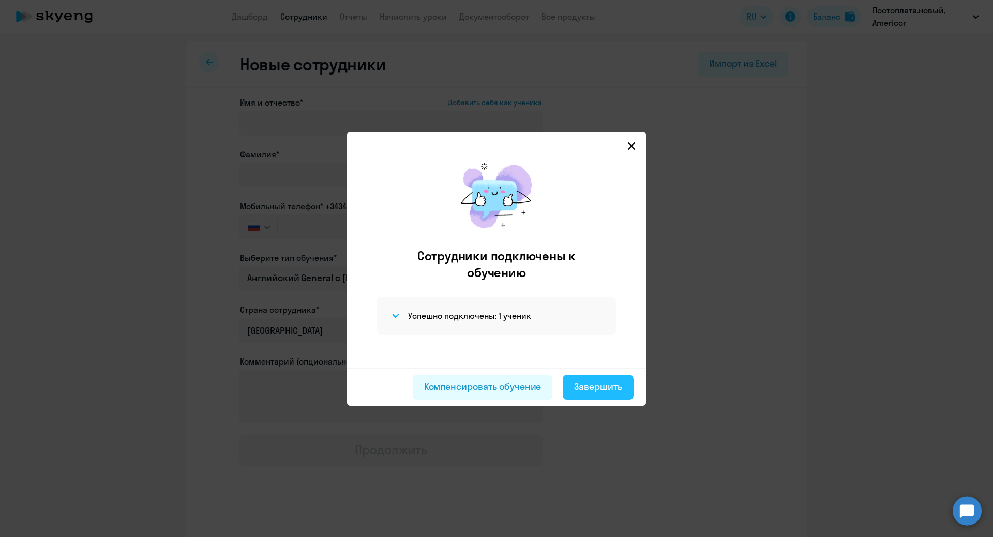
click at [588, 385] on div "Завершить" at bounding box center [598, 386] width 48 height 13
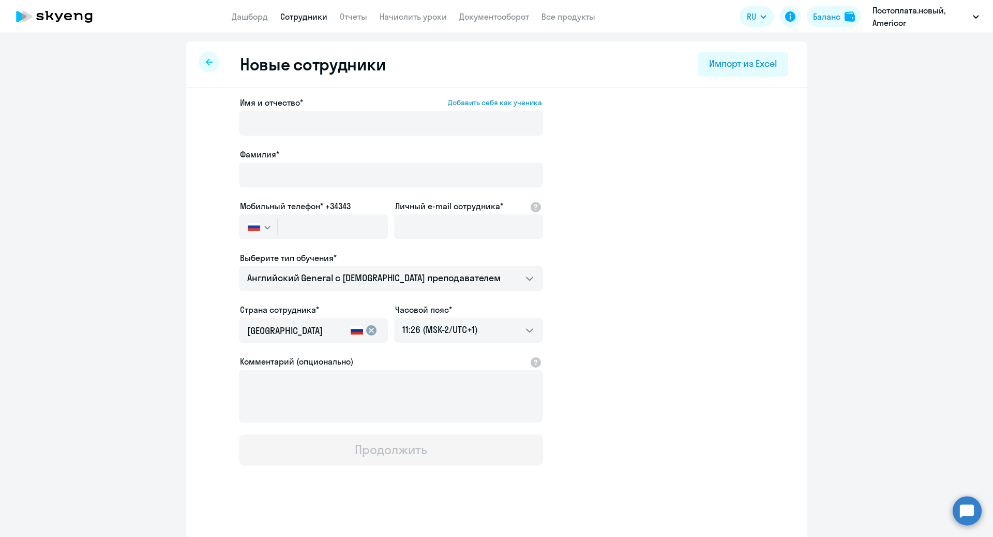
select select "30"
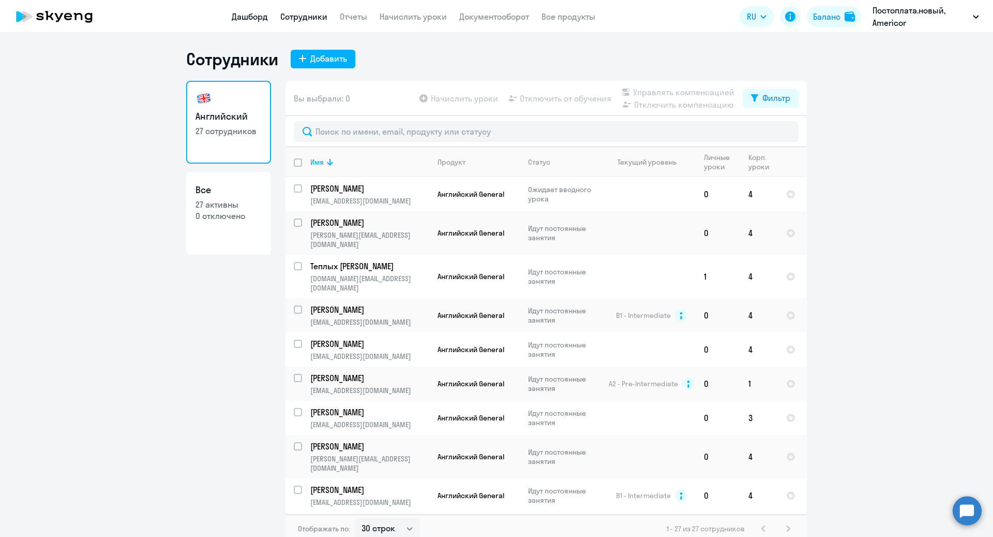
click at [256, 11] on link "Дашборд" at bounding box center [250, 16] width 36 height 10
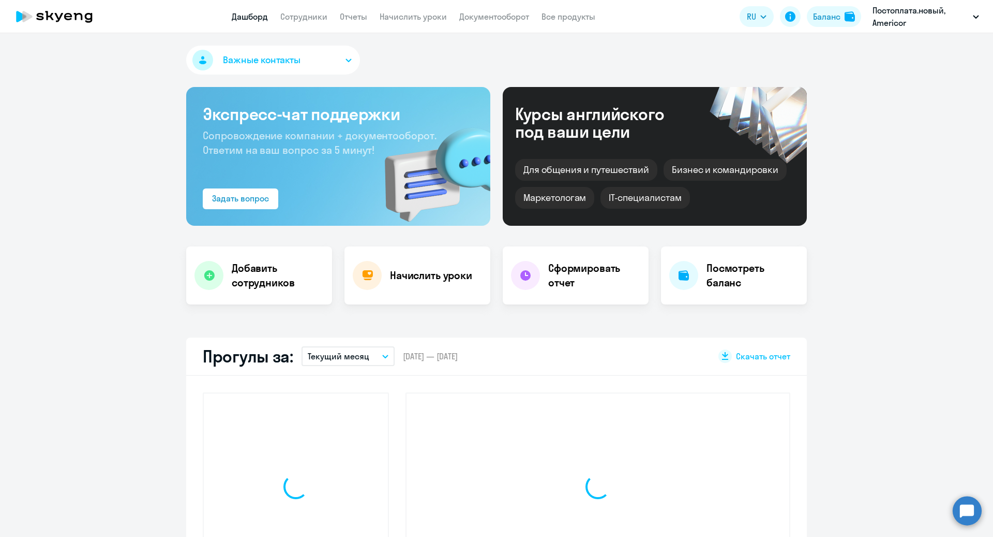
select select "30"
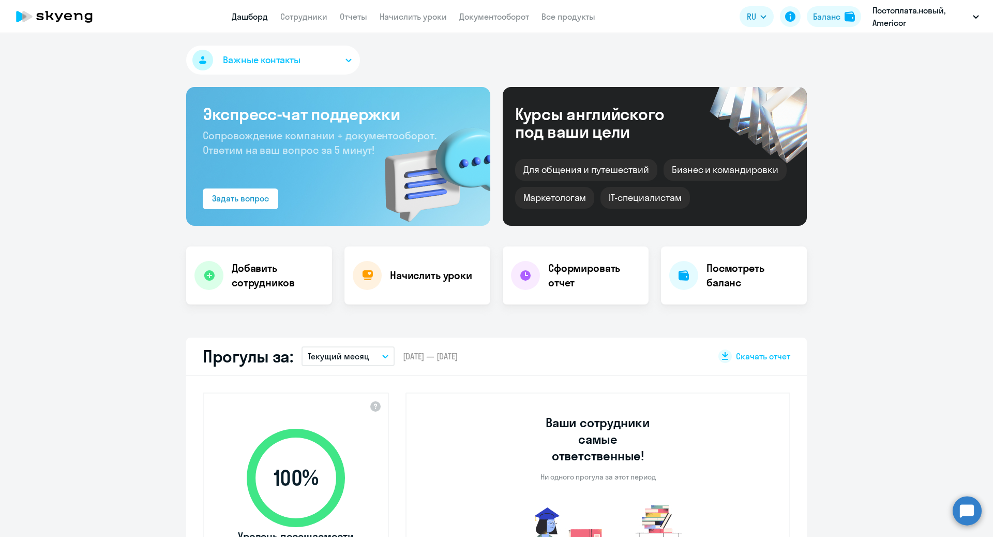
click at [320, 5] on app-header "Дашборд Сотрудники Отчеты Начислить уроки Документооборот Все продукты Дашборд …" at bounding box center [496, 16] width 993 height 33
click at [316, 11] on link "Сотрудники" at bounding box center [303, 16] width 47 height 10
select select "30"
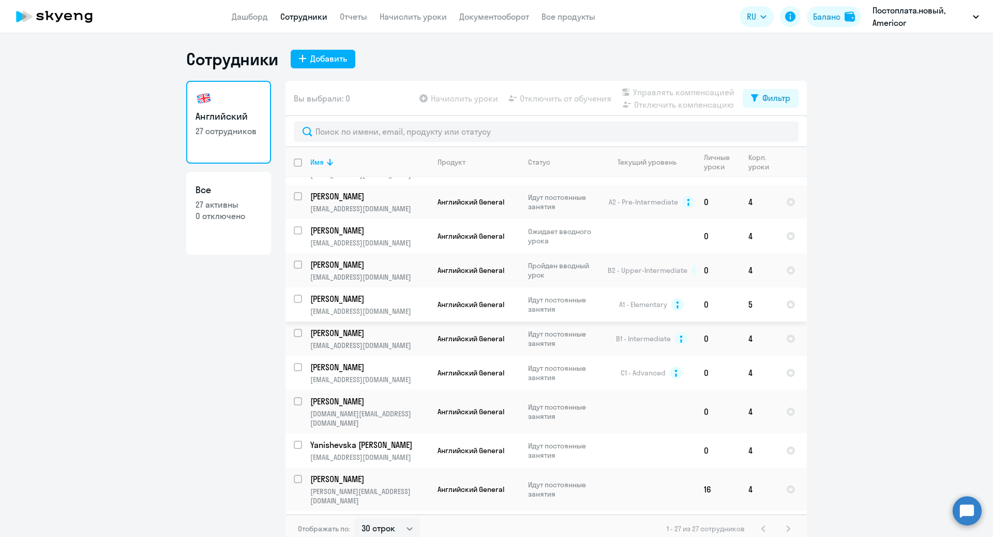
scroll to position [575, 0]
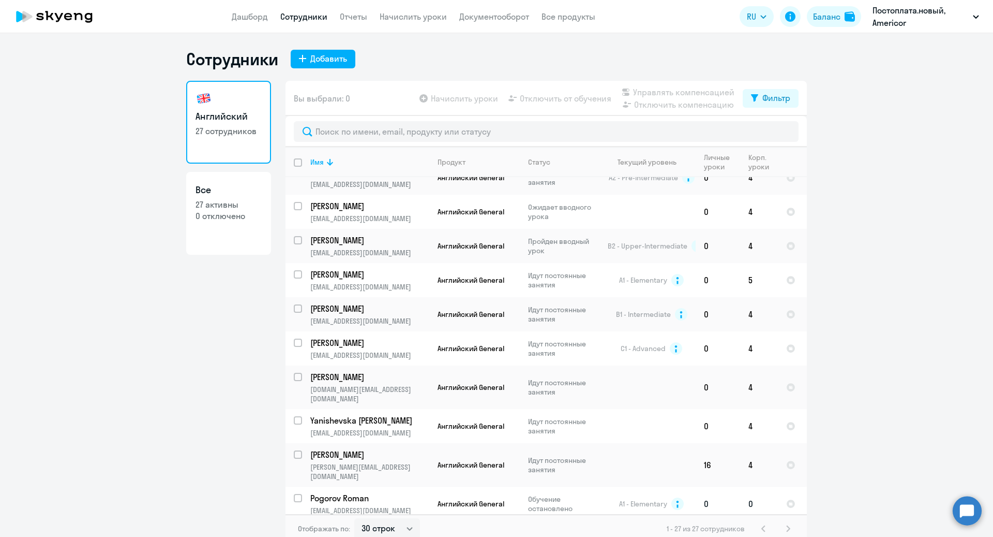
click at [390, 492] on p "Pogorov Roman" at bounding box center [368, 497] width 117 height 11
click at [391, 492] on p "Pogorov Roman" at bounding box center [368, 497] width 117 height 11
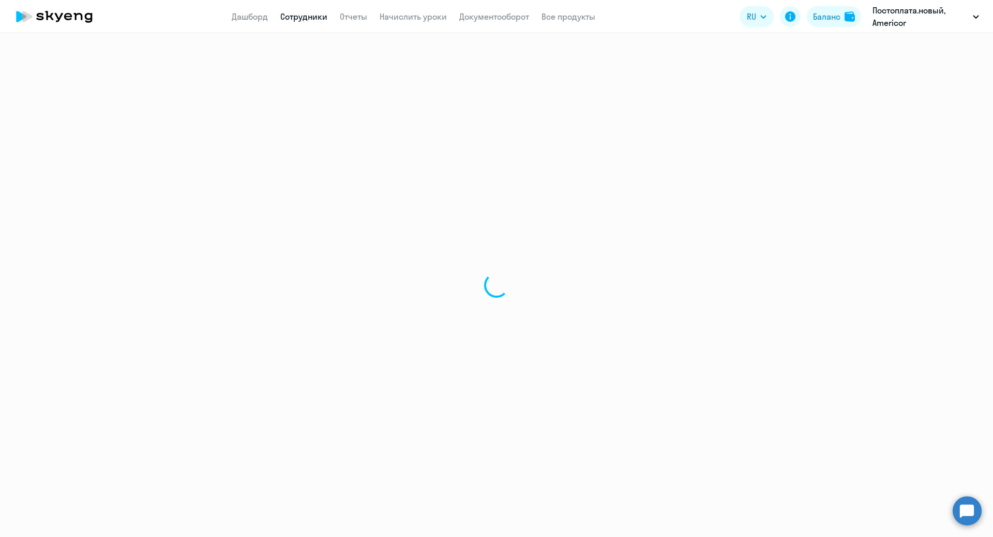
select select "english"
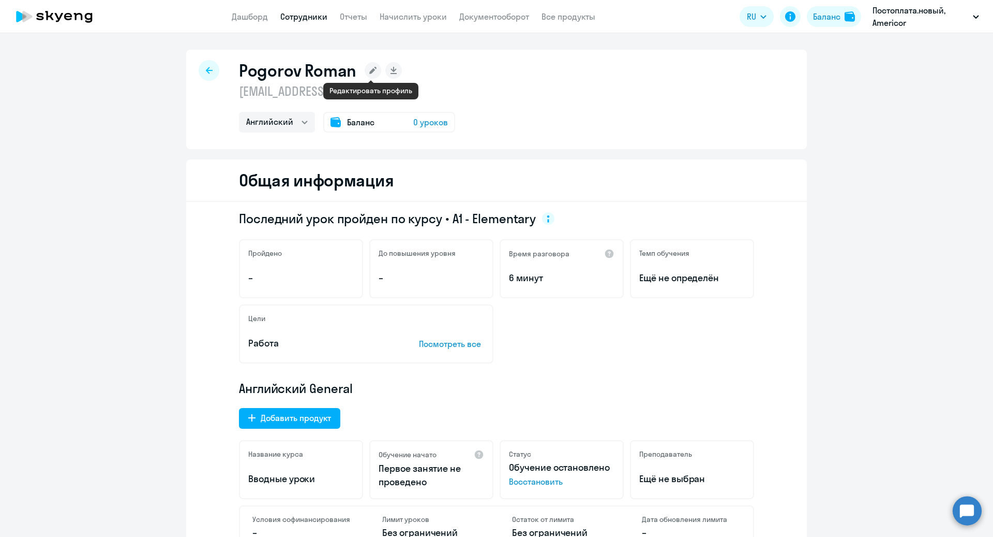
click at [368, 69] on rect at bounding box center [373, 70] width 17 height 17
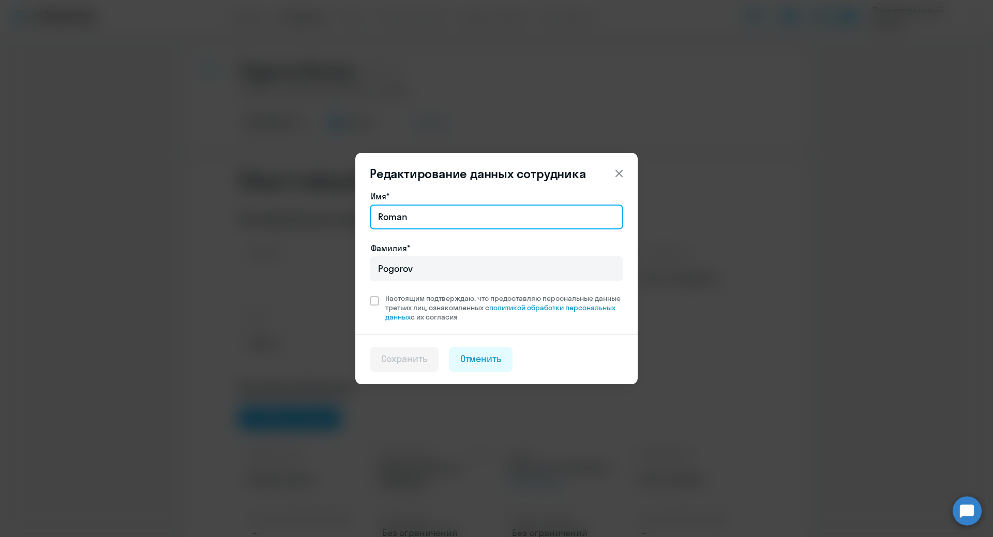
drag, startPoint x: 422, startPoint y: 218, endPoint x: 345, endPoint y: 217, distance: 77.1
click at [345, 218] on div "Редактирование данных сотрудника Имя* Roman Фамилия* Pogorov Настоящим подтверж…" at bounding box center [496, 269] width 501 height 290
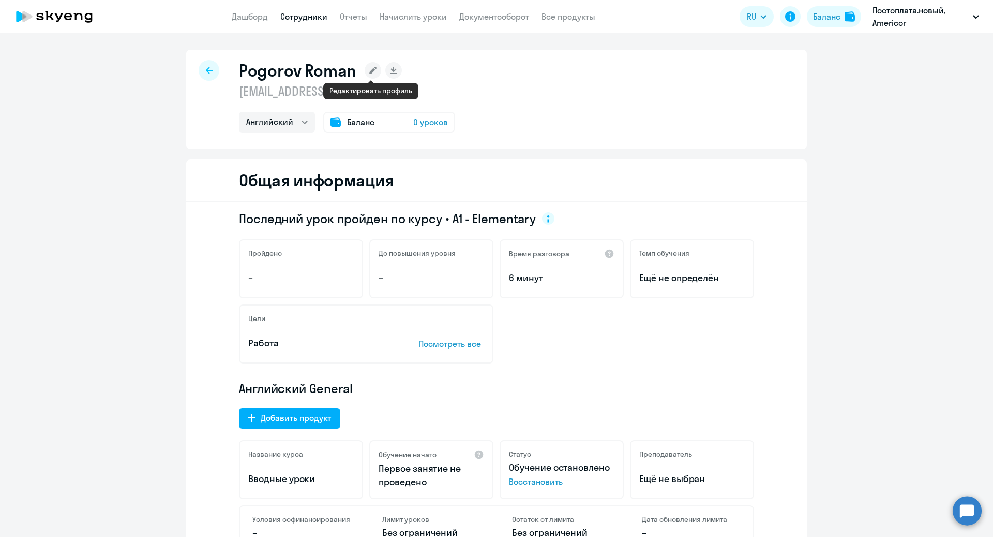
click at [373, 64] on rect at bounding box center [373, 70] width 17 height 17
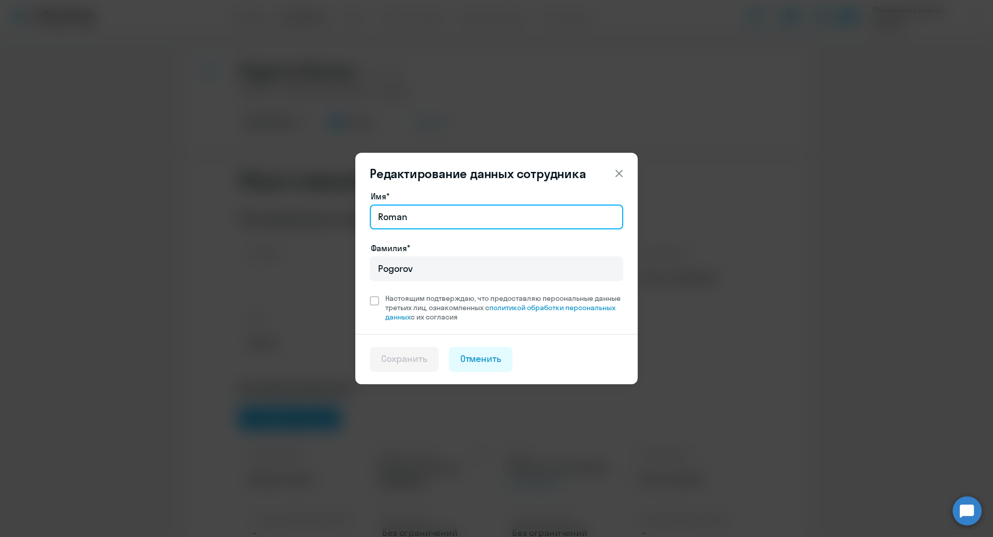
drag, startPoint x: 428, startPoint y: 216, endPoint x: 360, endPoint y: 214, distance: 68.3
click at [360, 216] on div "Имя* Roman Фамилия* Pogorov Настоящим подтверждаю, что предоставляю персональны…" at bounding box center [496, 262] width 282 height 144
type input "Роман"
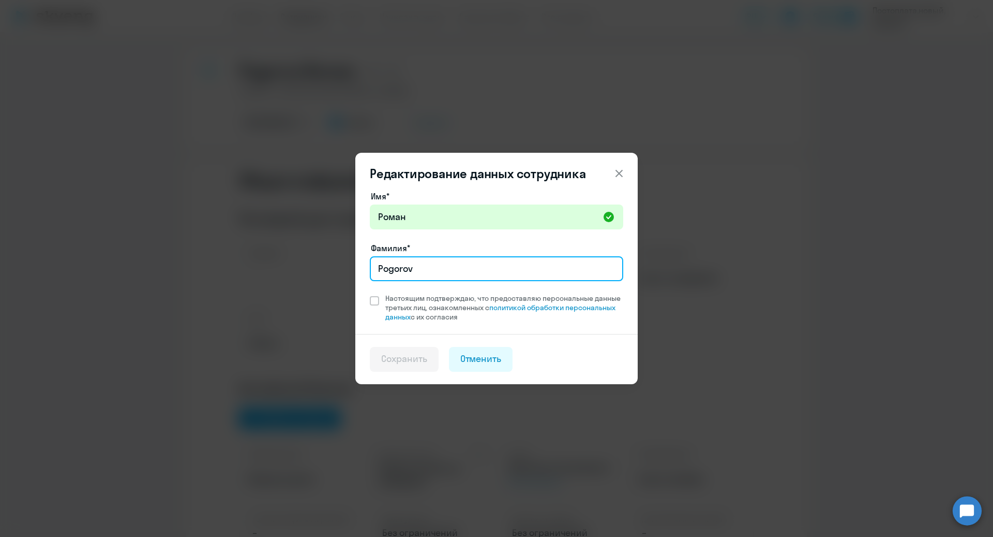
drag, startPoint x: 422, startPoint y: 267, endPoint x: 349, endPoint y: 265, distance: 73.5
click at [349, 267] on div "Редактирование данных сотрудника Имя* Роман Фамилия* Pogorov Настоящим подтверж…" at bounding box center [496, 269] width 501 height 290
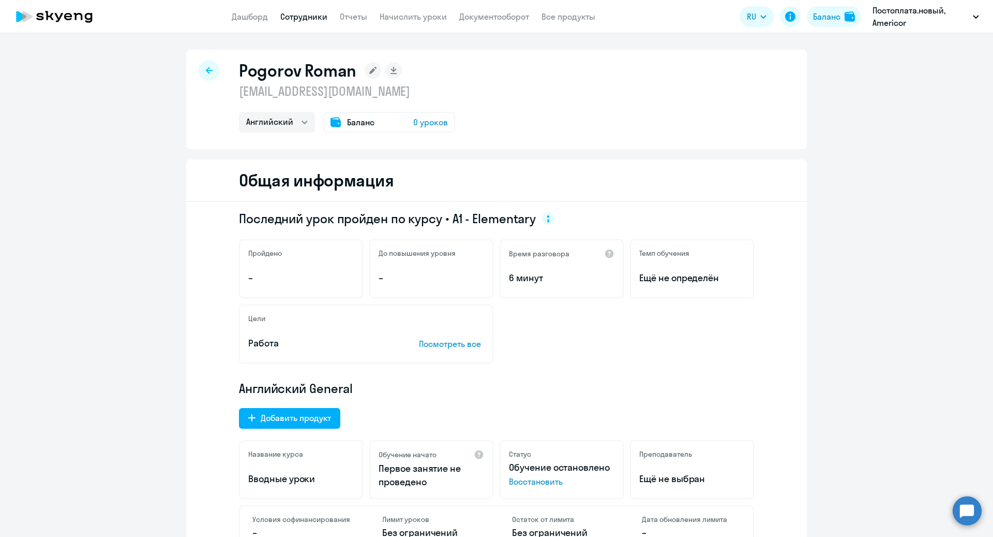
click at [366, 73] on rect at bounding box center [373, 70] width 17 height 17
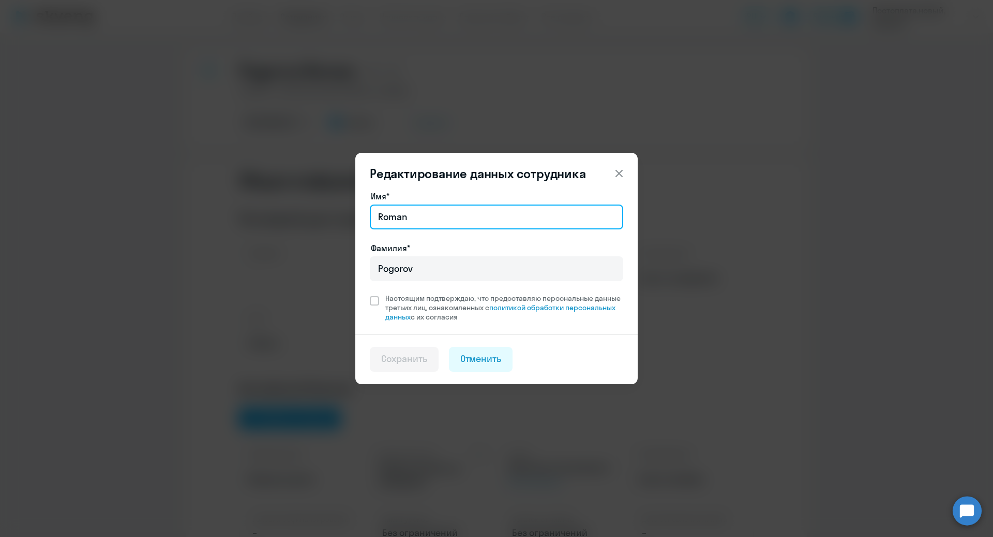
drag, startPoint x: 422, startPoint y: 215, endPoint x: 348, endPoint y: 214, distance: 74.0
click at [349, 215] on div "Редактирование данных сотрудника Имя* Roman Фамилия* Pogorov Настоящим подтверж…" at bounding box center [496, 269] width 501 height 290
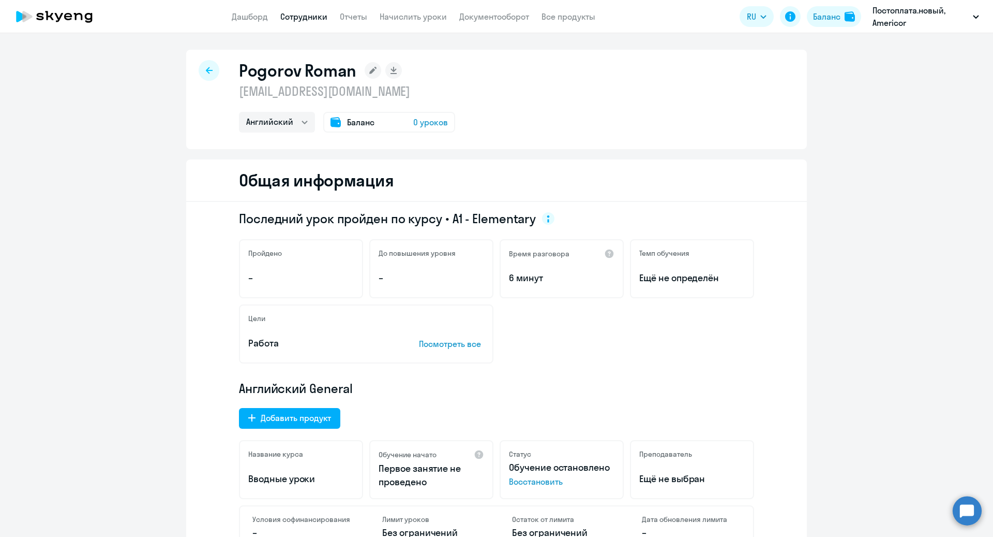
click at [546, 159] on div "Общая информация" at bounding box center [496, 180] width 621 height 42
drag, startPoint x: 420, startPoint y: 93, endPoint x: 249, endPoint y: 92, distance: 170.2
click at [249, 92] on p "roman.pogorov@gmail.com" at bounding box center [347, 91] width 216 height 17
click at [552, 101] on div "Pogorov Roman roman.pogorov@gmail.com Английский Баланс 0 уроков" at bounding box center [496, 99] width 621 height 99
click at [803, 388] on div "Последний урок пройден по курсу • A1 - Elementary Пройдено – До повышения уровн…" at bounding box center [496, 391] width 621 height 379
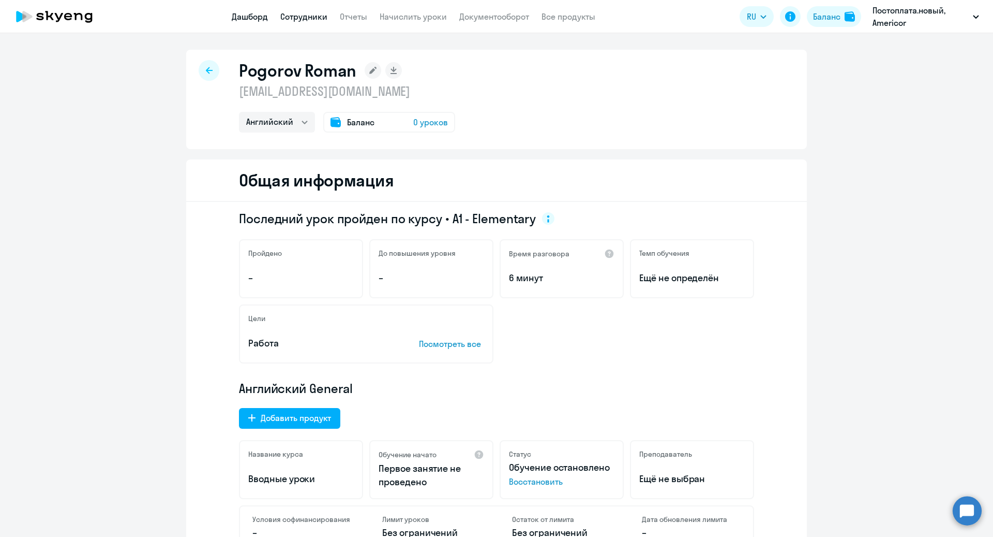
click at [253, 21] on link "Дашборд" at bounding box center [250, 16] width 36 height 10
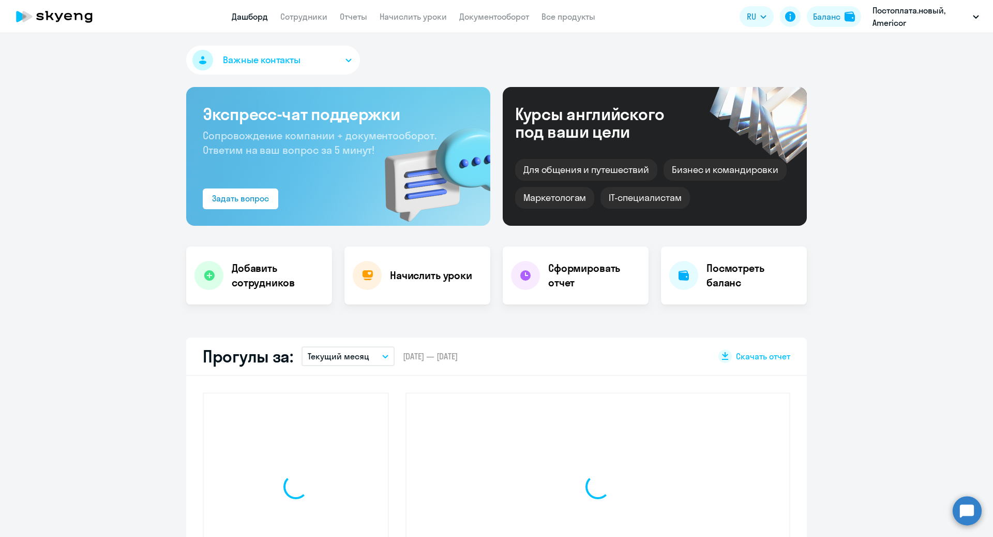
select select "30"
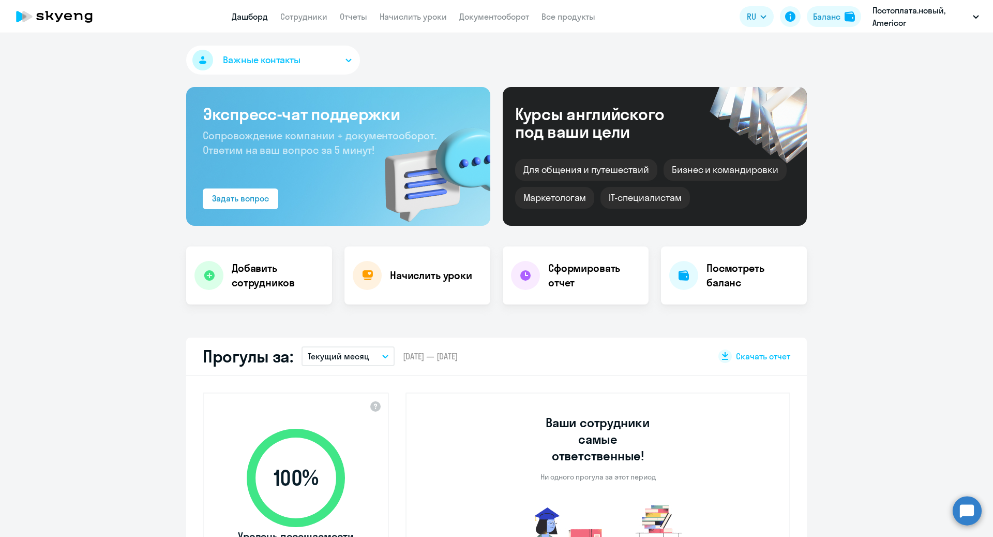
click at [310, 22] on app-menu-item-link "Сотрудники" at bounding box center [303, 16] width 47 height 13
click at [310, 20] on link "Сотрудники" at bounding box center [303, 16] width 47 height 10
select select "30"
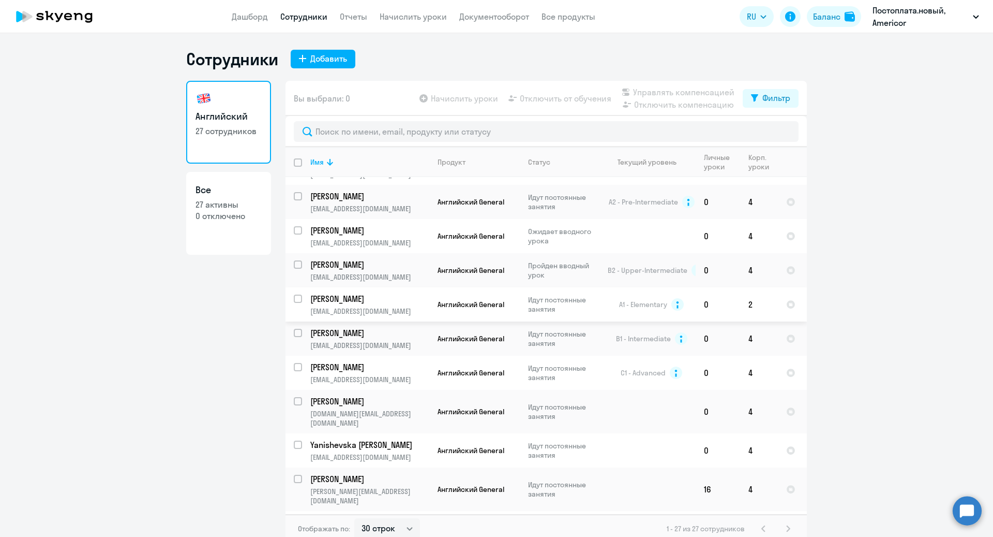
scroll to position [575, 0]
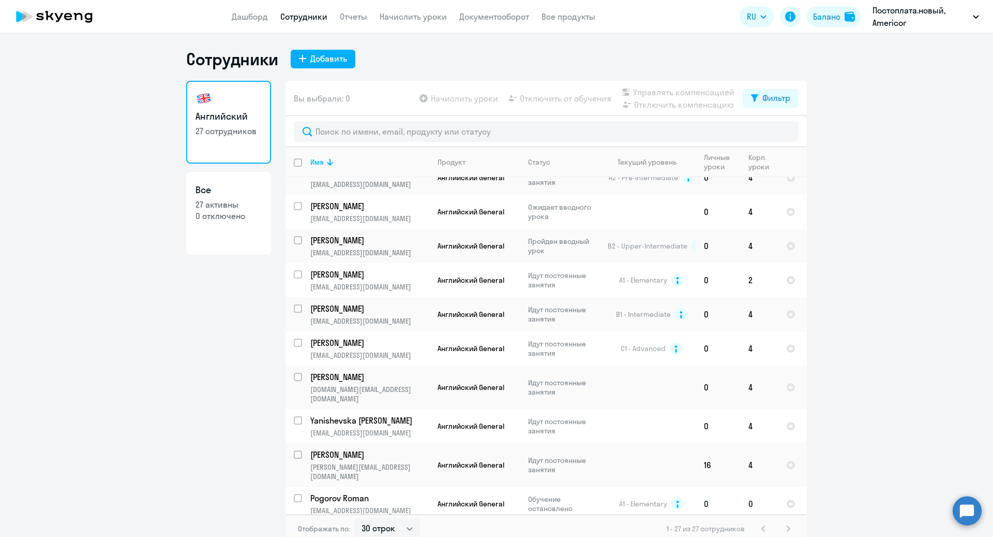
click at [385, 486] on td "Pogorov Roman roman.pogorov@gmail.com" at bounding box center [365, 503] width 127 height 34
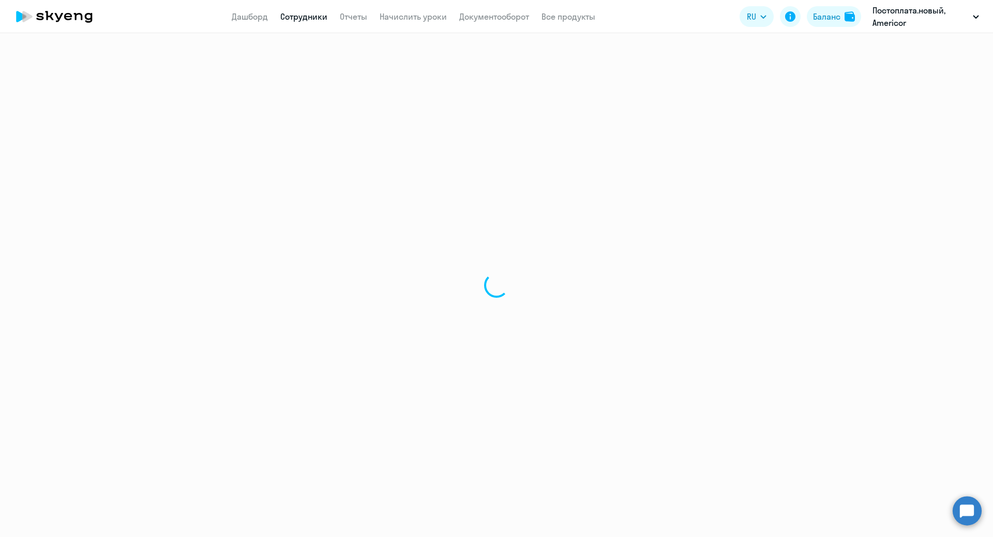
select select "english"
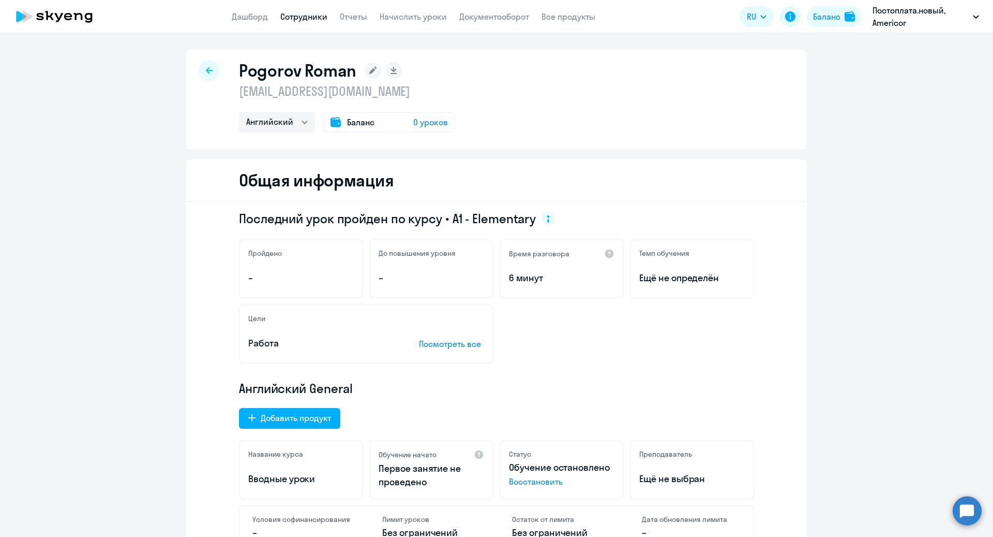
select select "30"
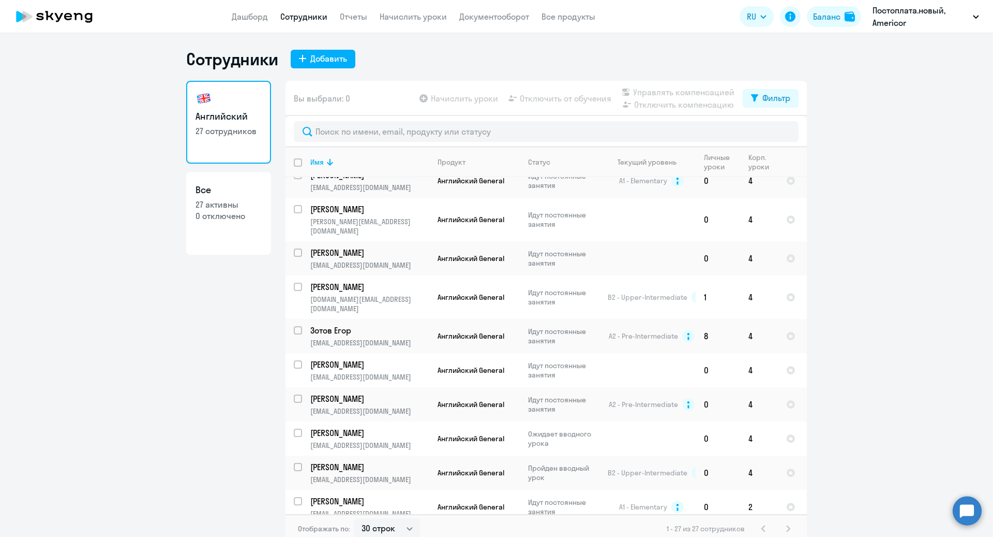
scroll to position [575, 0]
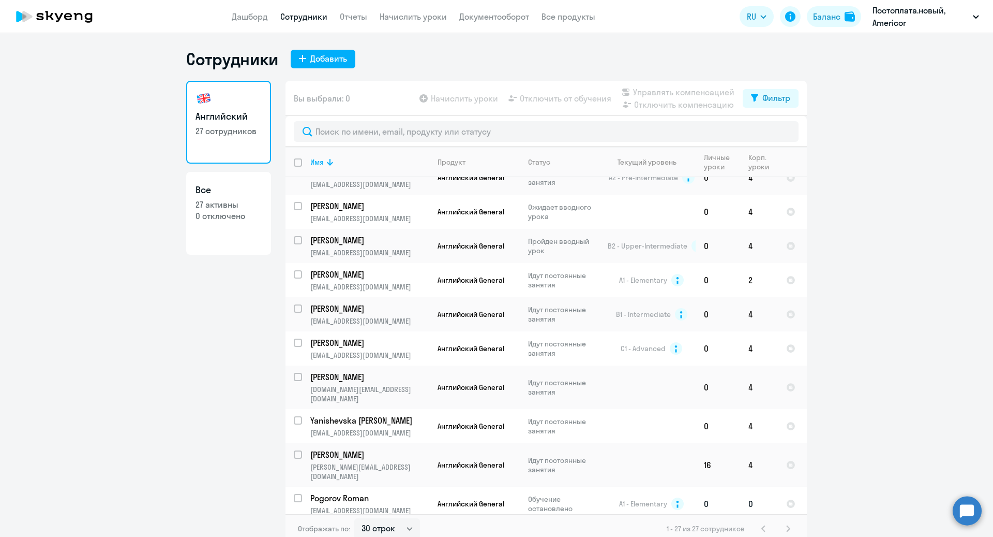
click at [401, 505] on p "roman.pogorov@gmail.com" at bounding box center [369, 509] width 118 height 9
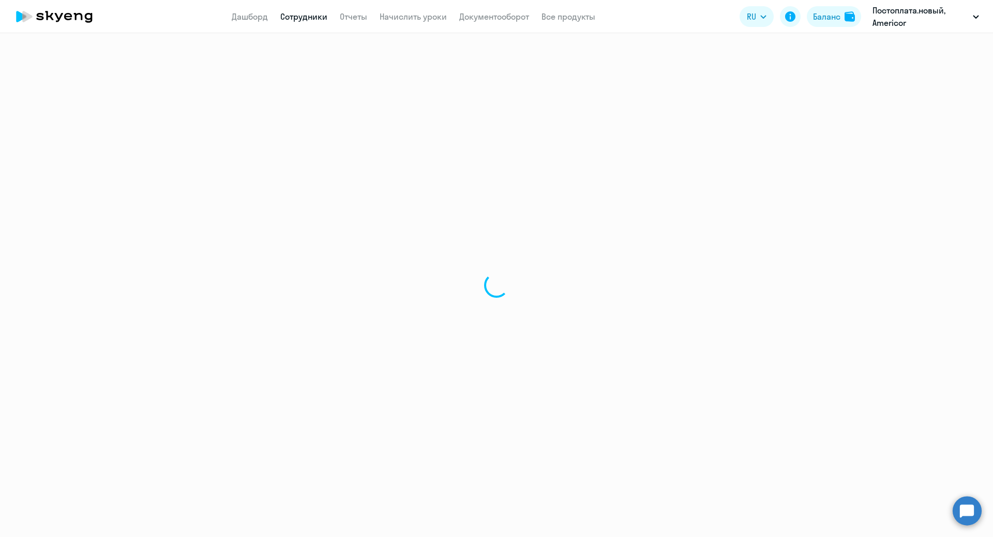
select select "english"
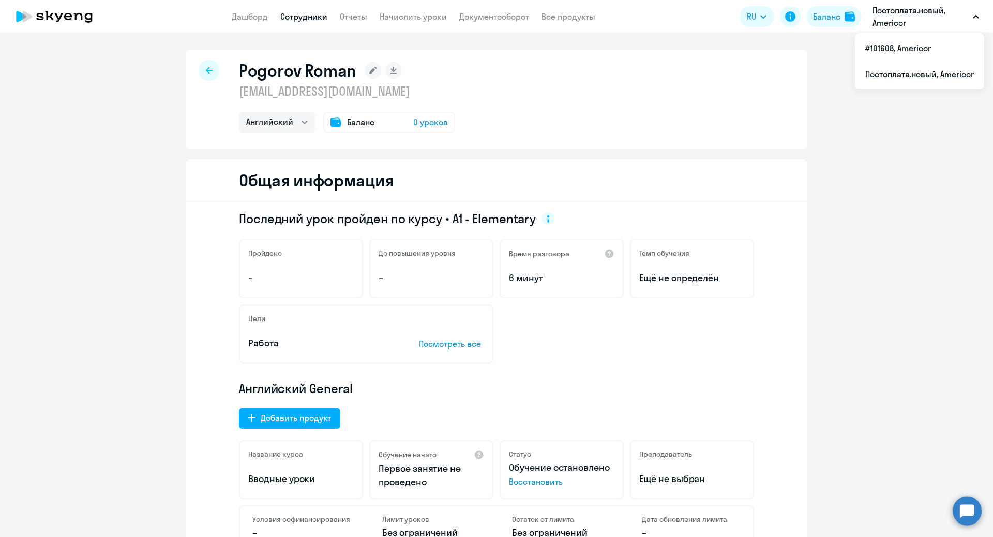
click at [205, 78] on div at bounding box center [209, 70] width 21 height 21
select select "30"
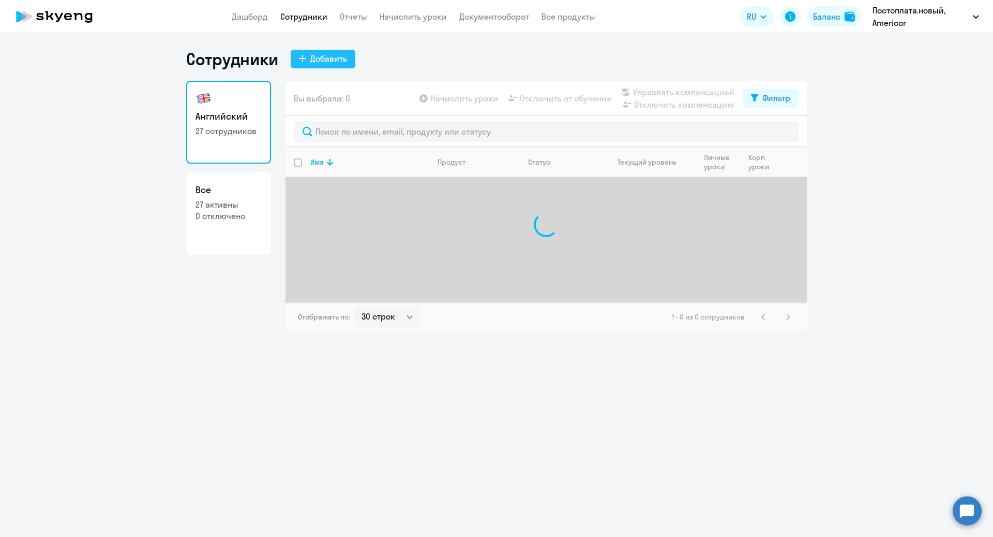
click at [330, 52] on button "Добавить" at bounding box center [323, 59] width 65 height 19
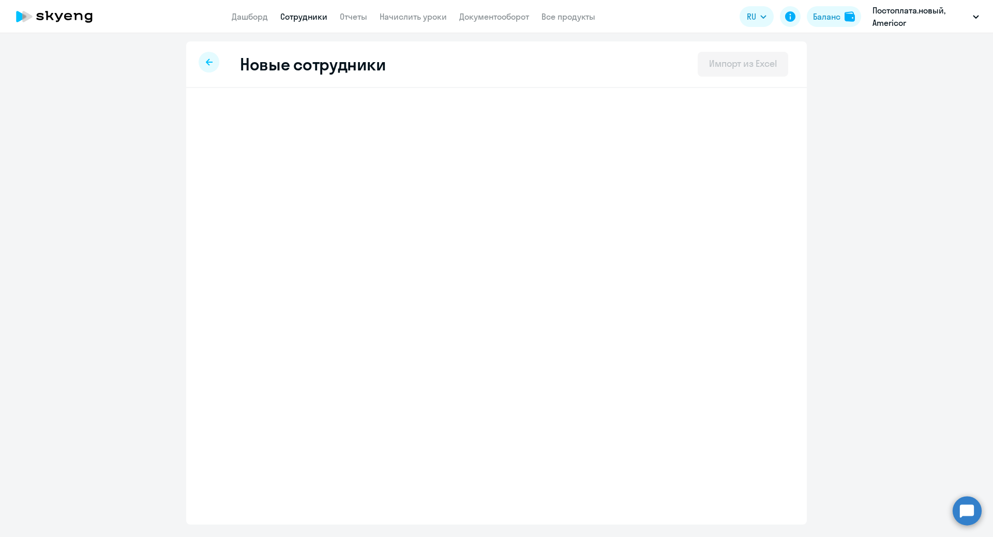
select select "english_adult_not_native_speaker"
select select "1"
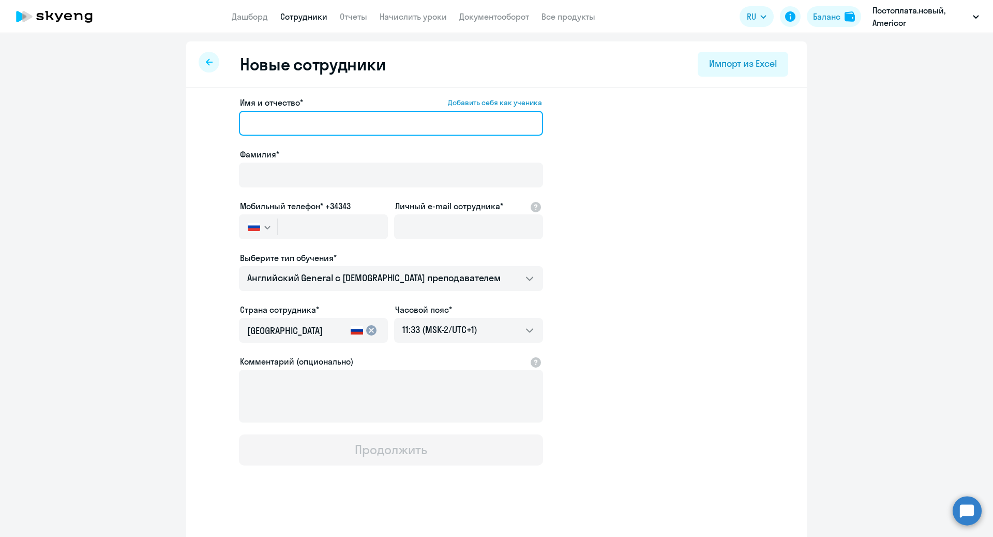
click at [333, 127] on input "Имя и отчество* Добавить себя как ученика" at bounding box center [391, 123] width 304 height 25
type input "Михаил"
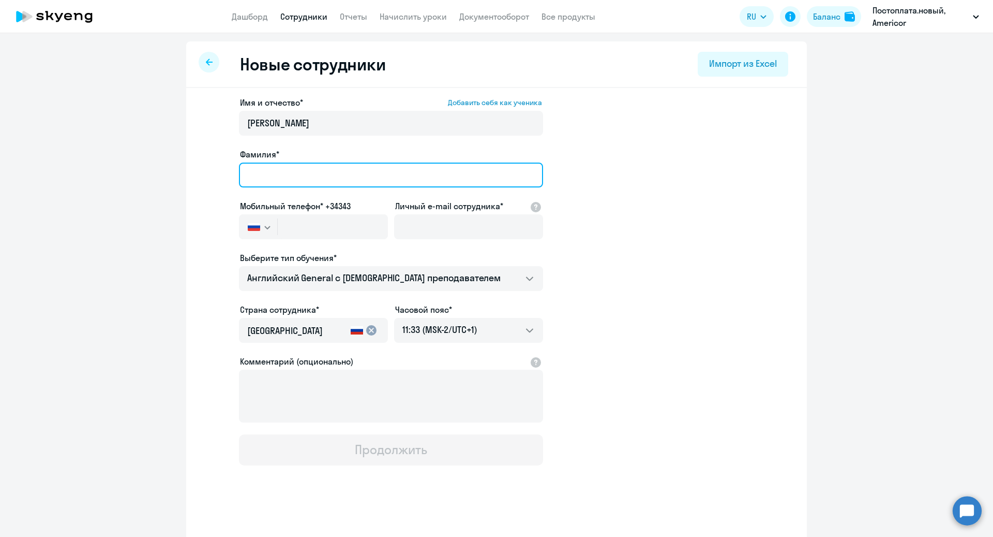
click at [309, 176] on input "Фамилия*" at bounding box center [391, 174] width 304 height 25
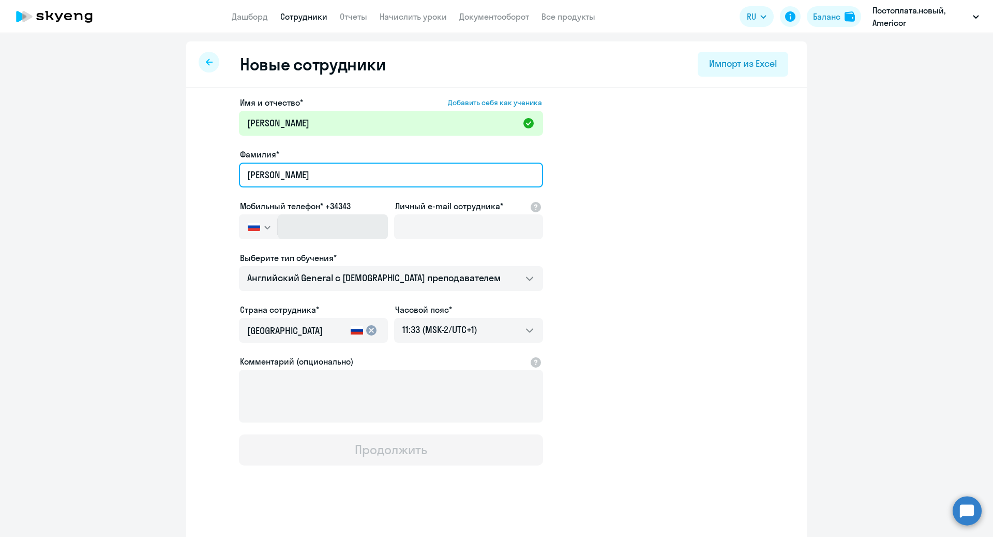
type input "Мироненко"
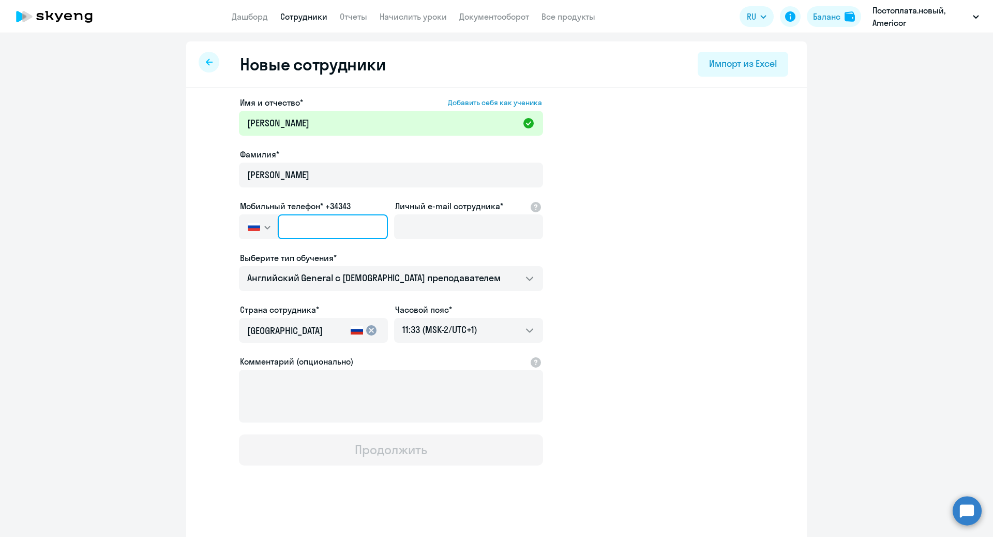
click at [303, 232] on input "text" at bounding box center [333, 226] width 110 height 25
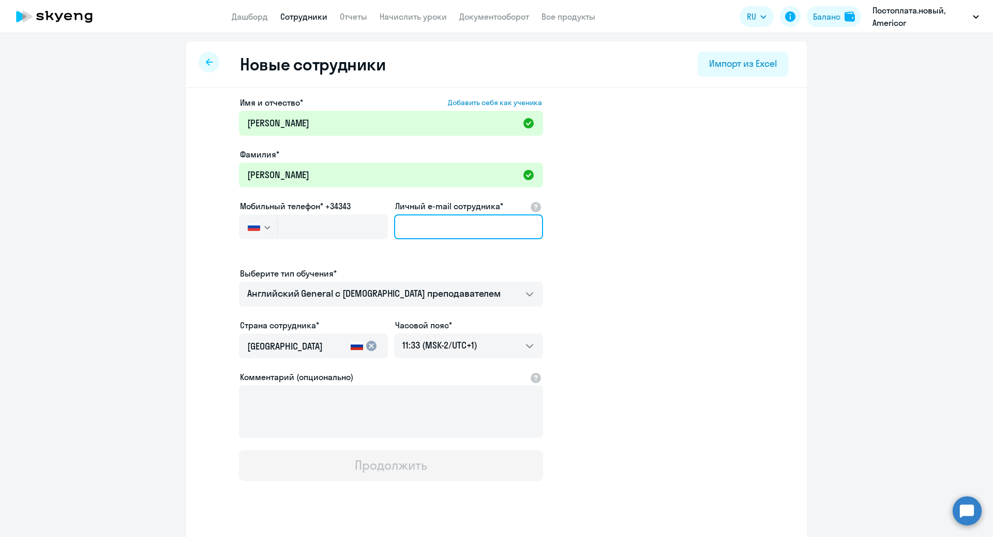
click at [426, 235] on input "Личный e-mail сотрудника*" at bounding box center [468, 226] width 149 height 25
paste input "miro.michail@gmail.com"
type input "miro.michail@gmail.com"
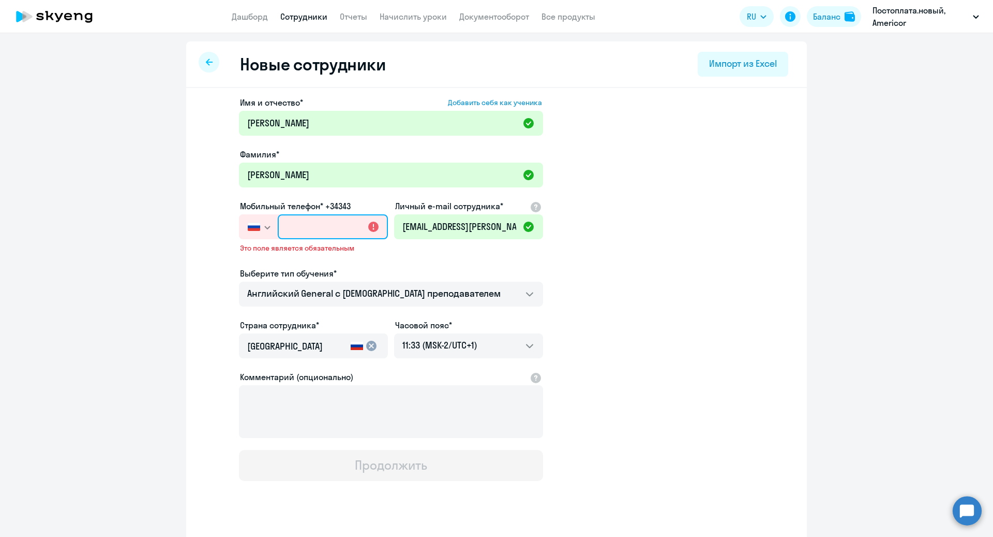
drag, startPoint x: 335, startPoint y: 226, endPoint x: 335, endPoint y: 212, distance: 14.5
click at [335, 226] on input "text" at bounding box center [333, 226] width 110 height 25
paste input "+7 981 886-92-78"
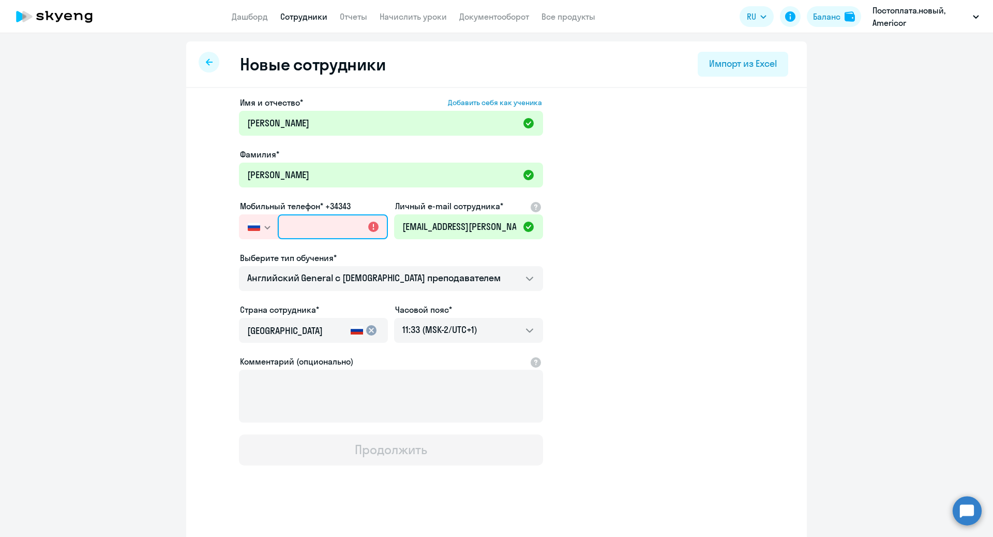
type input "+7 981 886-92-78"
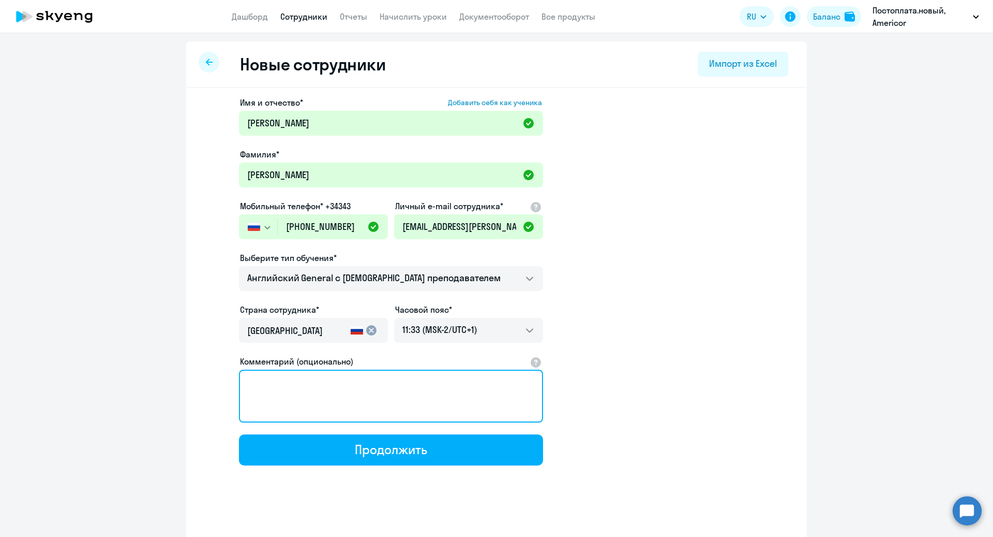
click at [348, 386] on textarea "Комментарий (опционально)" at bounding box center [391, 395] width 304 height 53
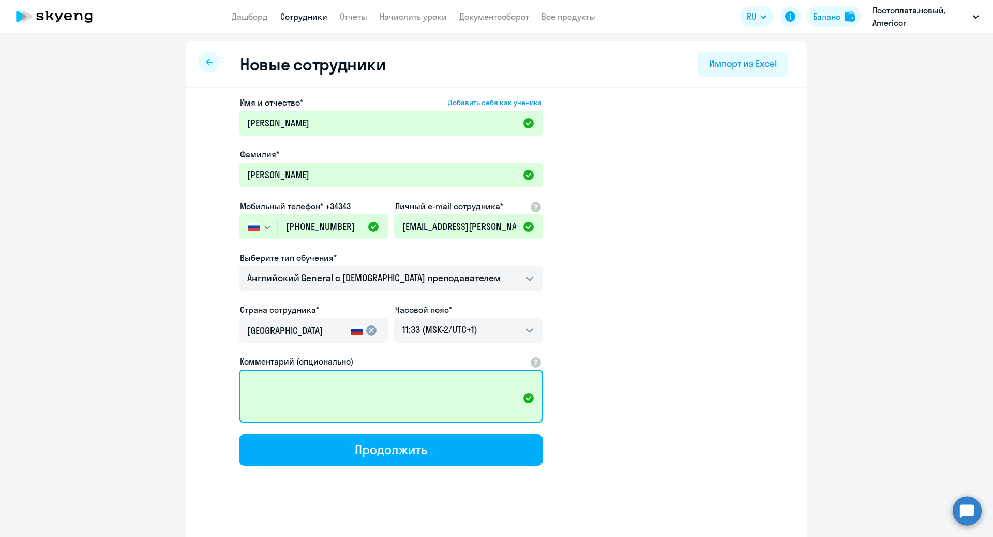
click at [376, 386] on textarea "Комментарий (опционально)" at bounding box center [391, 395] width 304 height 53
paste textarea "@miromichail"
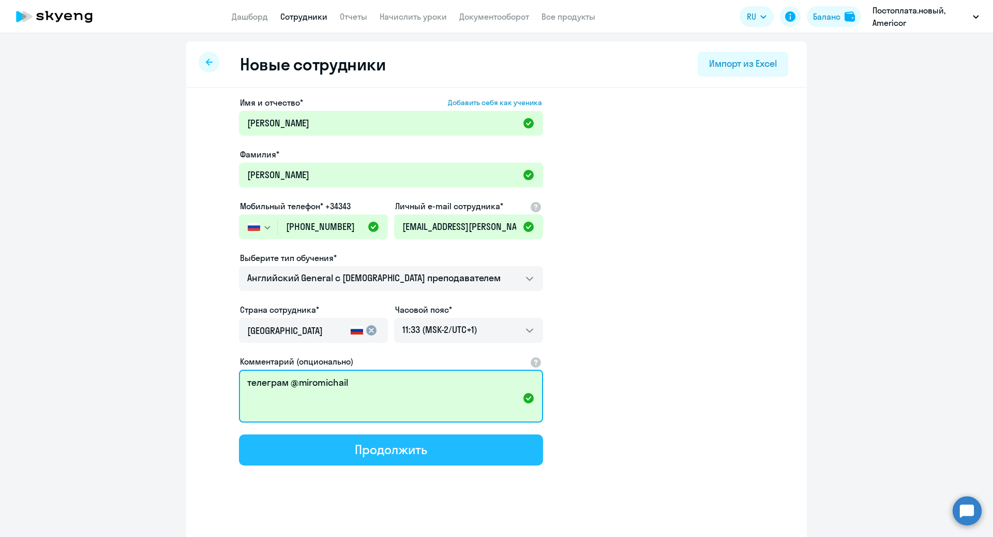
type textarea "телеграм @miromichail"
click at [448, 457] on button "Продолжить" at bounding box center [391, 449] width 304 height 31
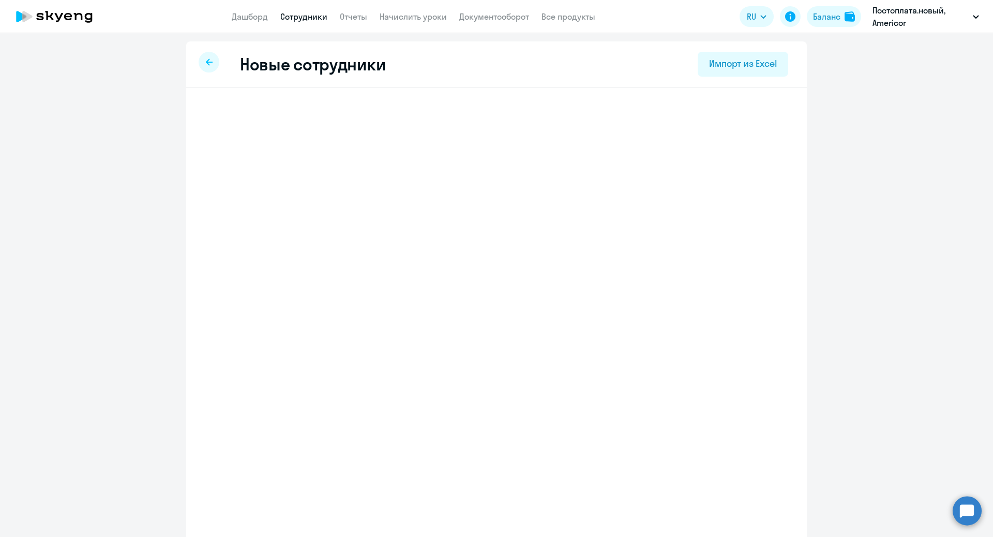
select select "english_adult_not_native_speaker"
select select "1"
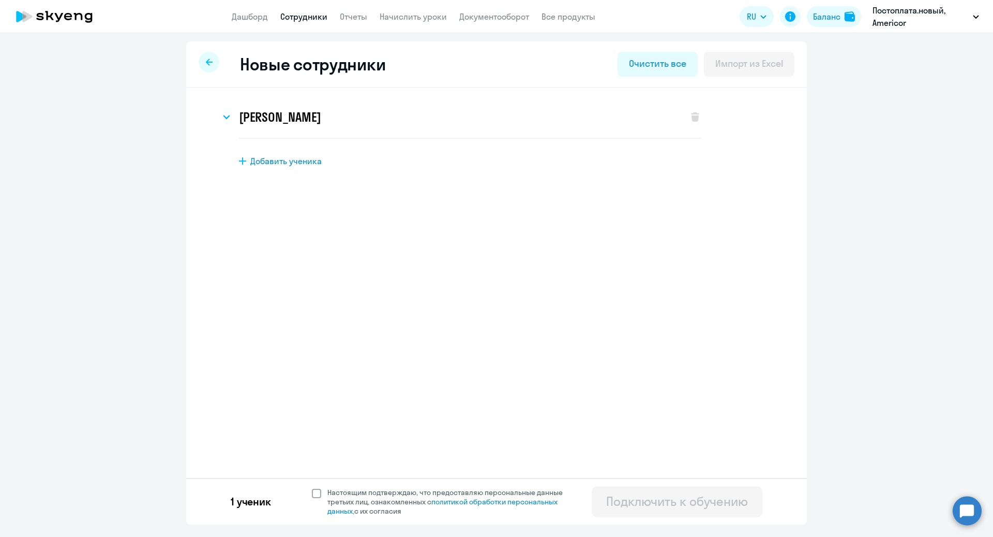
click at [316, 495] on span at bounding box center [316, 492] width 9 height 9
click at [312, 487] on input "Настоящим подтверждаю, что предоставляю персональные данные третьих лиц, ознако…" at bounding box center [311, 487] width 1 height 1
checkbox input "true"
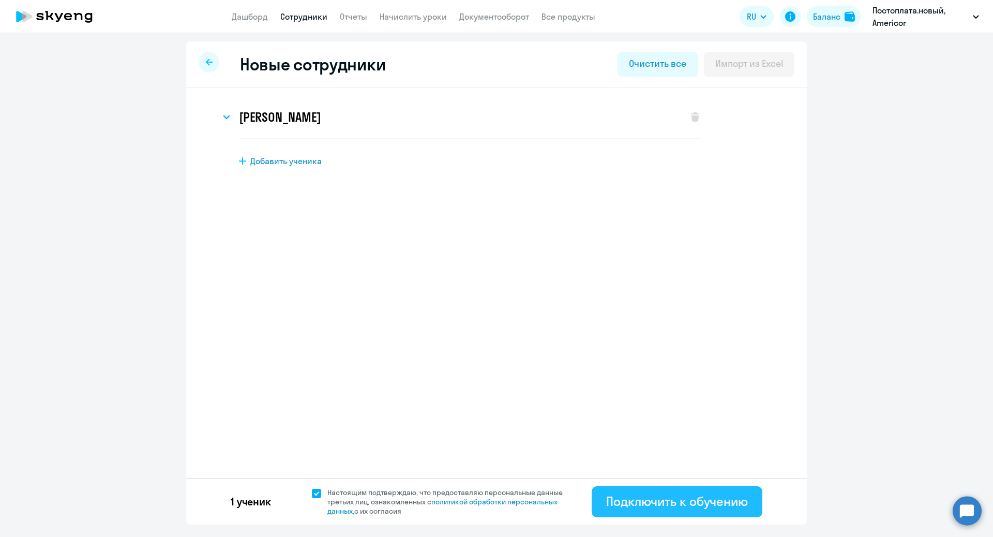
click at [676, 508] on div "Подключить к обучению" at bounding box center [677, 501] width 142 height 17
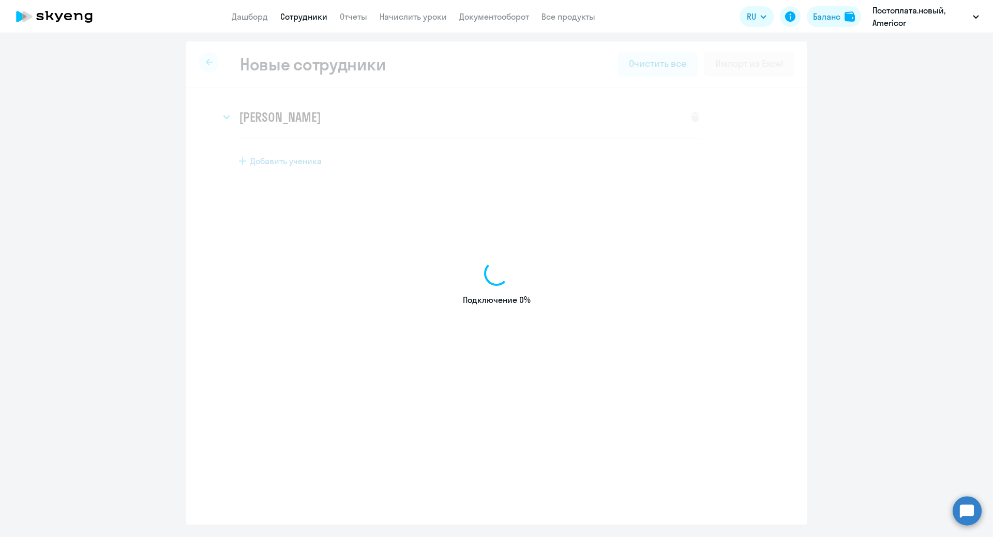
select select "english_adult_not_native_speaker"
select select "1"
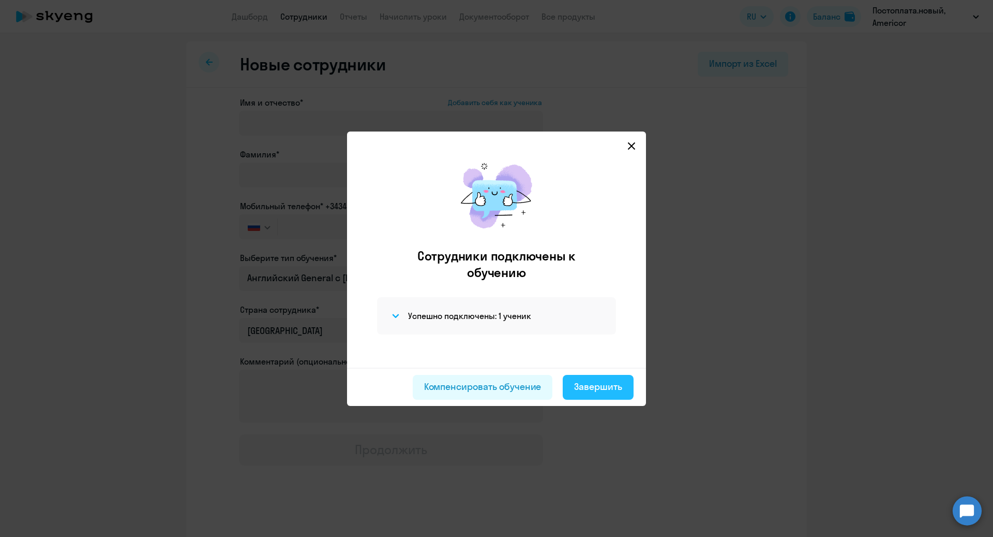
click at [601, 386] on div "Завершить" at bounding box center [598, 386] width 48 height 13
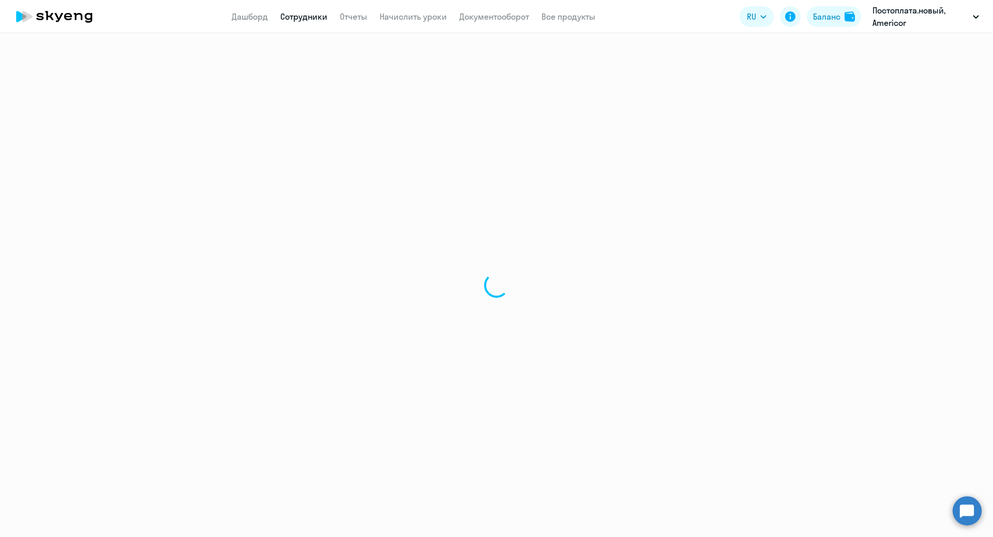
select select "30"
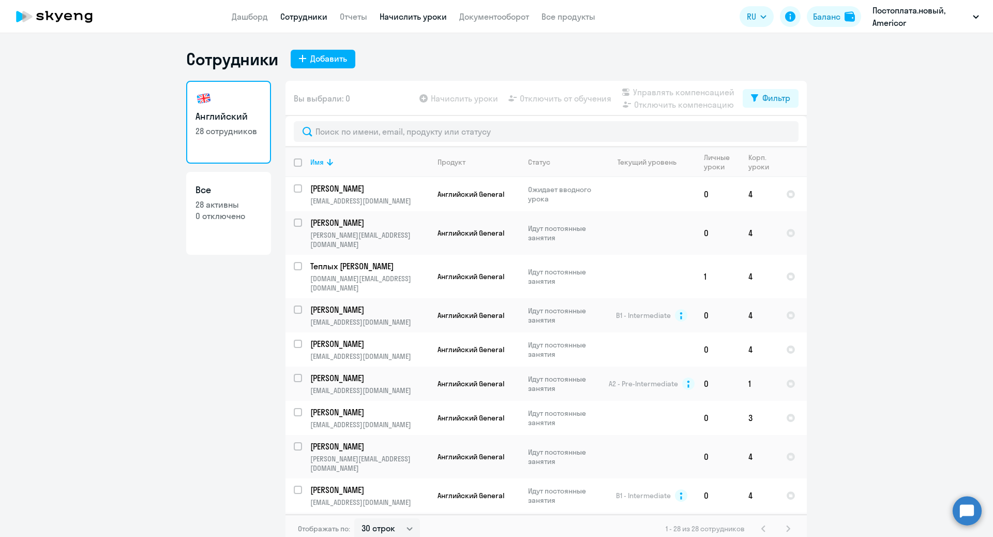
click at [393, 18] on link "Начислить уроки" at bounding box center [413, 16] width 67 height 10
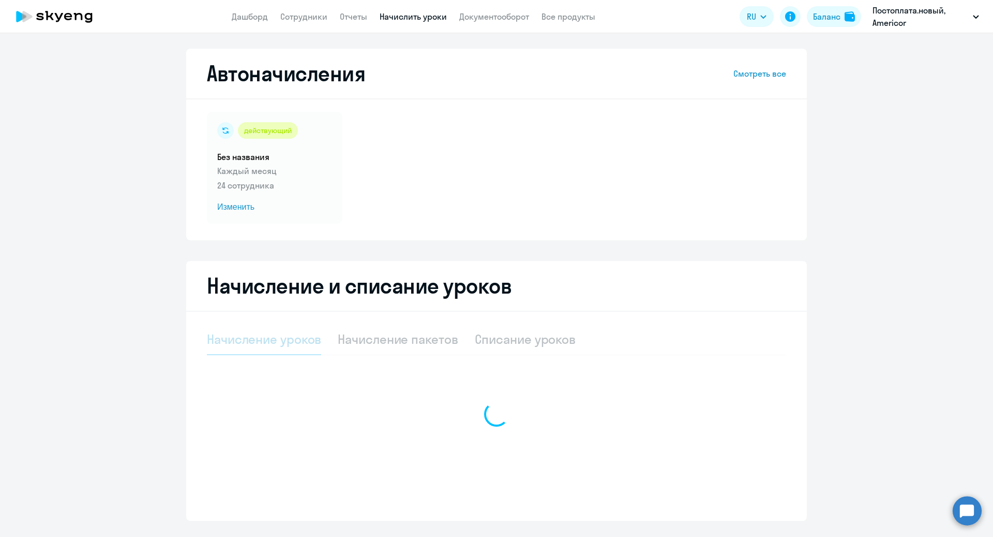
select select "10"
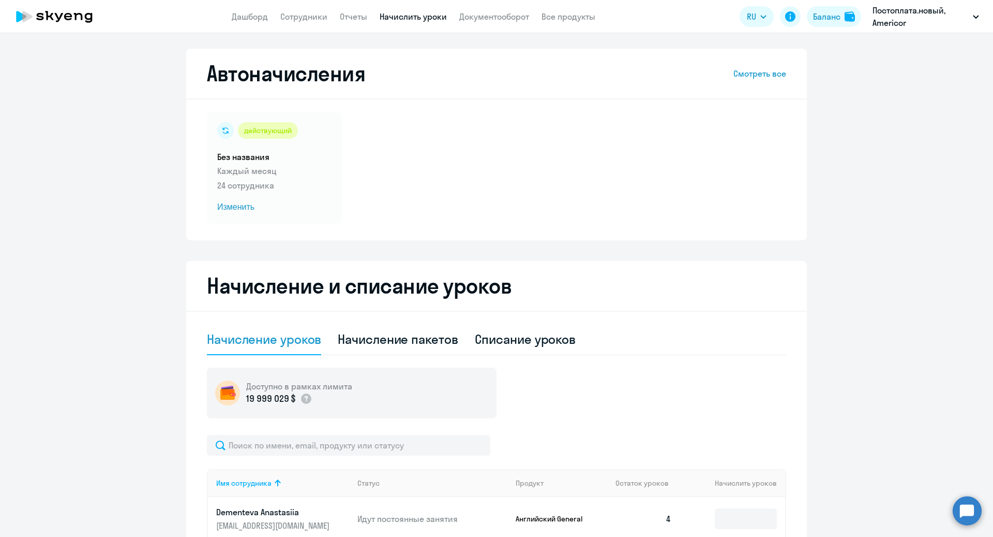
click at [292, 22] on app-menu-item-link "Сотрудники" at bounding box center [303, 16] width 47 height 13
click at [292, 20] on link "Сотрудники" at bounding box center [303, 16] width 47 height 10
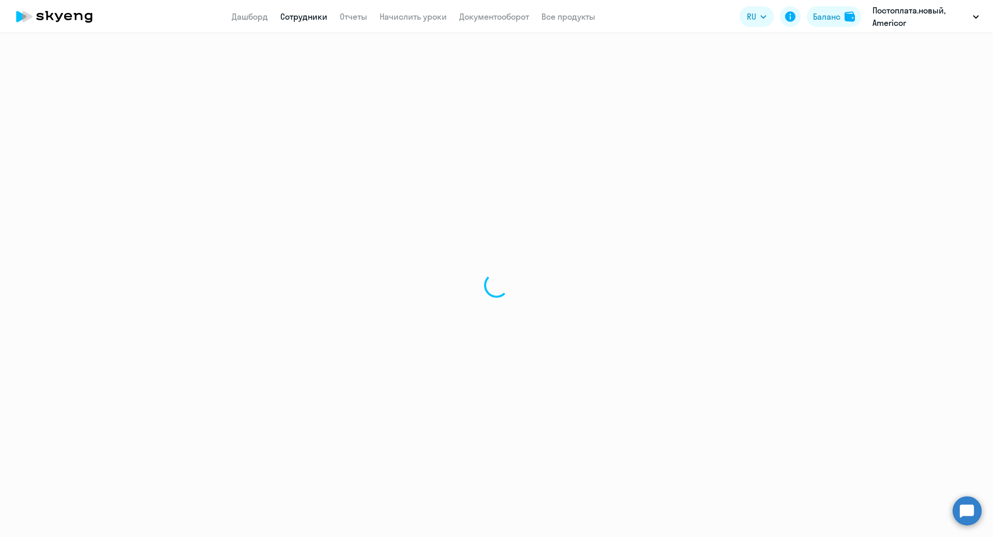
select select "30"
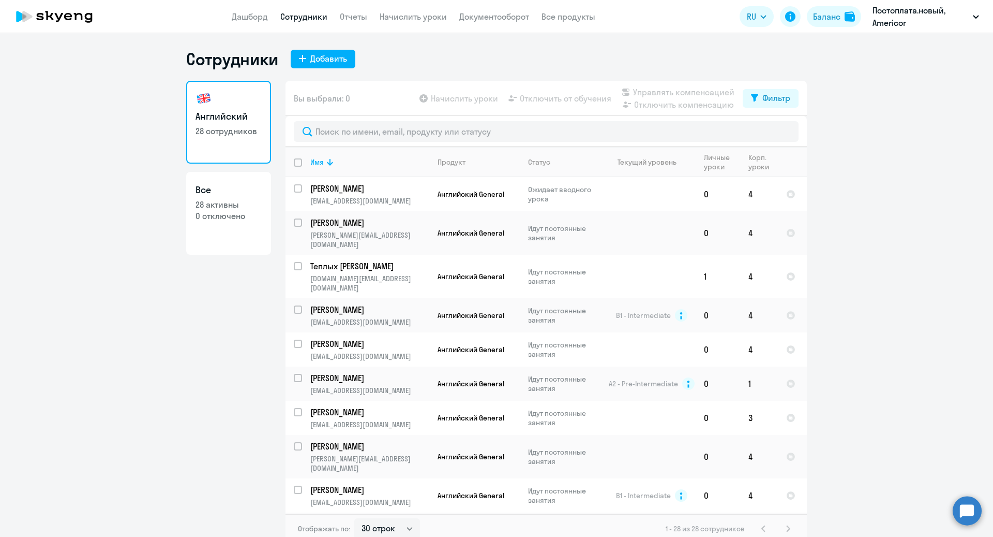
click at [403, 22] on app-menu-item-link "Начислить уроки" at bounding box center [413, 16] width 67 height 13
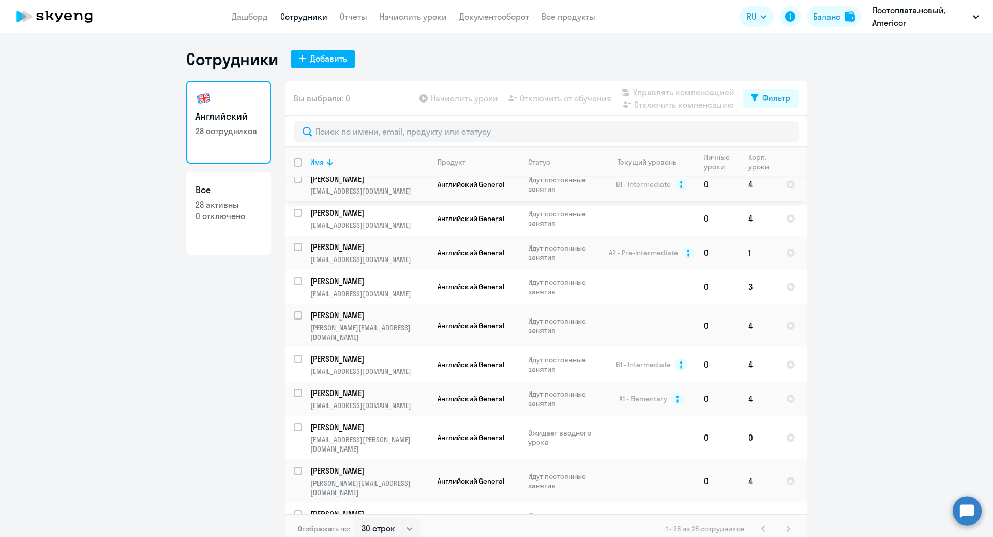
scroll to position [135, 0]
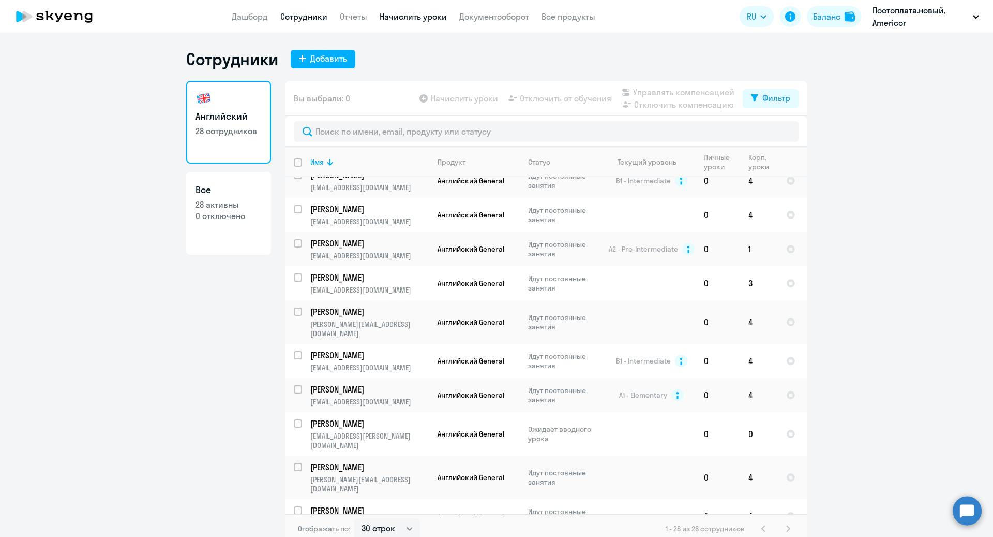
click at [433, 15] on link "Начислить уроки" at bounding box center [413, 16] width 67 height 10
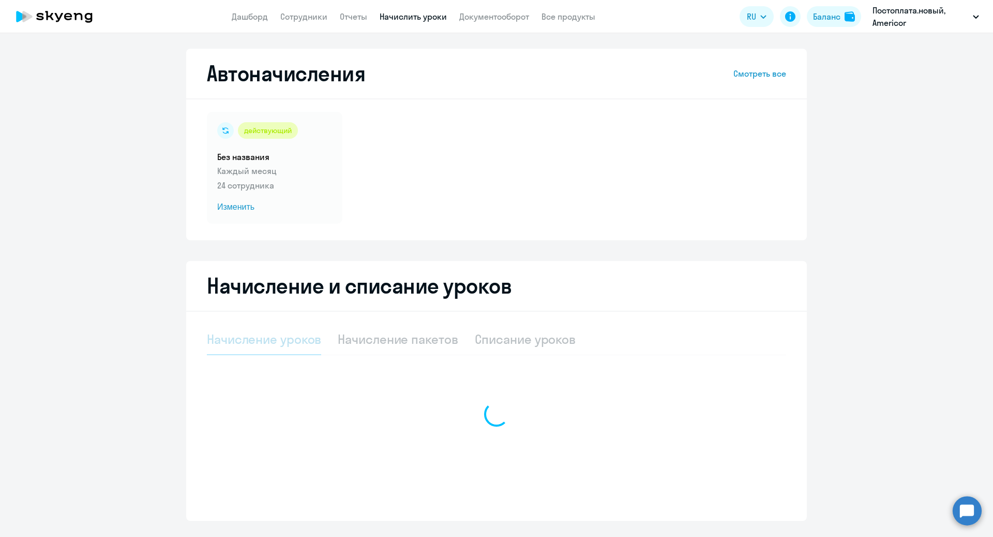
select select "10"
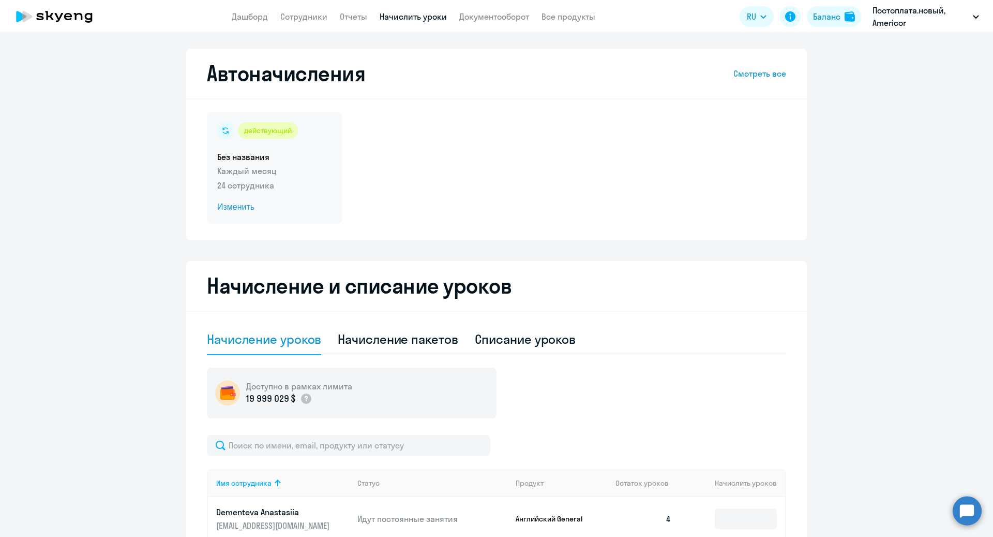
click at [239, 205] on span "Изменить" at bounding box center [274, 207] width 115 height 12
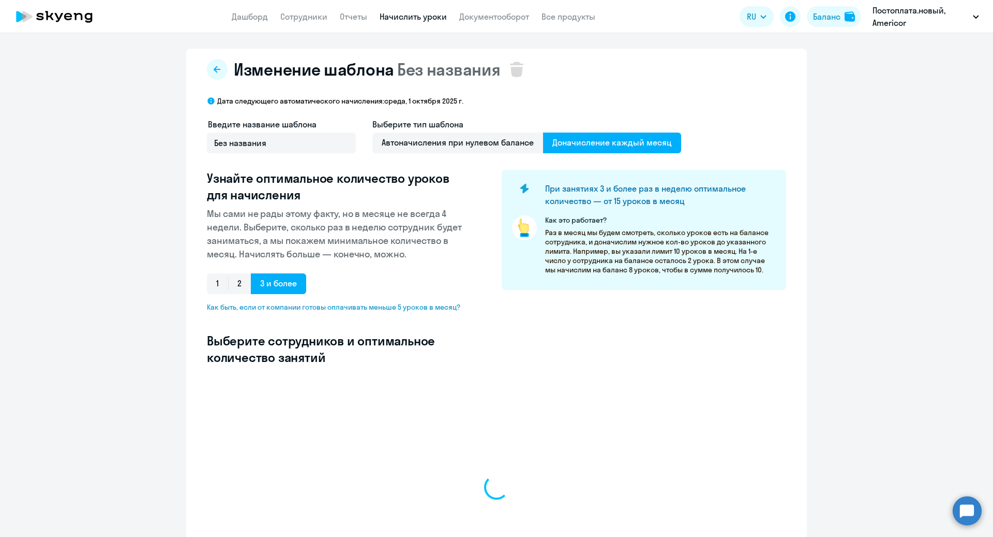
select select "10"
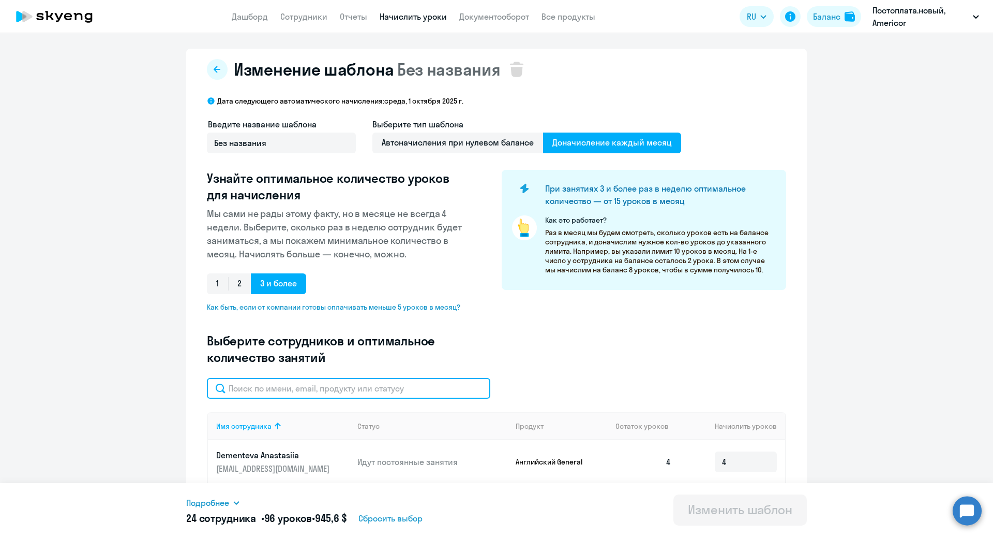
click at [358, 384] on input "text" at bounding box center [349, 388] width 284 height 21
type input "мих"
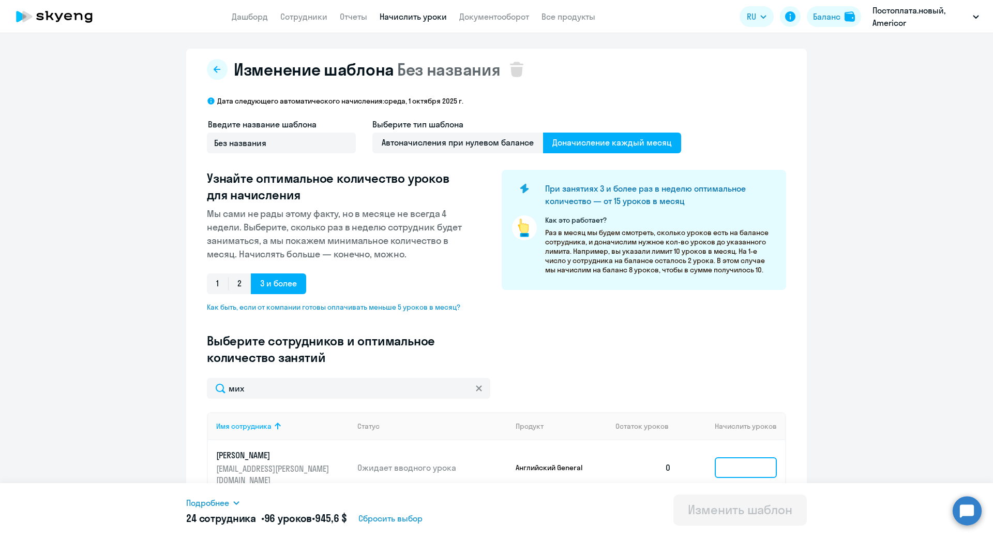
click at [746, 458] on input at bounding box center [746, 467] width 62 height 21
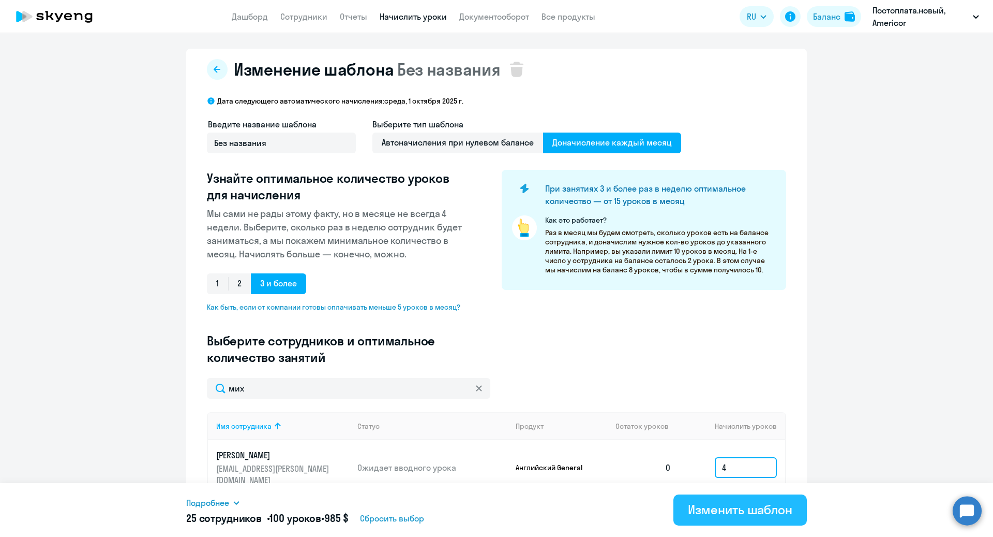
type input "4"
click at [755, 507] on div "Изменить шаблон" at bounding box center [740, 509] width 105 height 17
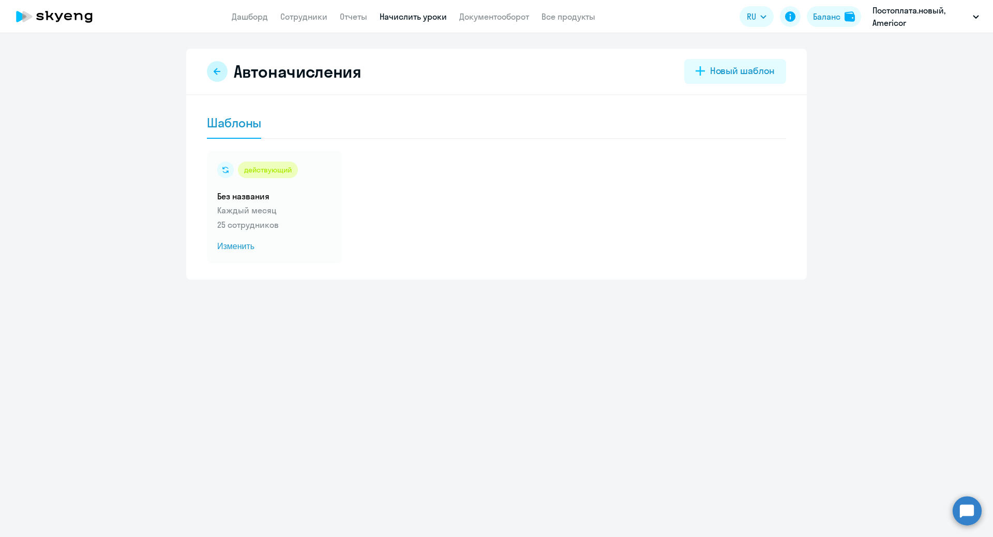
click at [209, 72] on button at bounding box center [217, 71] width 21 height 21
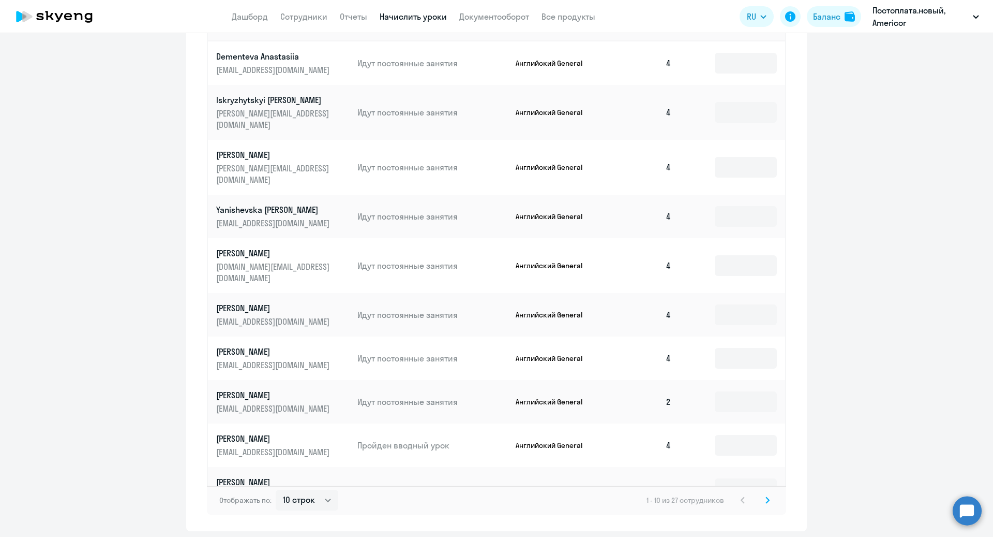
scroll to position [481, 0]
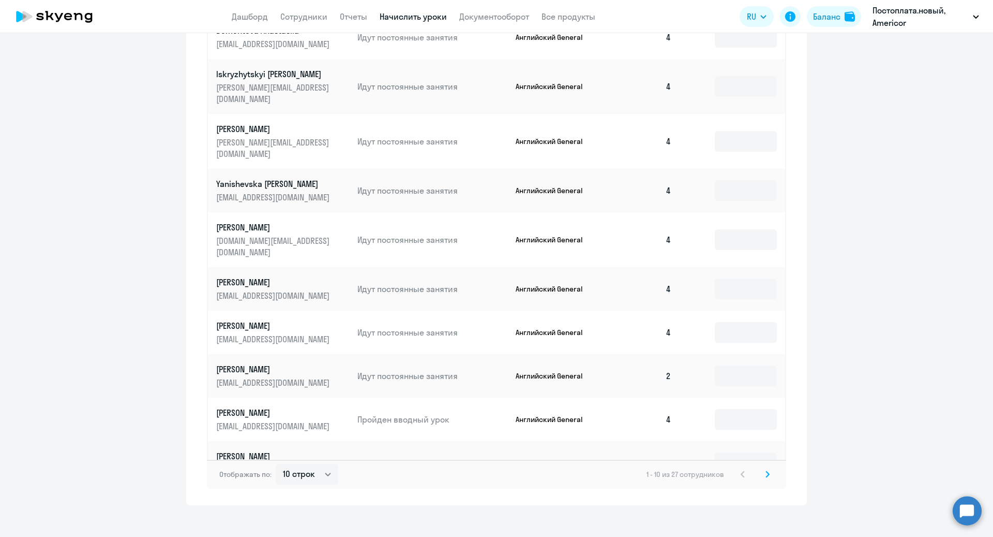
click at [767, 471] on icon at bounding box center [767, 474] width 3 height 6
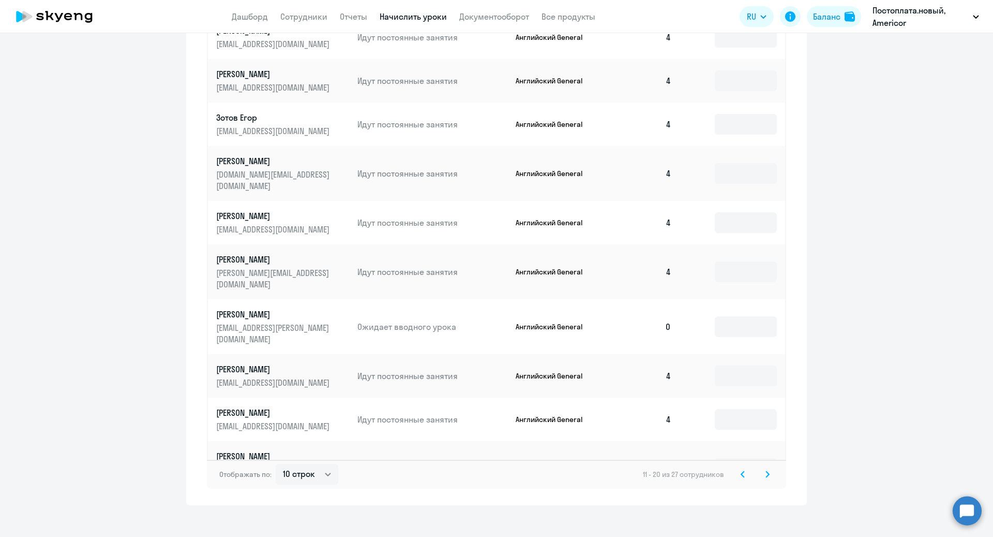
click at [768, 471] on icon at bounding box center [767, 474] width 3 height 6
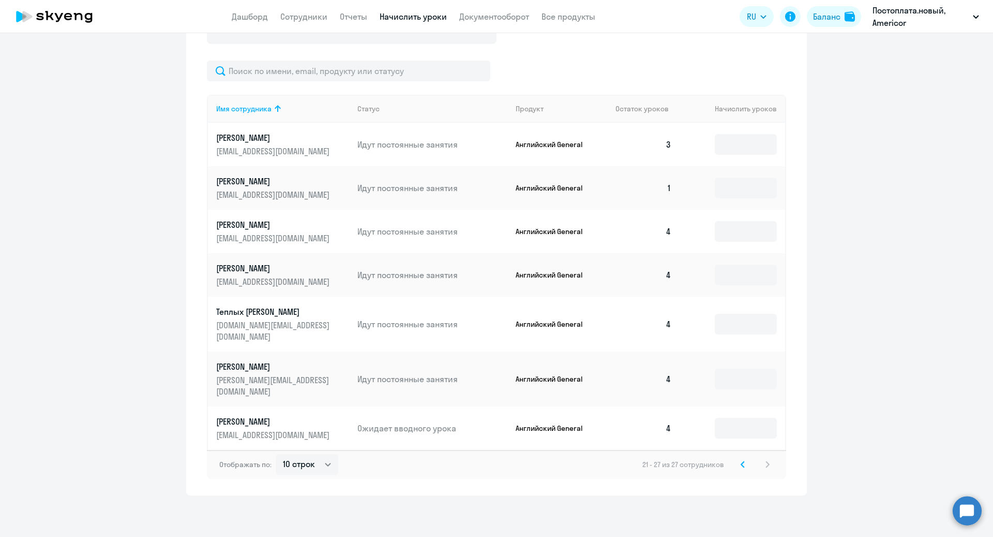
scroll to position [351, 0]
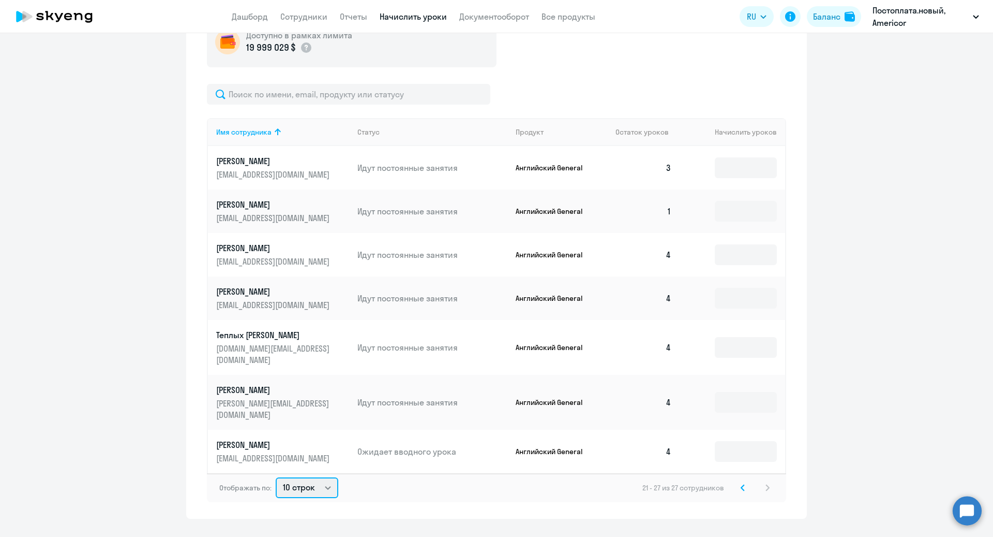
click at [325, 477] on select "10 строк 30 строк 50 строк" at bounding box center [307, 487] width 63 height 21
select select "50"
click at [276, 477] on select "10 строк 30 строк 50 строк" at bounding box center [307, 487] width 63 height 21
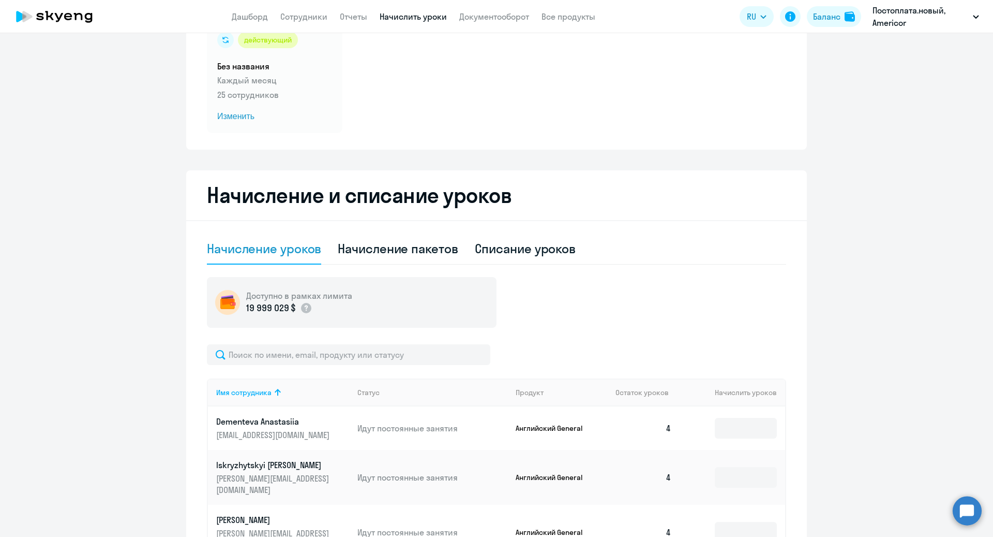
scroll to position [0, 0]
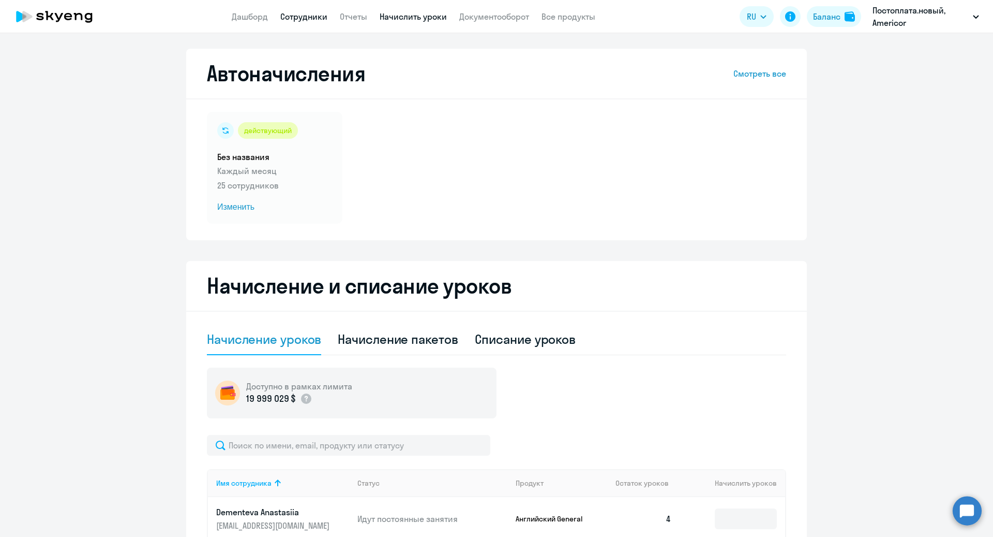
click at [289, 19] on link "Сотрудники" at bounding box center [303, 16] width 47 height 10
select select "30"
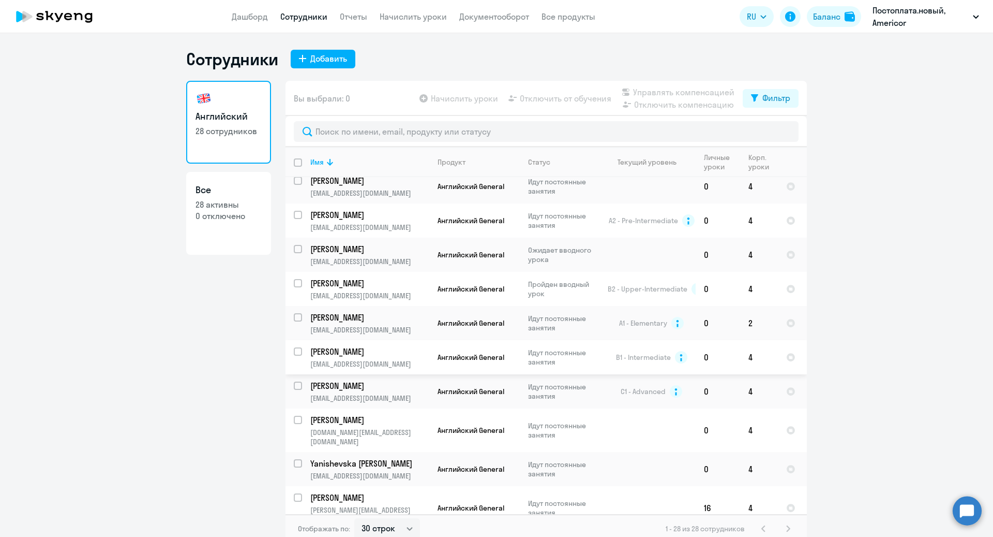
scroll to position [609, 0]
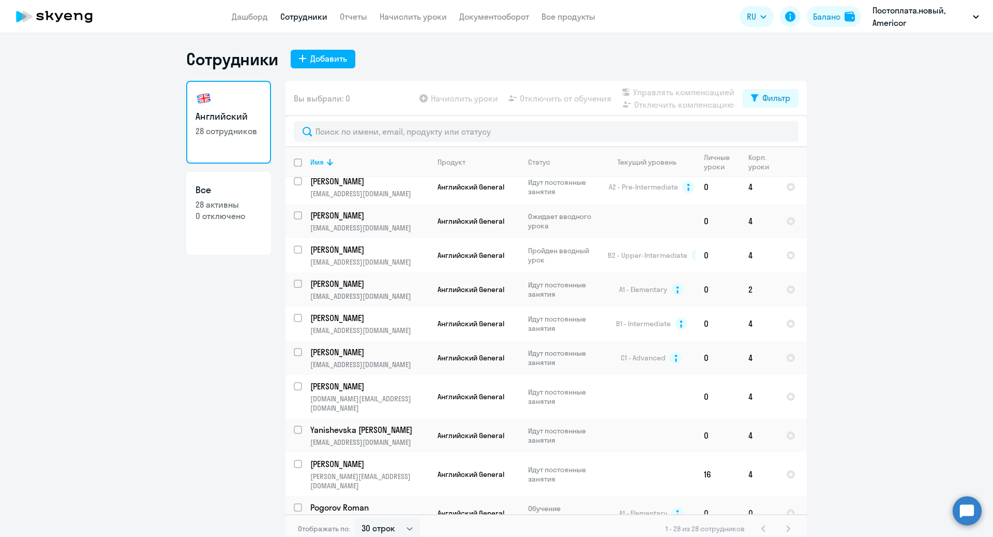
click at [433, 496] on td "Английский General" at bounding box center [474, 513] width 91 height 34
select select "english"
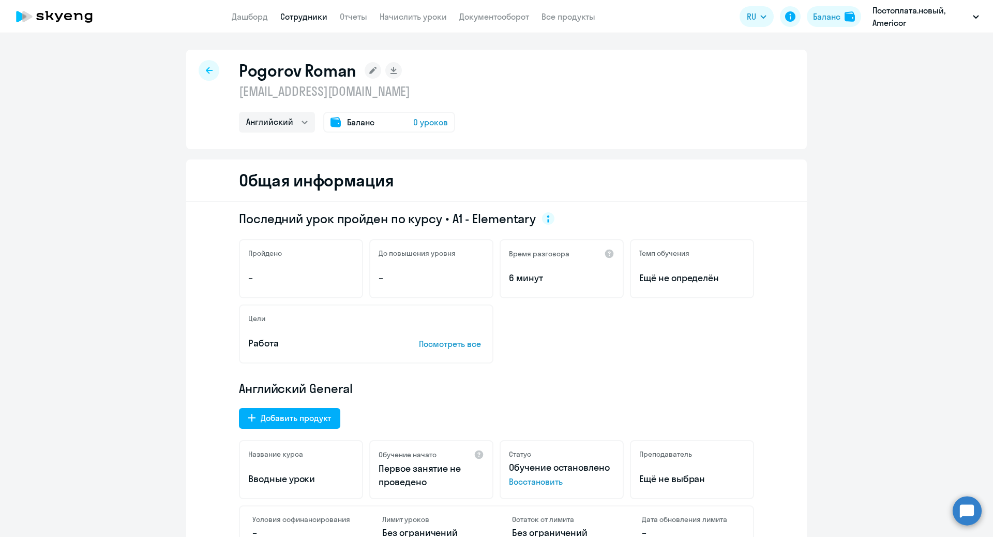
click at [553, 480] on span "Восстановить" at bounding box center [562, 481] width 106 height 12
click at [422, 16] on link "Начислить уроки" at bounding box center [413, 16] width 67 height 10
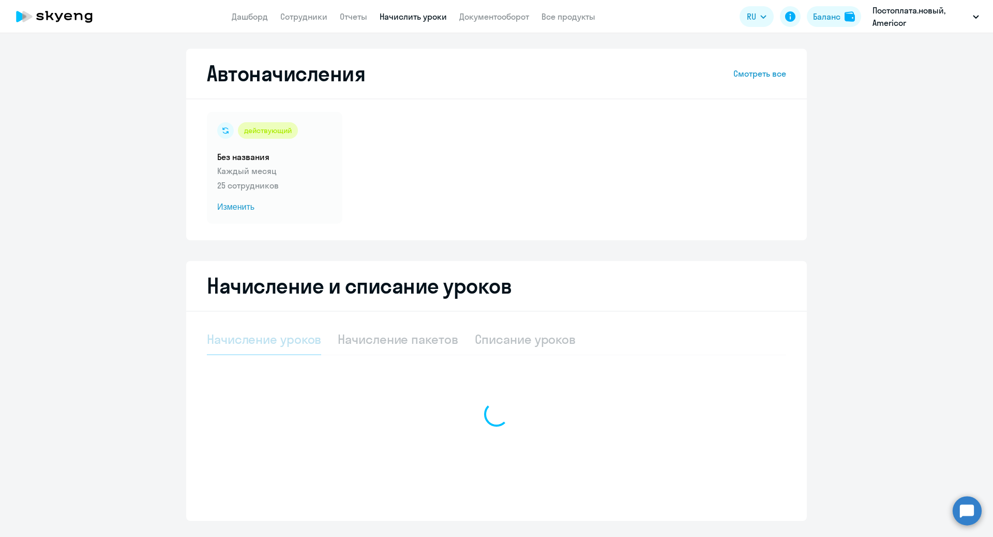
select select "10"
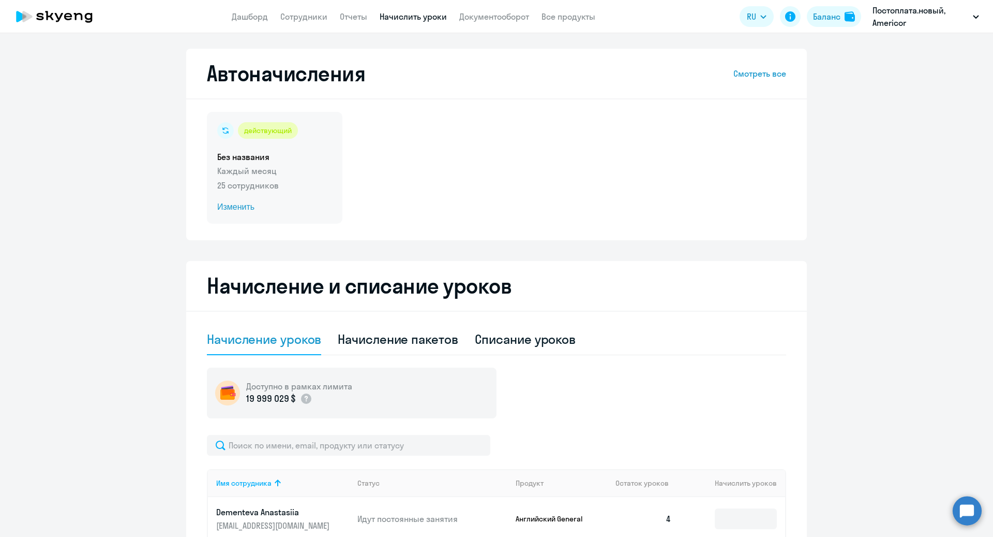
click at [244, 210] on span "Изменить" at bounding box center [274, 207] width 115 height 12
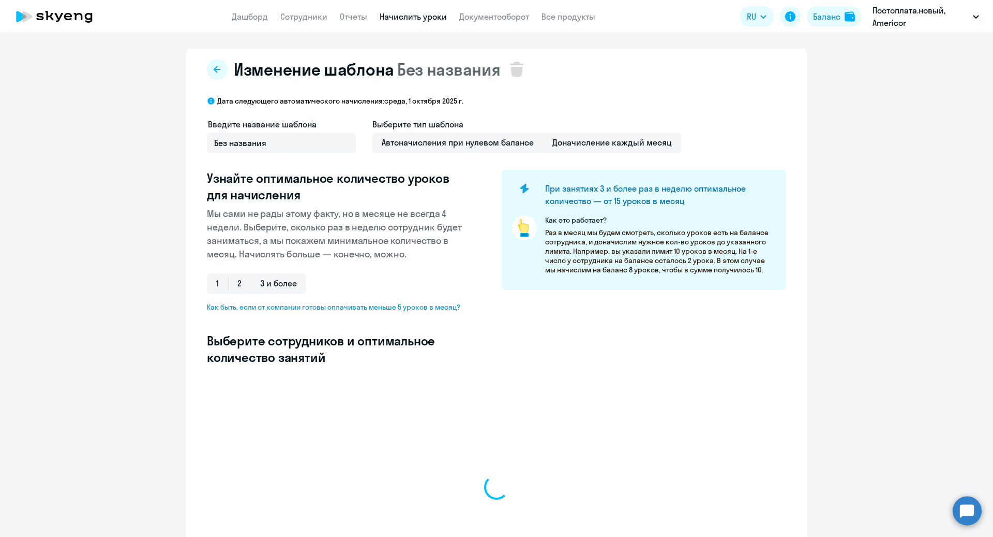
select select "10"
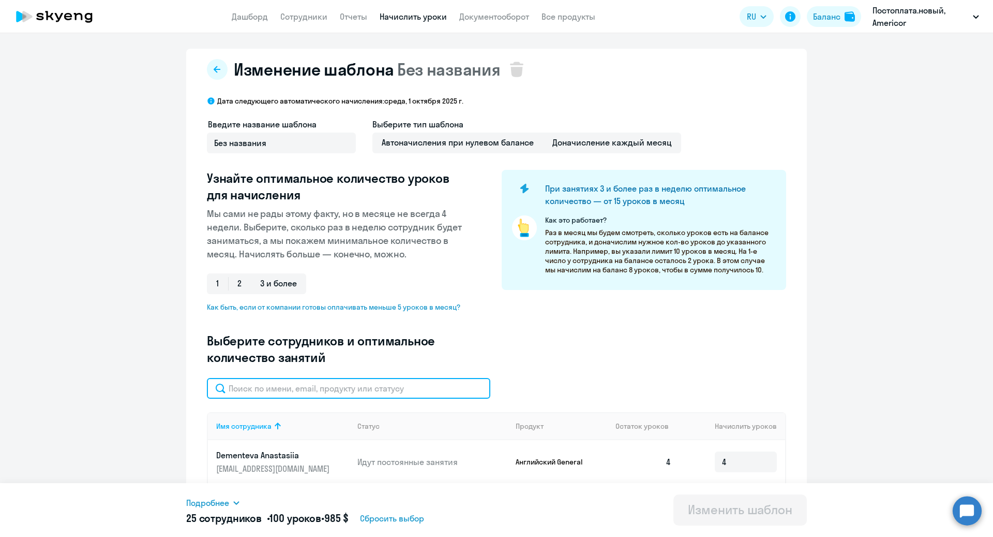
click at [397, 385] on input "text" at bounding box center [349, 388] width 284 height 21
type input "з"
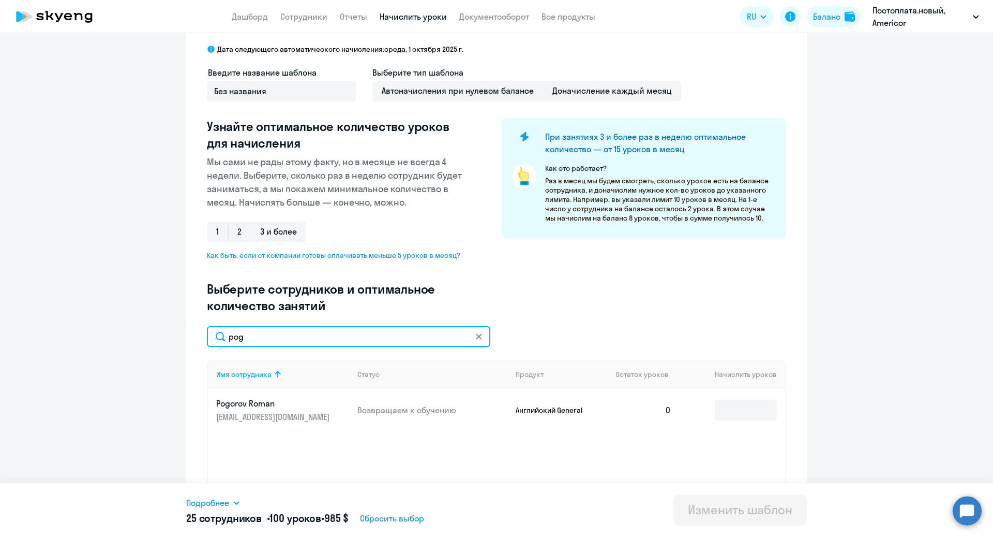
scroll to position [67, 0]
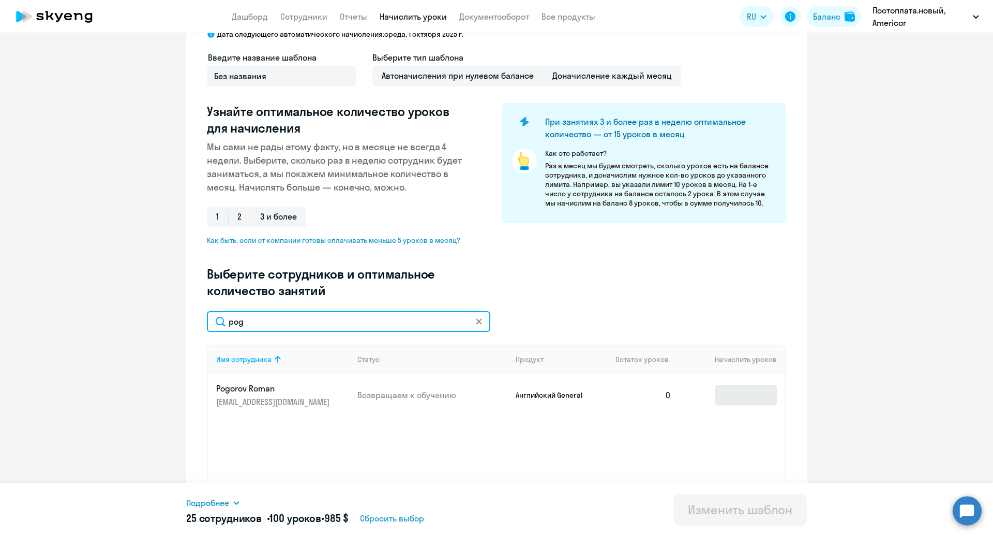
type input "pog"
click at [744, 394] on input at bounding box center [746, 394] width 62 height 21
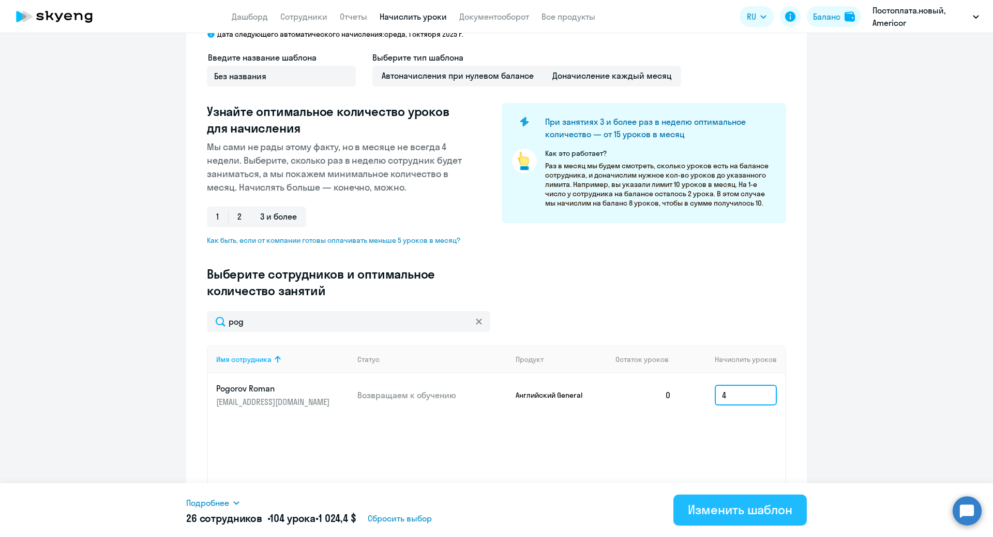
type input "4"
click at [748, 509] on div "Изменить шаблон" at bounding box center [740, 509] width 105 height 17
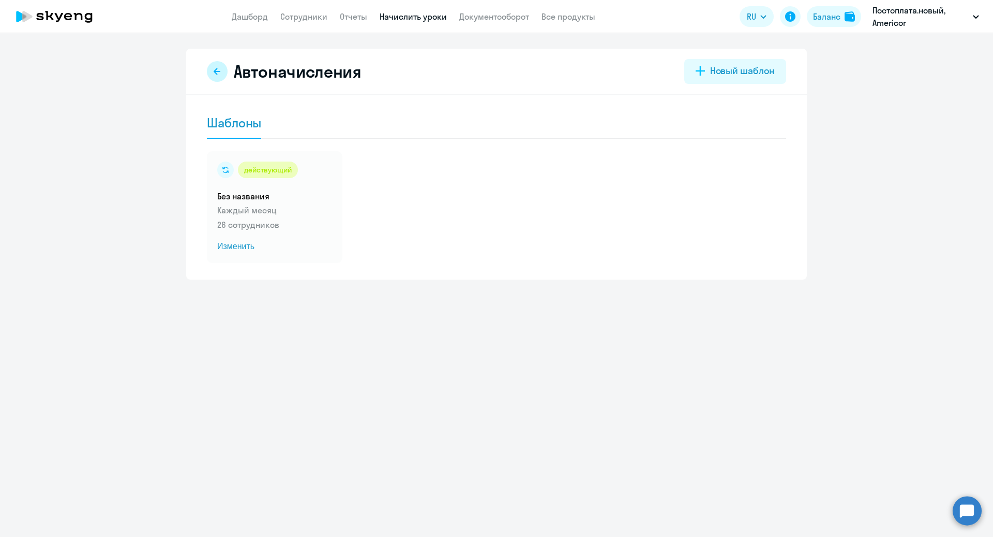
click at [219, 69] on icon at bounding box center [217, 71] width 8 height 8
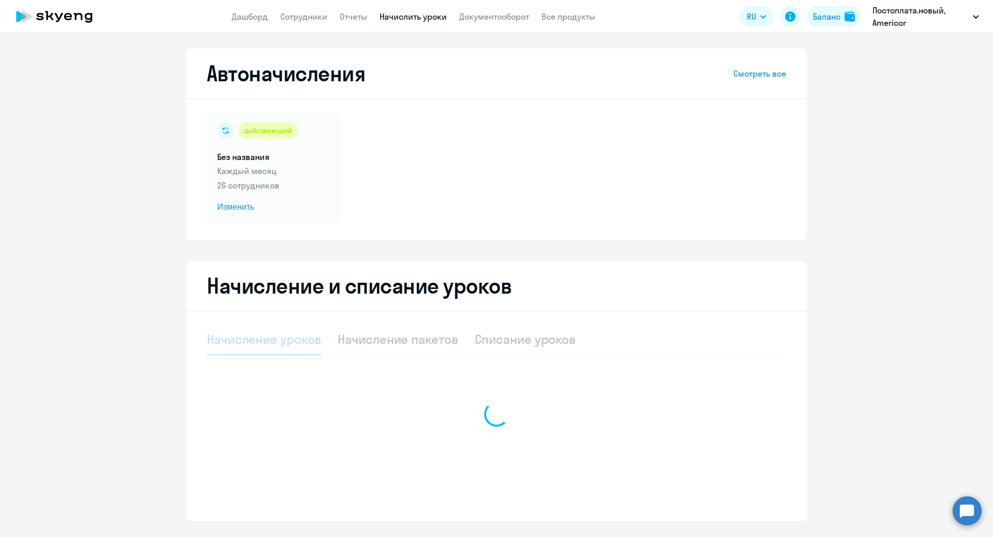
select select "10"
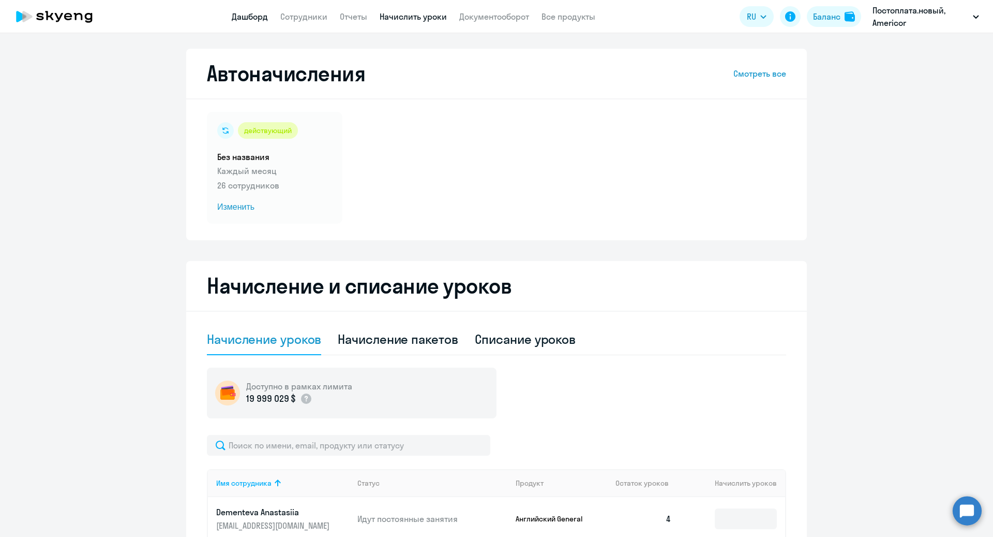
click at [250, 19] on link "Дашборд" at bounding box center [250, 16] width 36 height 10
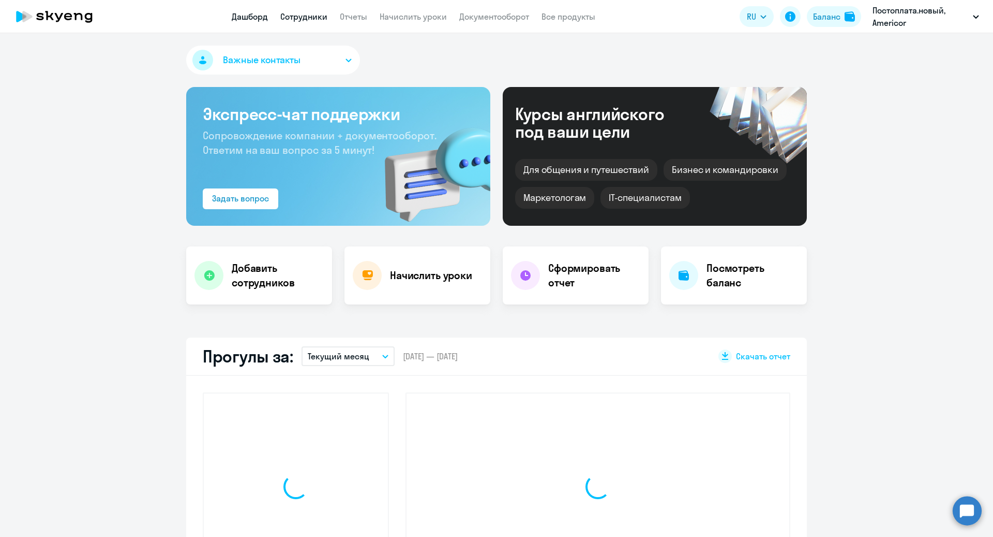
select select "30"
click at [292, 20] on link "Сотрудники" at bounding box center [303, 16] width 47 height 10
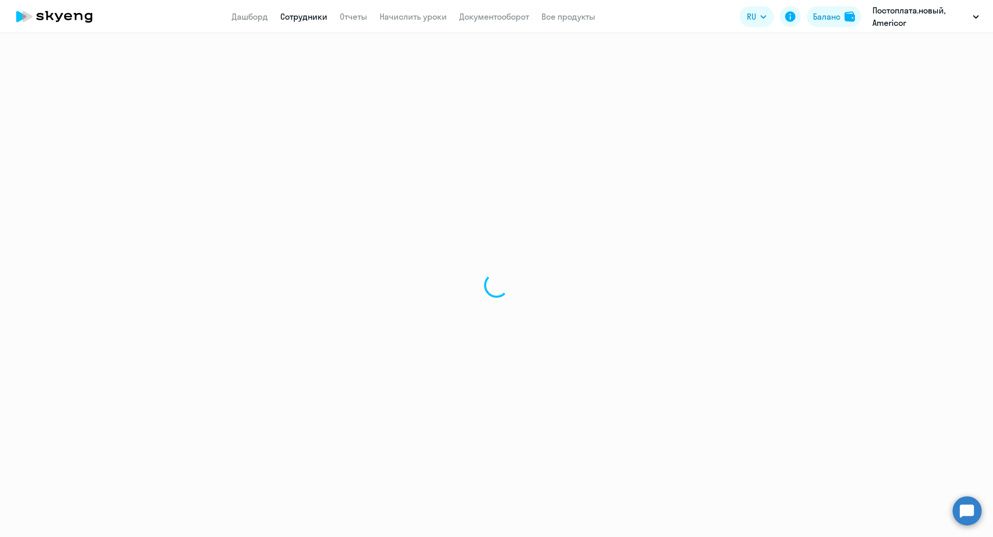
select select "30"
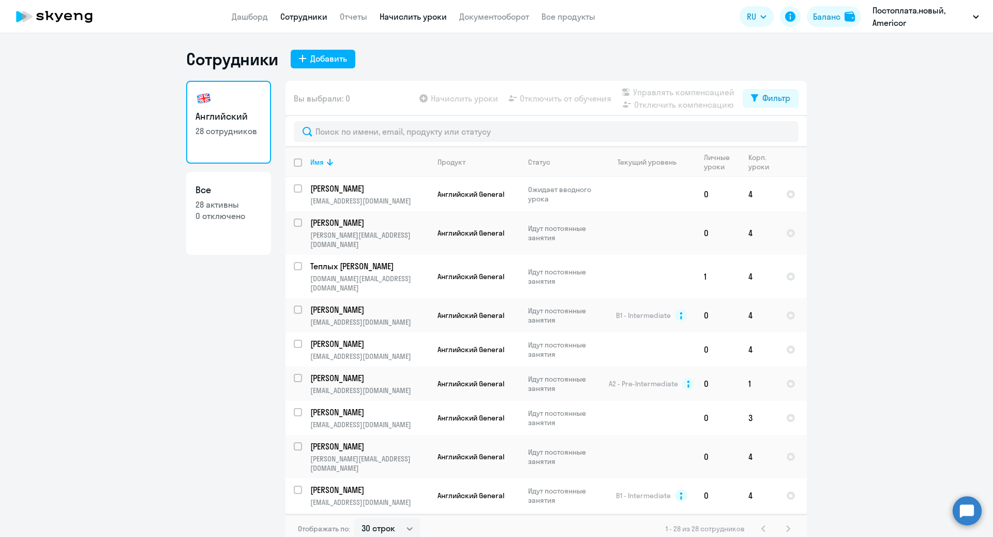
click at [406, 14] on link "Начислить уроки" at bounding box center [413, 16] width 67 height 10
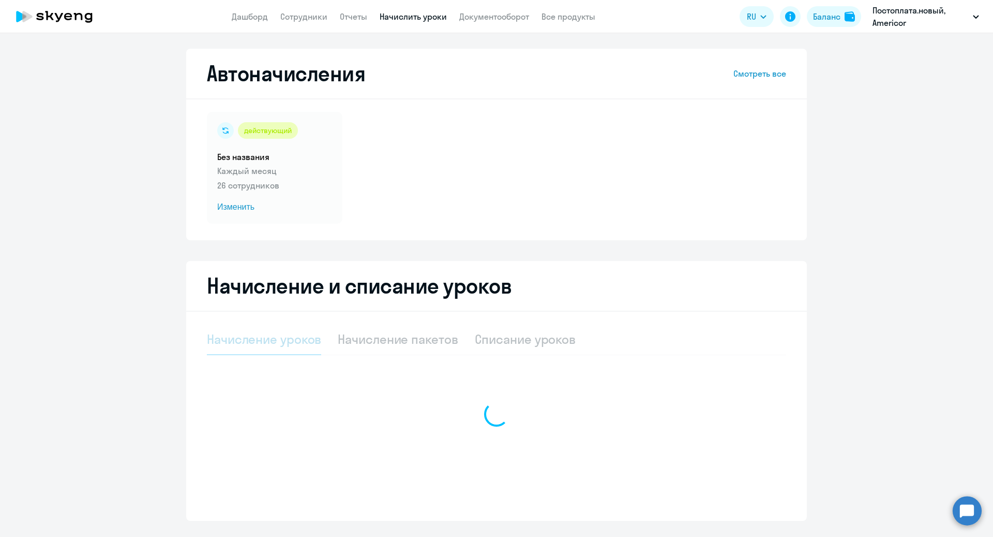
select select "10"
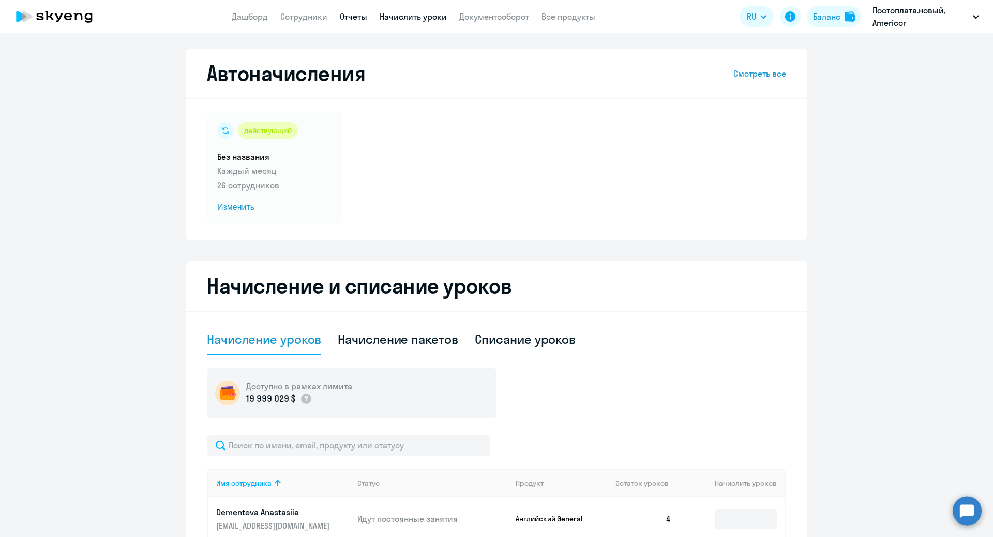
click at [358, 19] on link "Отчеты" at bounding box center [353, 16] width 27 height 10
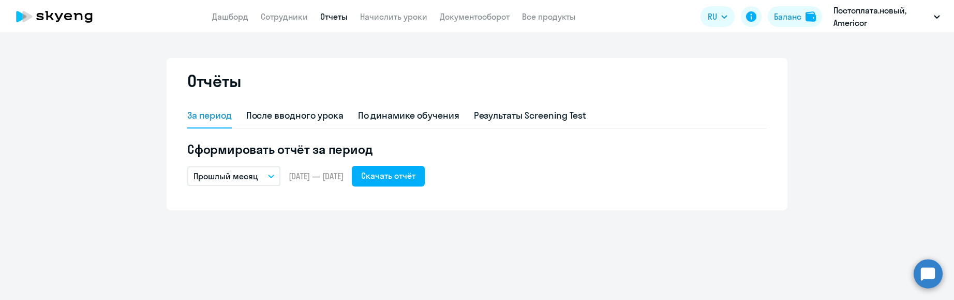
click at [269, 175] on icon "button" at bounding box center [271, 176] width 5 height 3
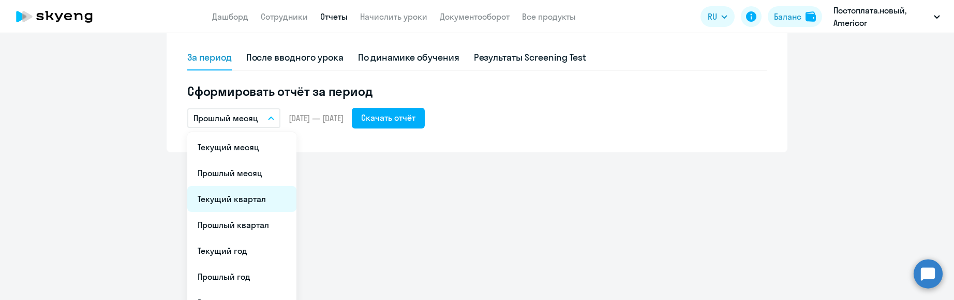
scroll to position [59, 0]
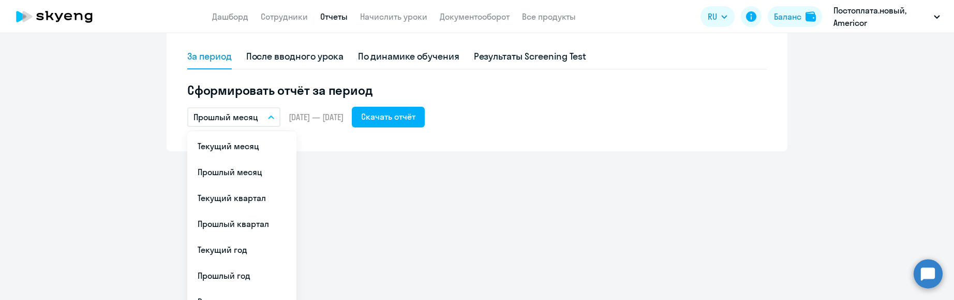
click at [254, 245] on li "Текущий год" at bounding box center [241, 249] width 109 height 26
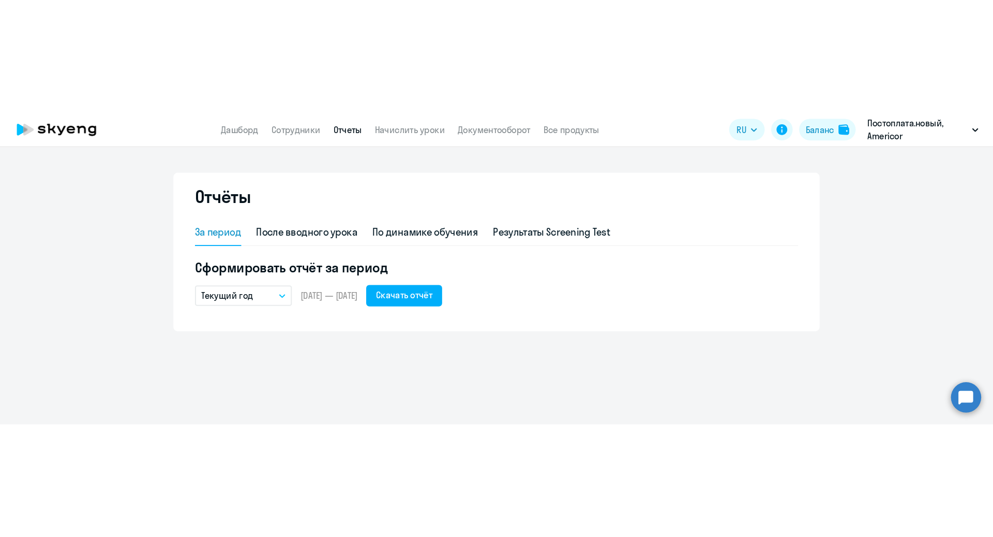
scroll to position [0, 0]
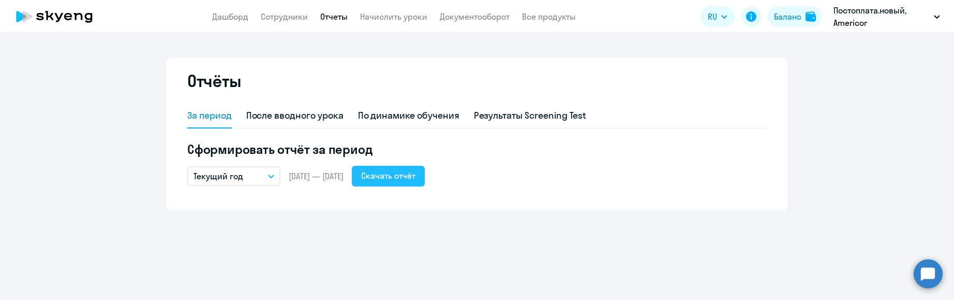
click at [411, 184] on button "Скачать отчёт" at bounding box center [388, 176] width 73 height 21
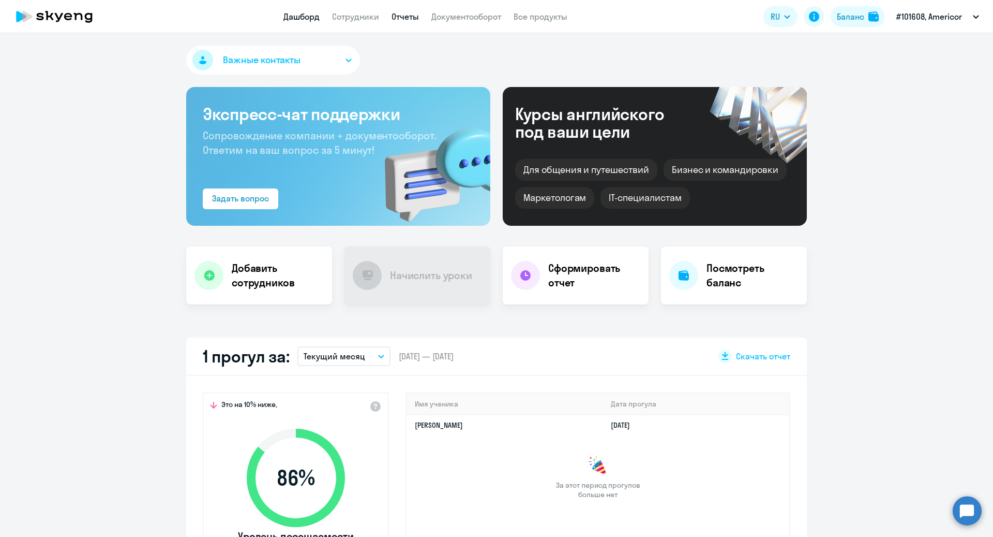
click at [411, 19] on link "Отчеты" at bounding box center [405, 16] width 27 height 10
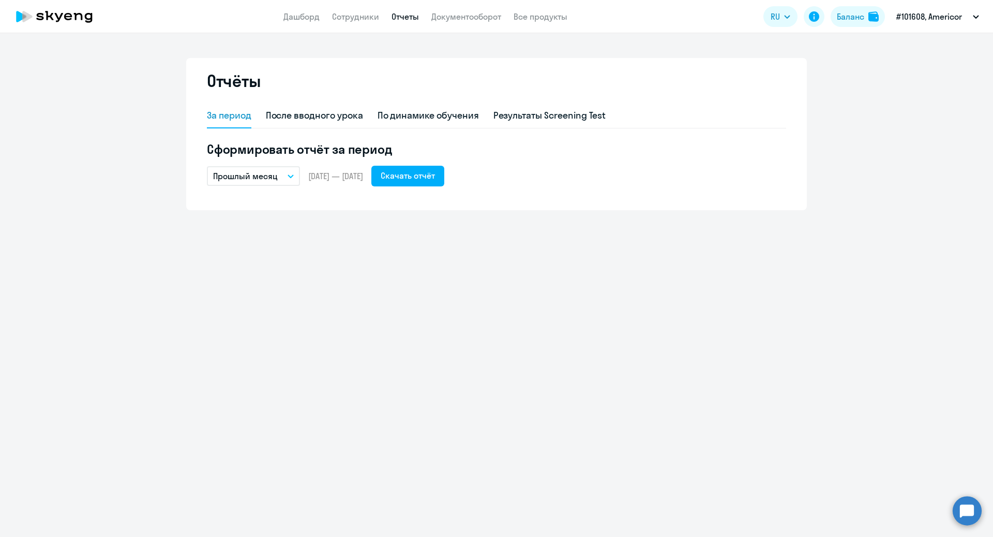
click at [290, 169] on button "Прошлый месяц" at bounding box center [253, 176] width 93 height 20
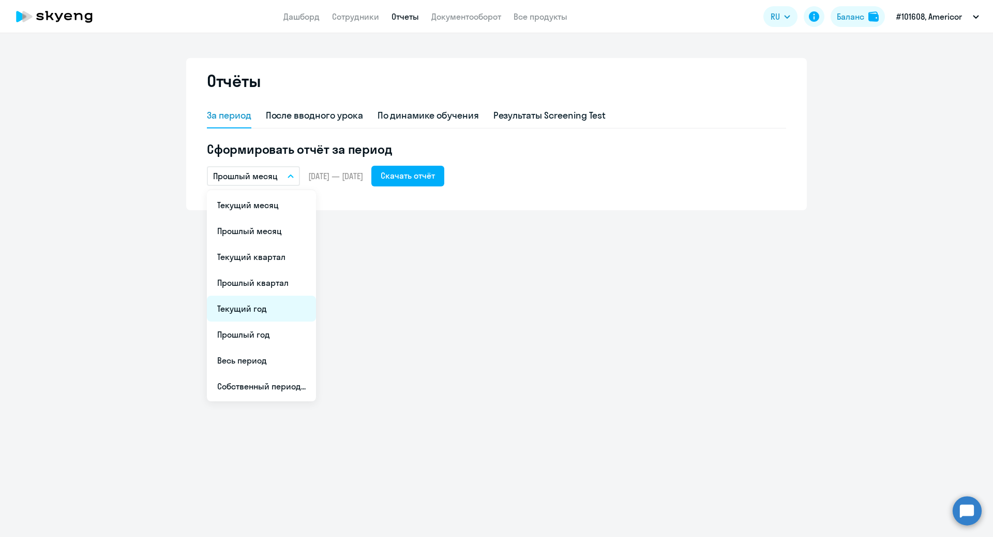
click at [258, 307] on li "Текущий год" at bounding box center [261, 308] width 109 height 26
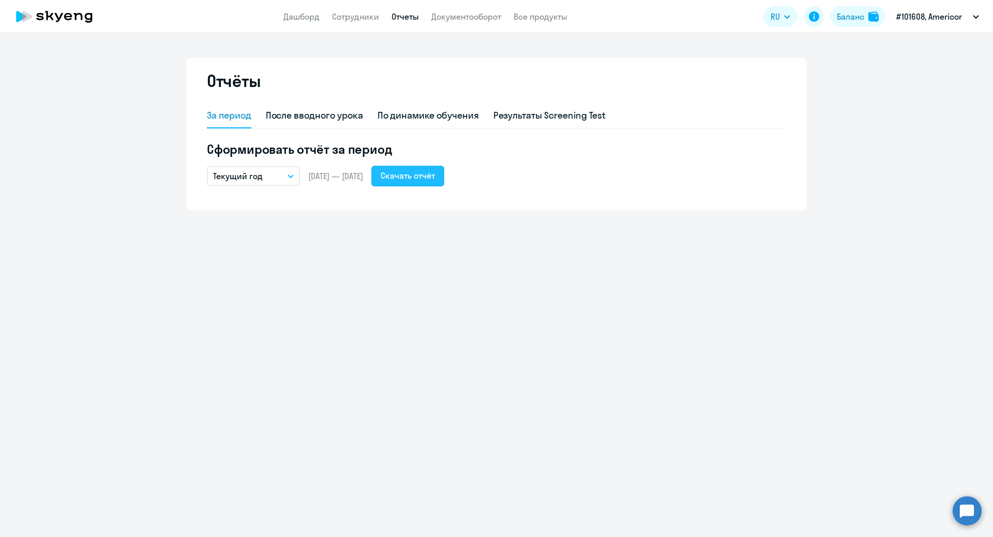
click at [435, 174] on div "Скачать отчёт" at bounding box center [408, 175] width 54 height 12
